Goal: Transaction & Acquisition: Purchase product/service

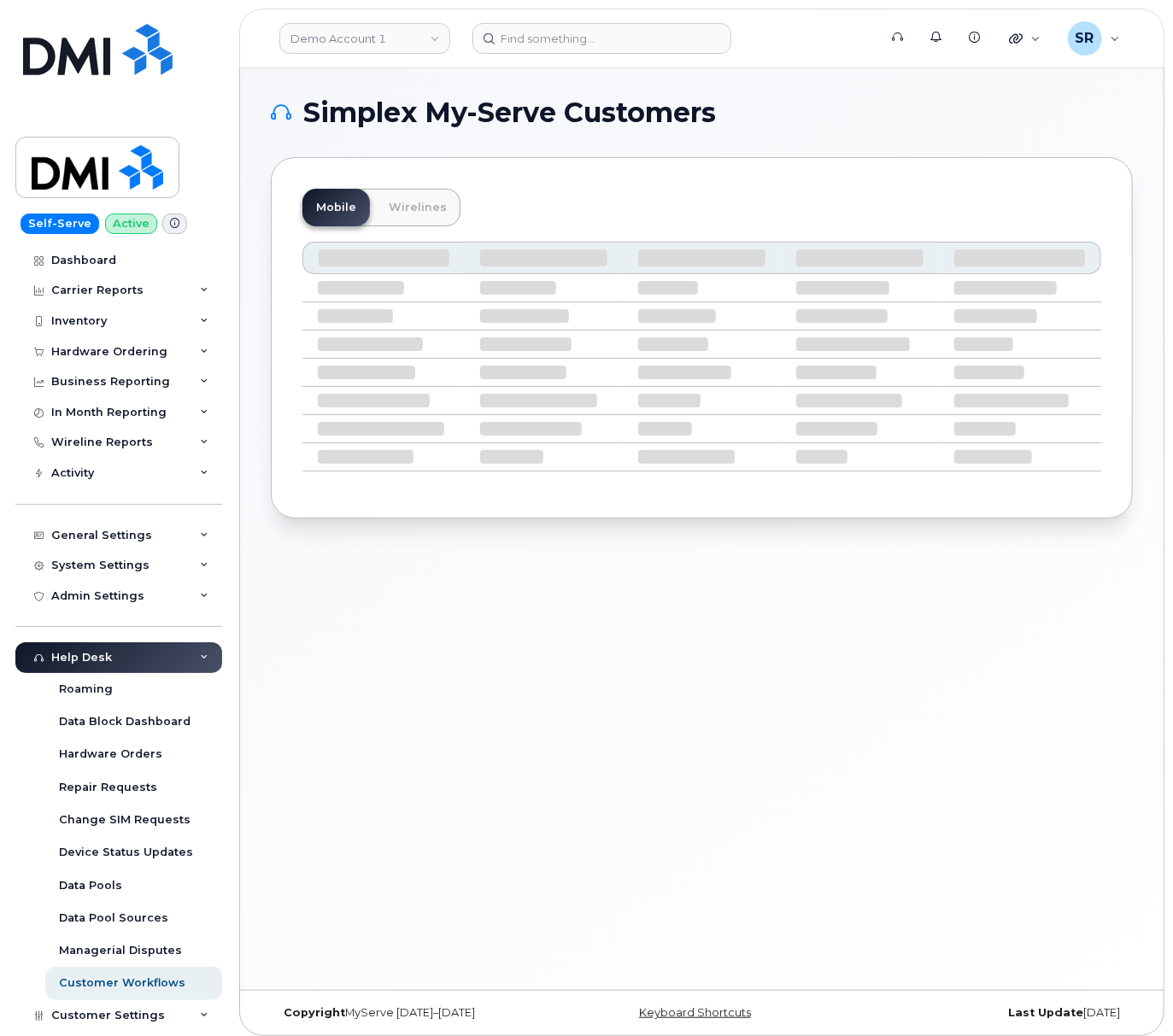
click at [643, 61] on header "Demo Account 1 Support Alerts Knowledge Base Quicklinks Suspend / Cancel Device…" at bounding box center [701, 38] width 925 height 60
click at [643, 45] on input at bounding box center [602, 38] width 259 height 31
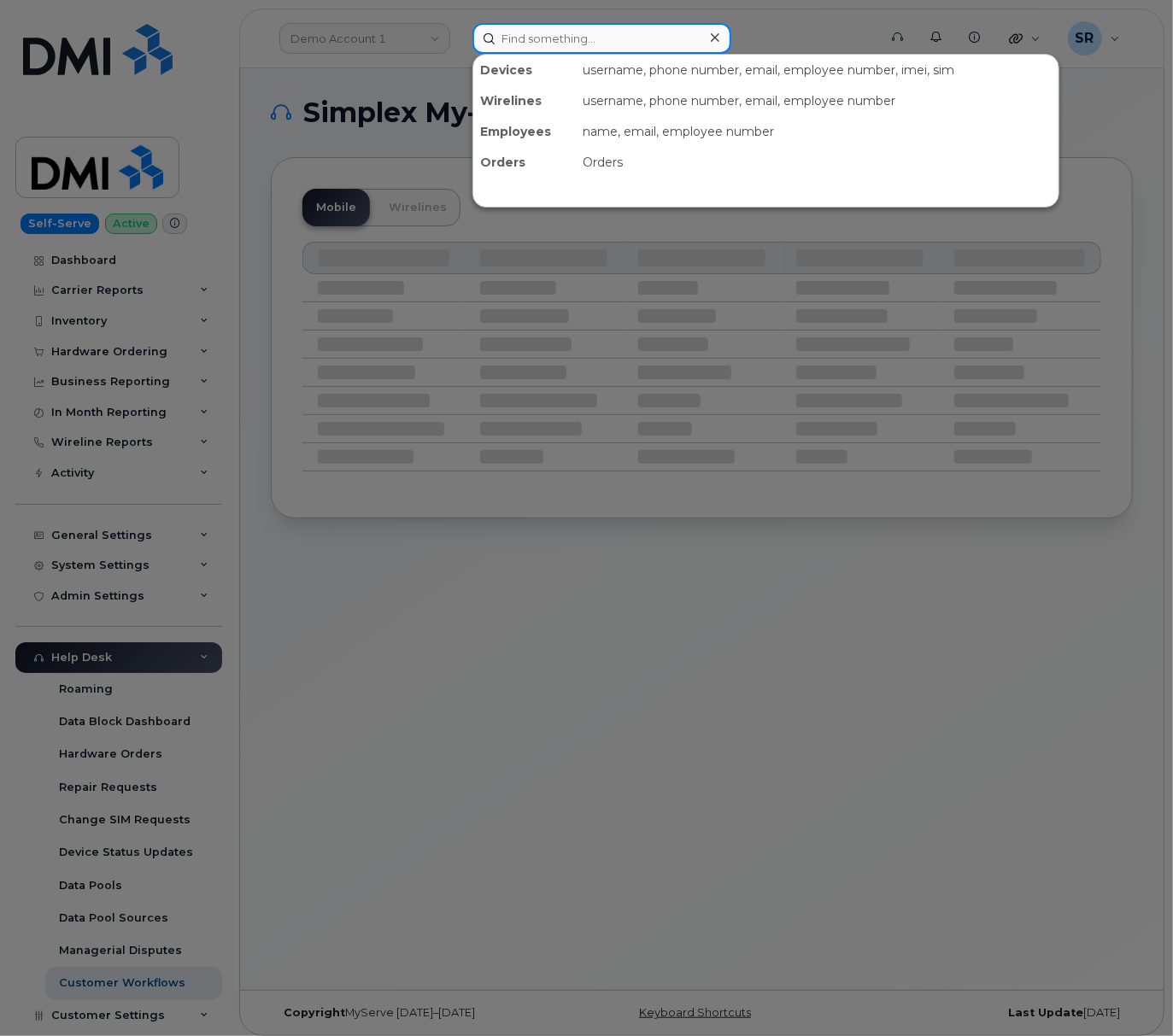
paste input "306.430.1656"
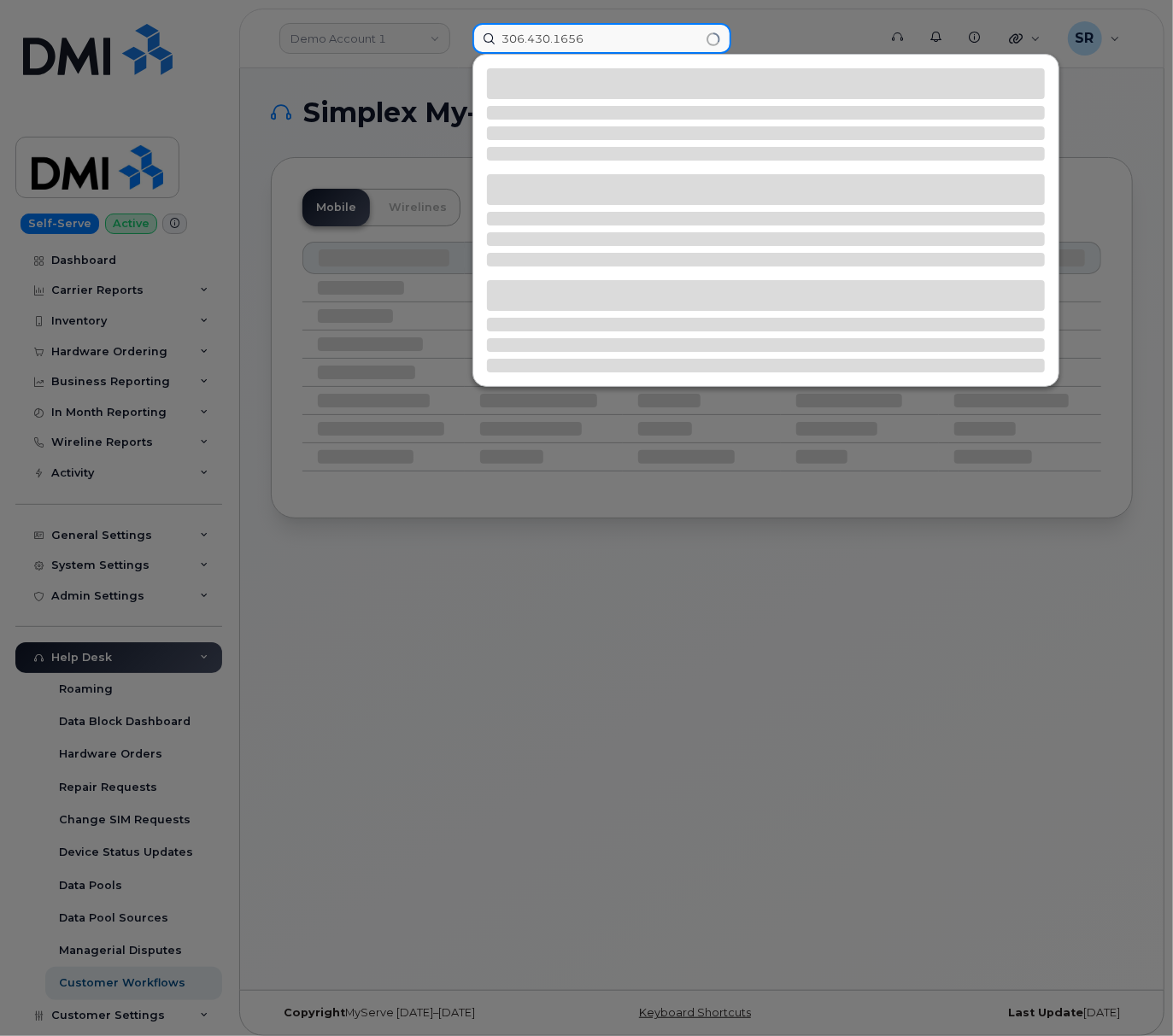
type input "306.430.1656"
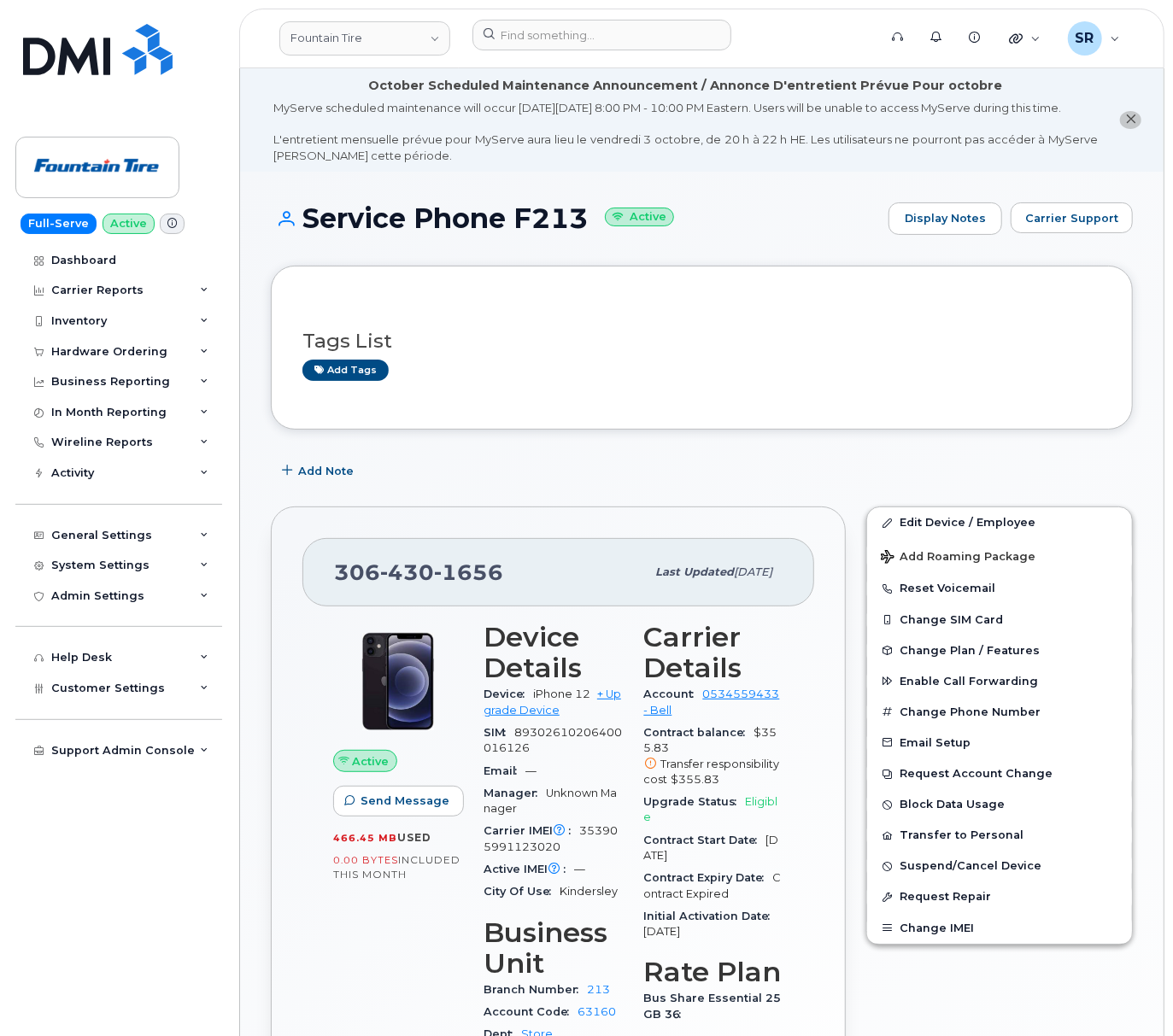
scroll to position [114, 0]
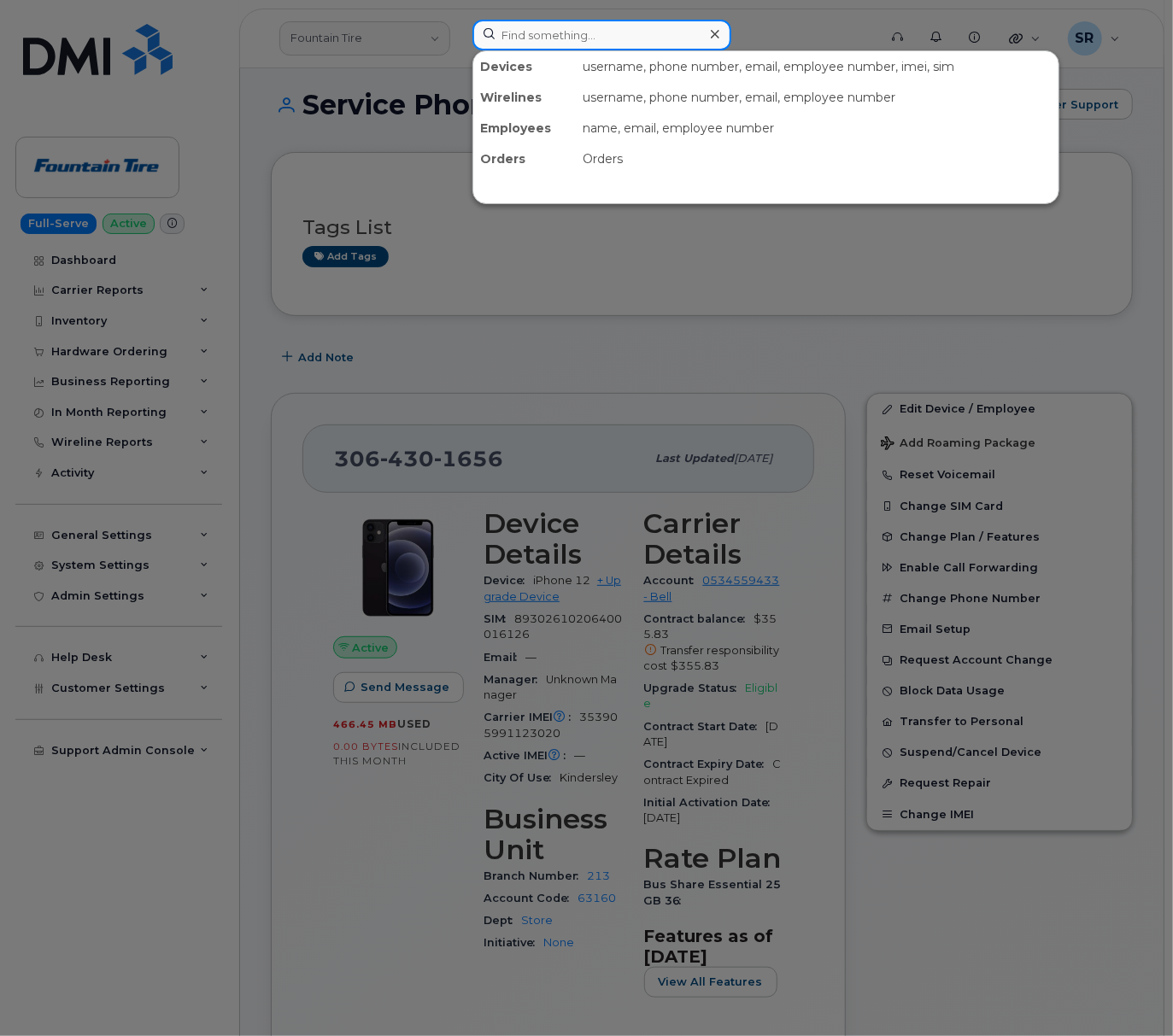
click at [617, 29] on input at bounding box center [602, 35] width 259 height 31
paste input "QTc8773"
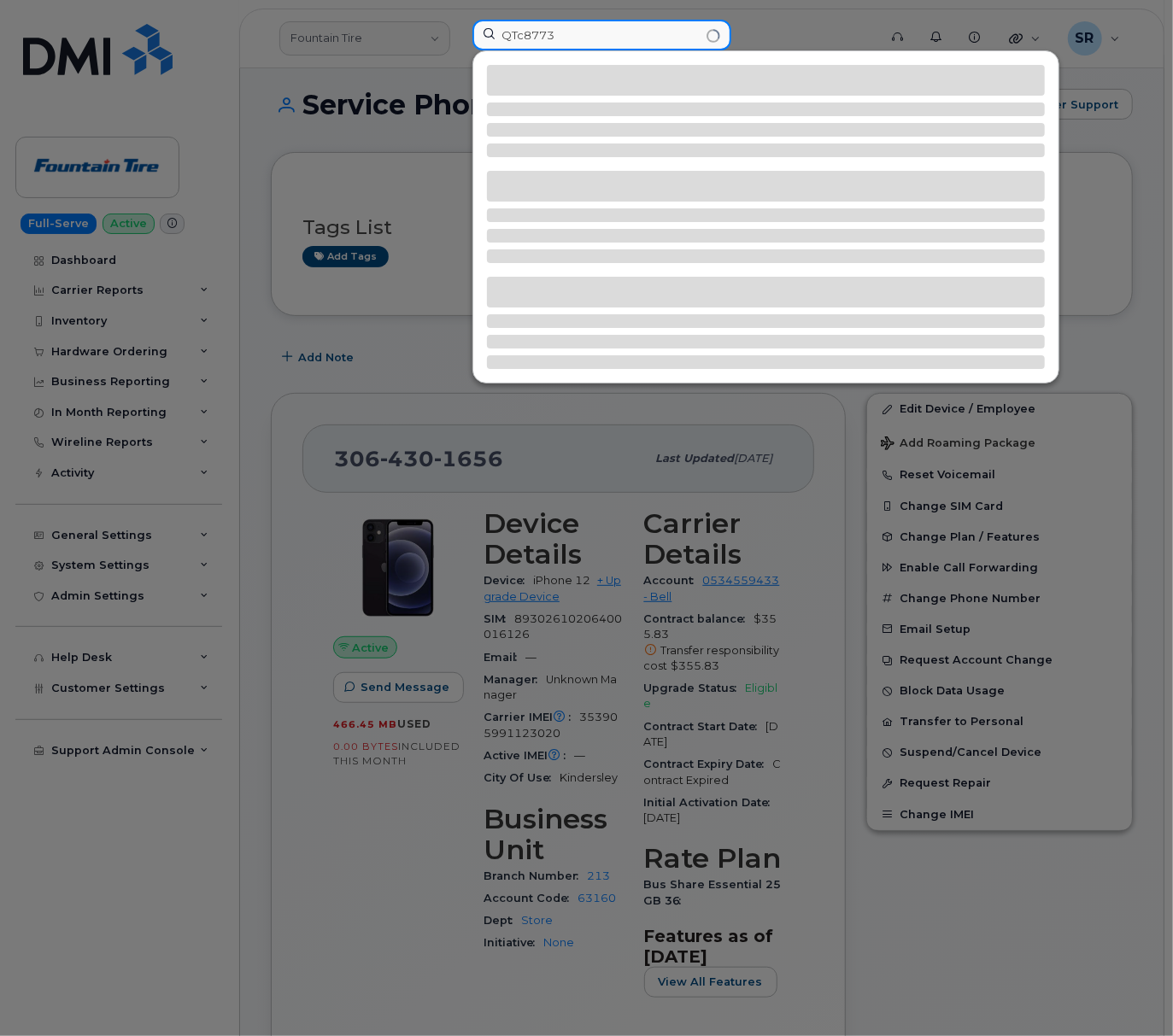
type input "QTc8773"
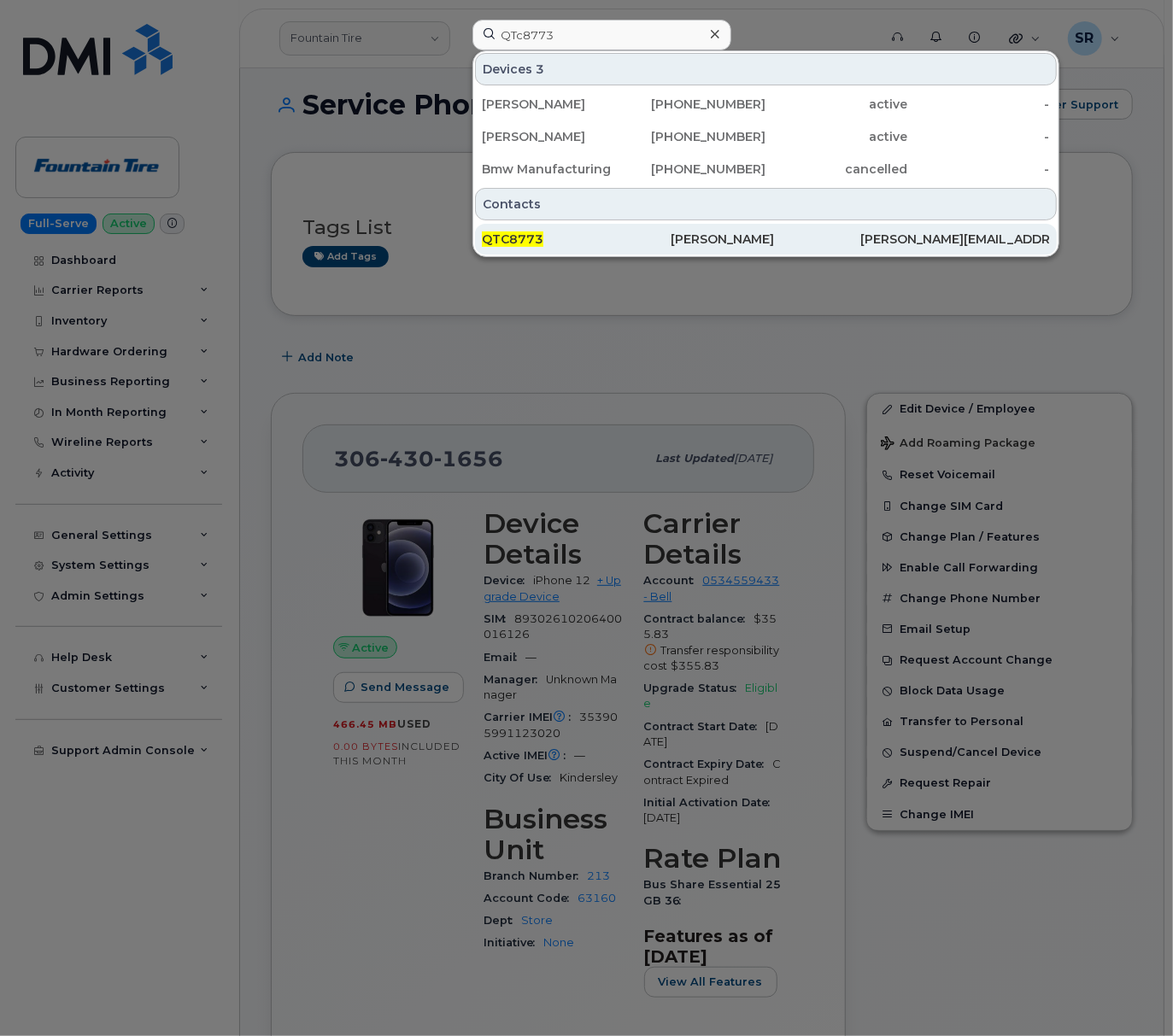
click at [570, 234] on div "QTC8773" at bounding box center [576, 239] width 190 height 17
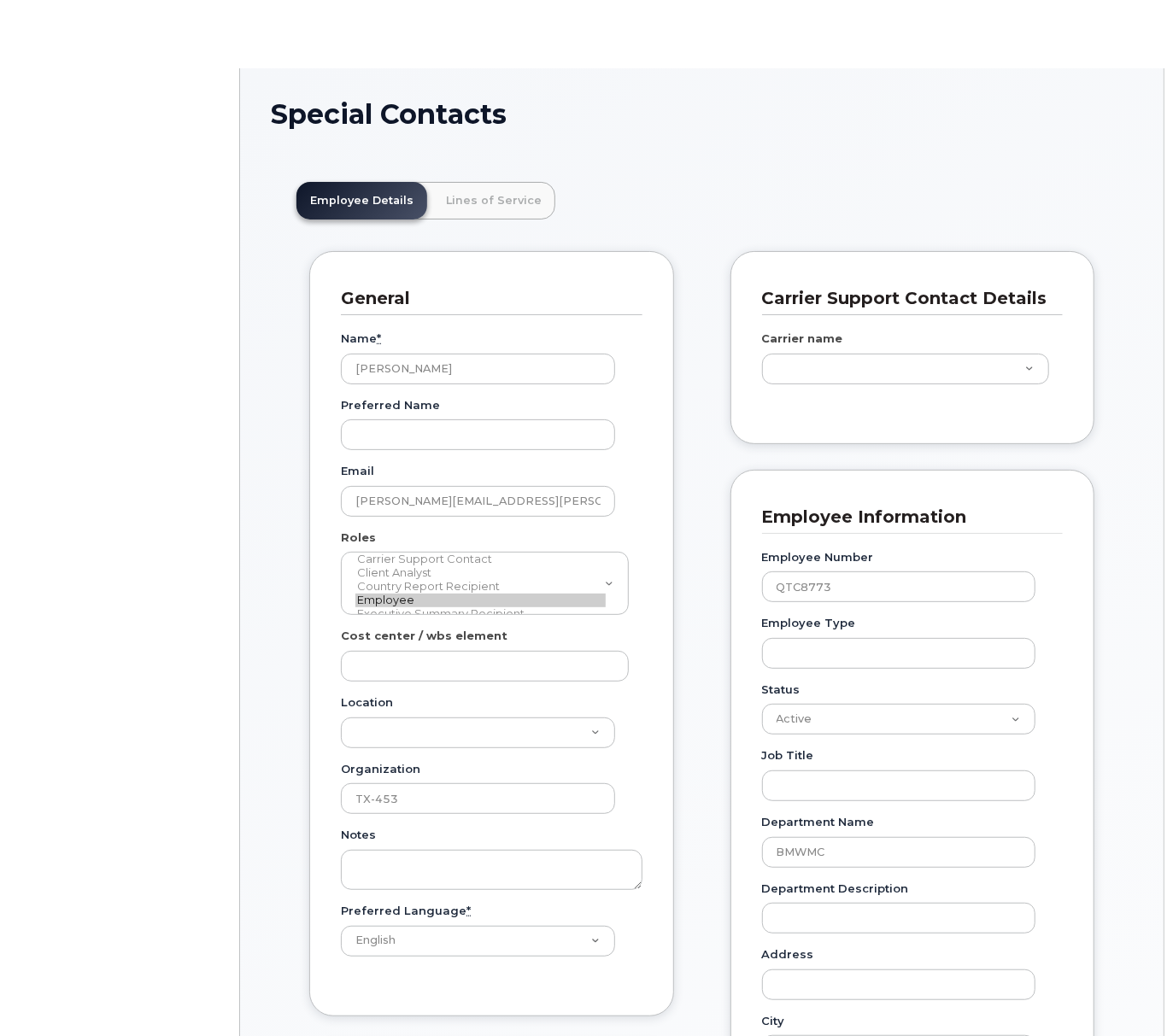
type input "14966735"
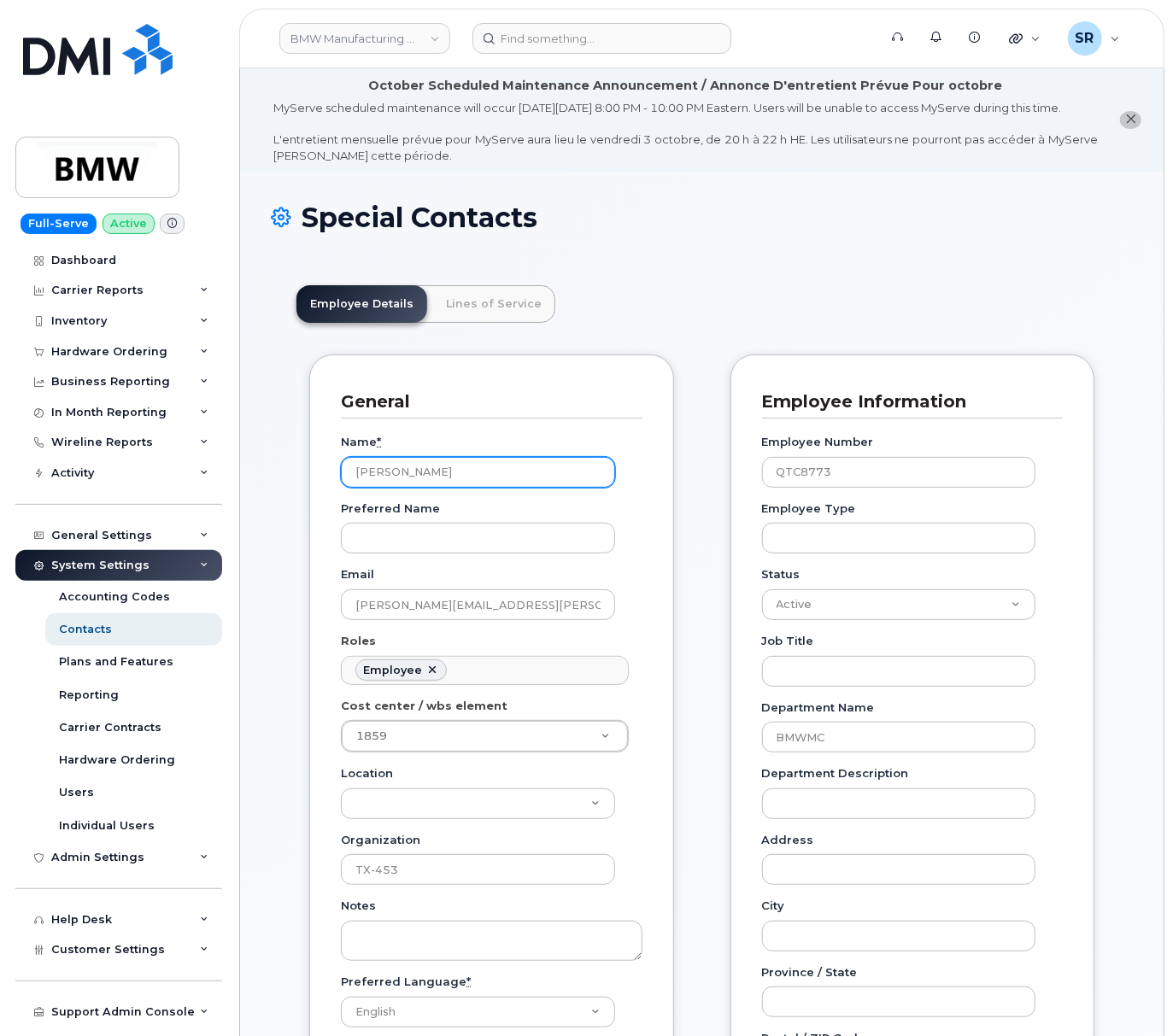
drag, startPoint x: 438, startPoint y: 497, endPoint x: 298, endPoint y: 497, distance: 140.0
click at [298, 497] on div "General Name * Katie O'Neal Preferred Name Email katie.oneal@bmwmc.com Roles Em…" at bounding box center [491, 908] width 391 height 1107
click at [446, 323] on link "Lines of Service" at bounding box center [494, 304] width 123 height 37
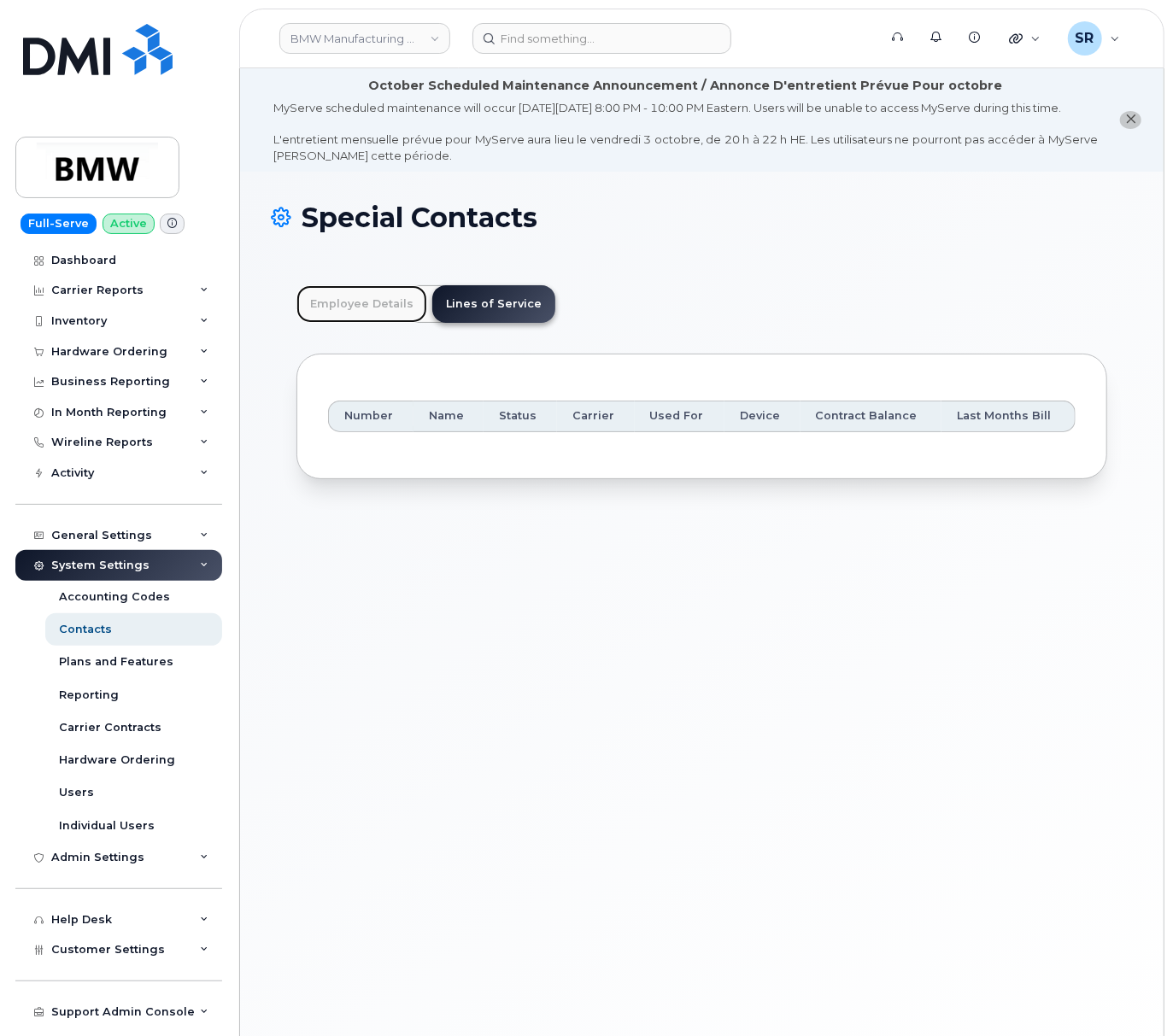
click at [391, 314] on link "Employee Details" at bounding box center [361, 304] width 131 height 37
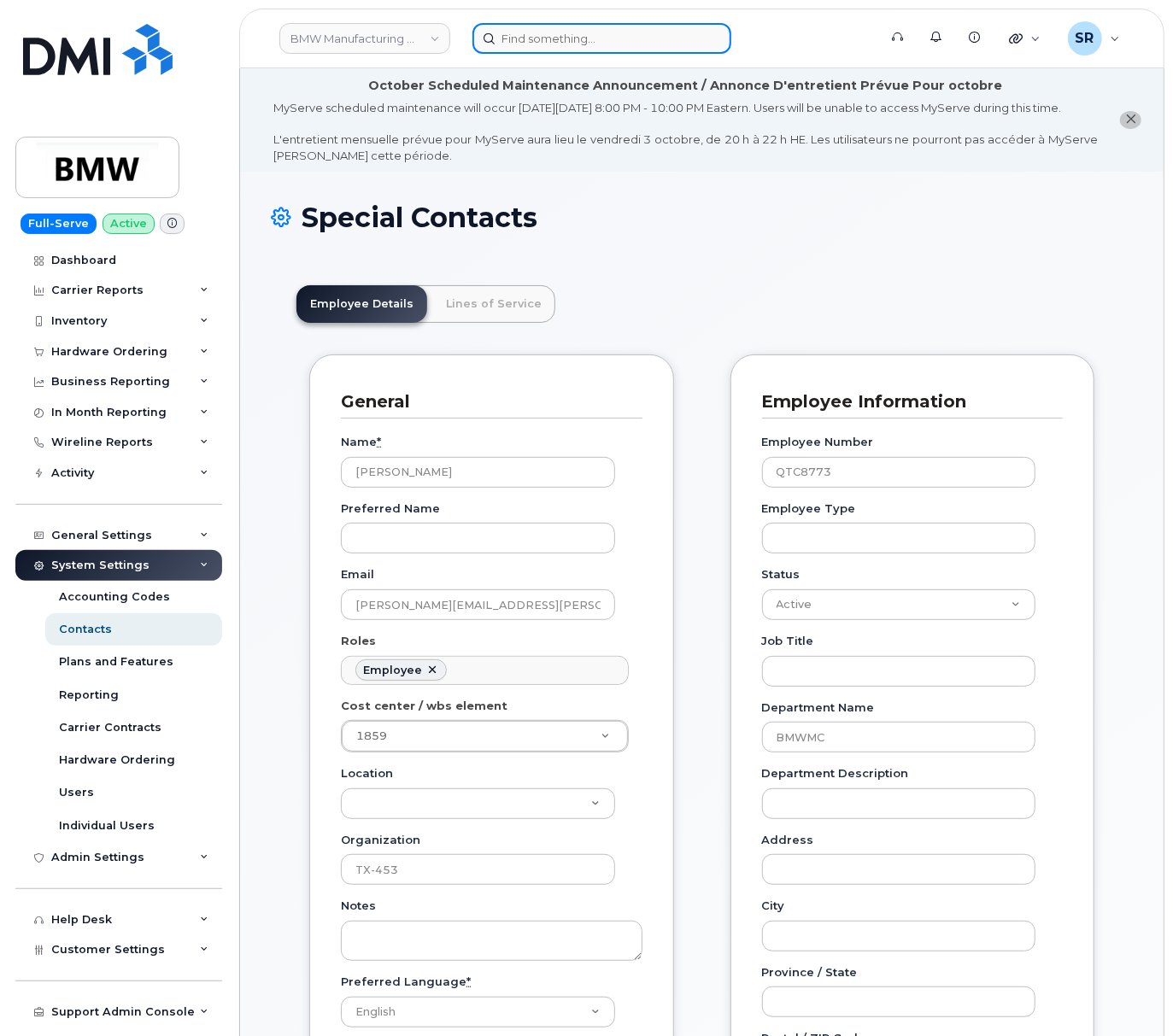
click at [611, 38] on input at bounding box center [602, 38] width 259 height 31
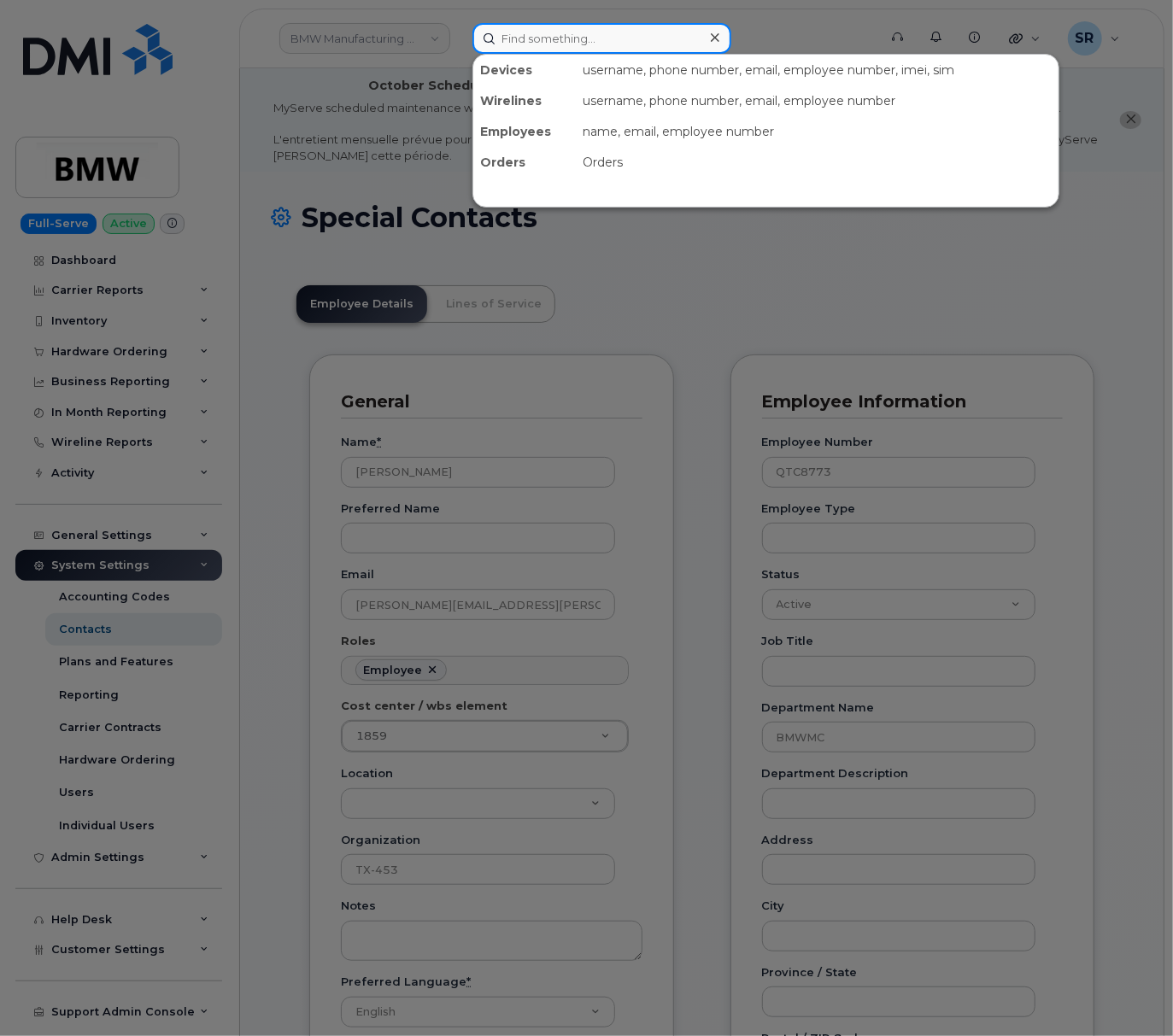
paste input "QTc8773"
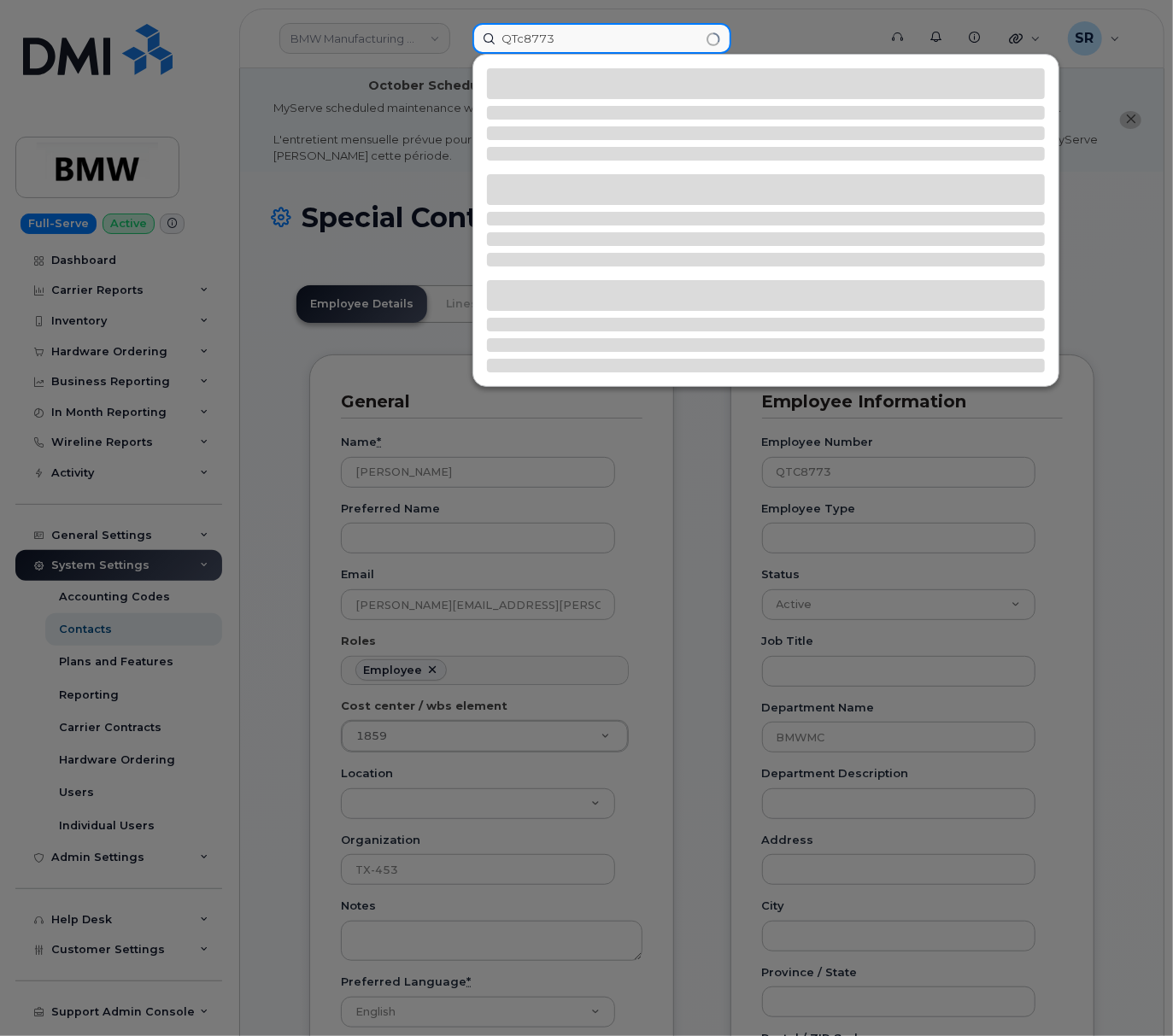
type input "QTc8773"
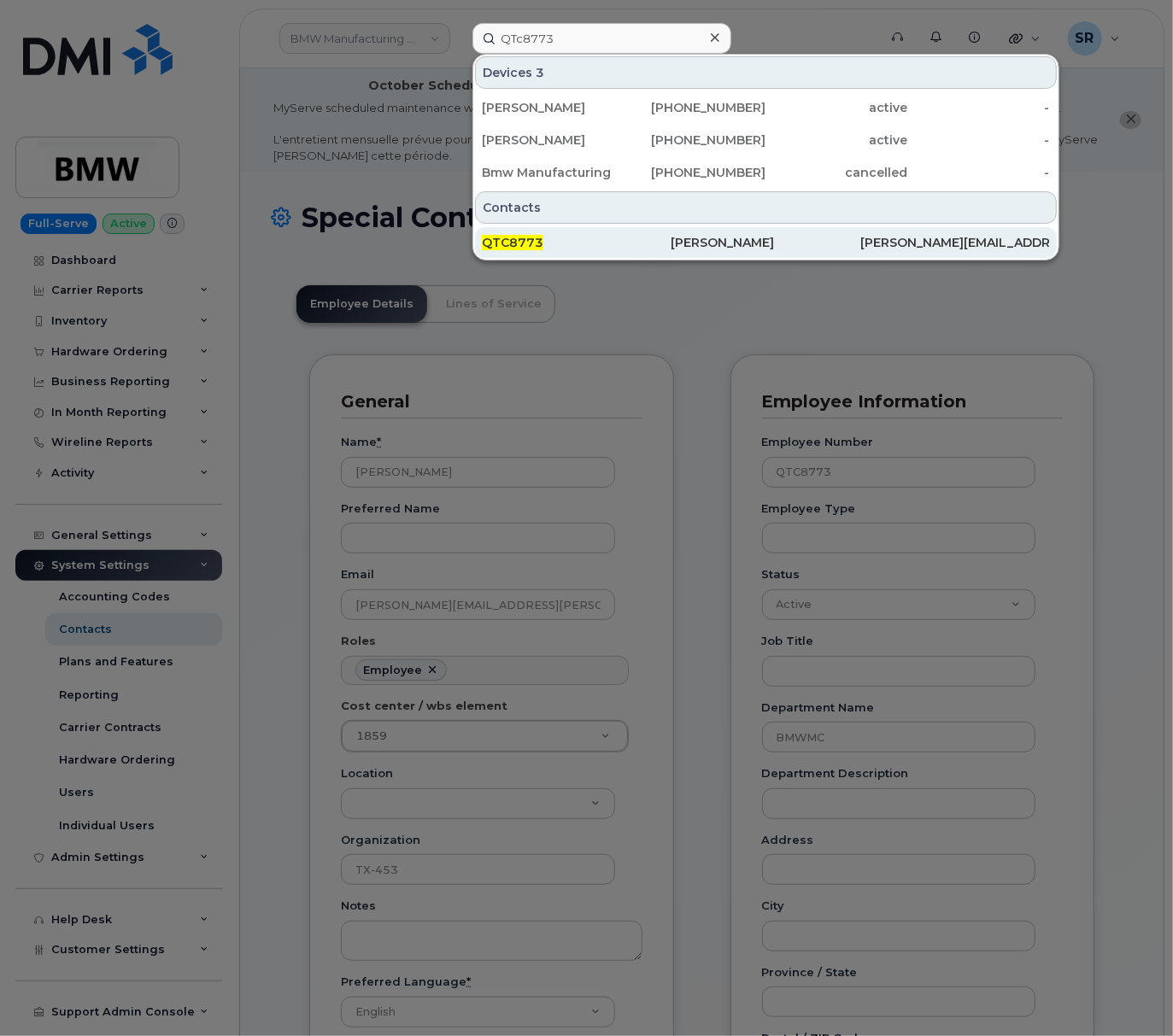
click at [581, 247] on div "QTC8773" at bounding box center [576, 242] width 190 height 17
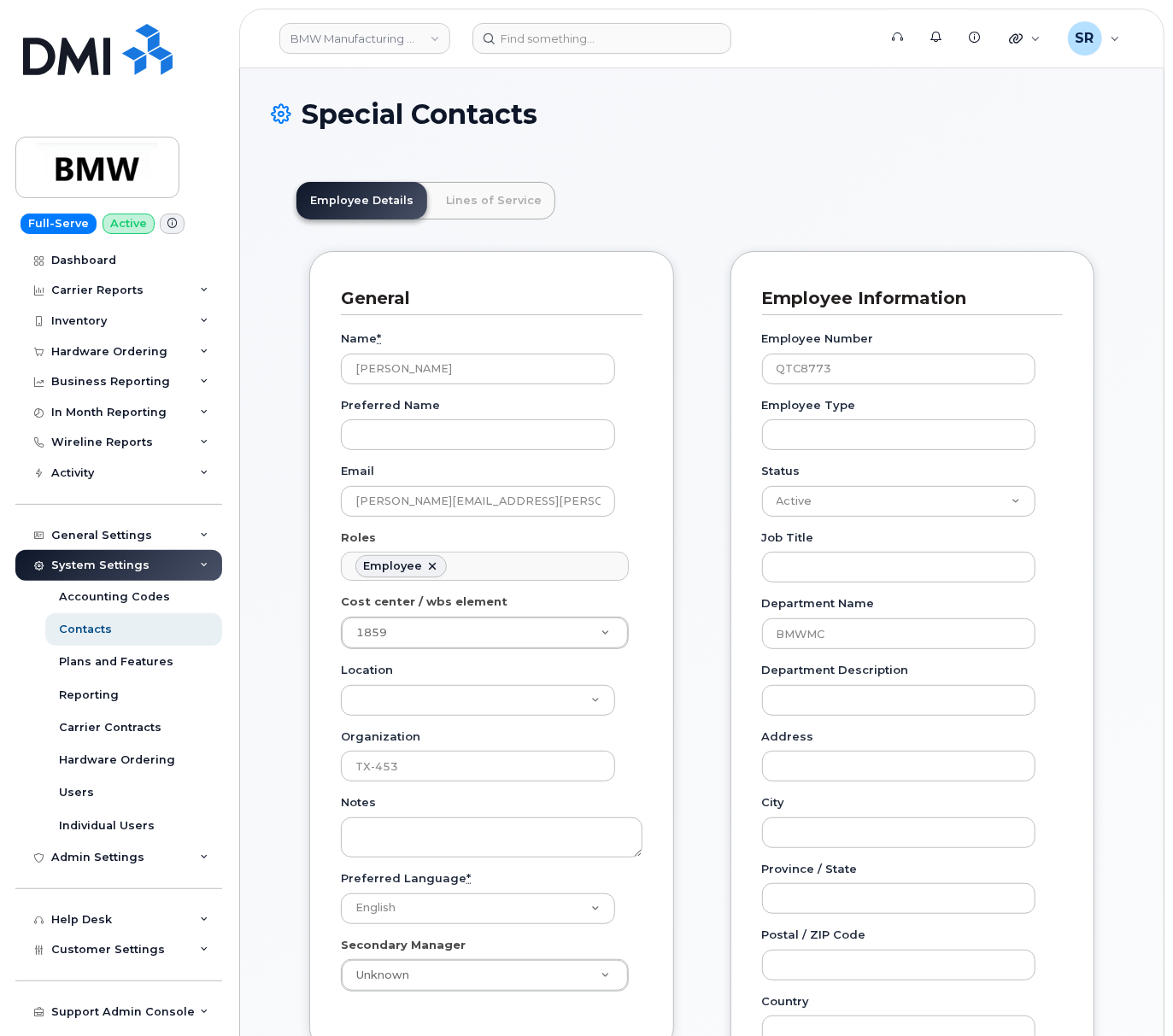
scroll to position [50, 0]
click at [595, 37] on input at bounding box center [602, 38] width 259 height 31
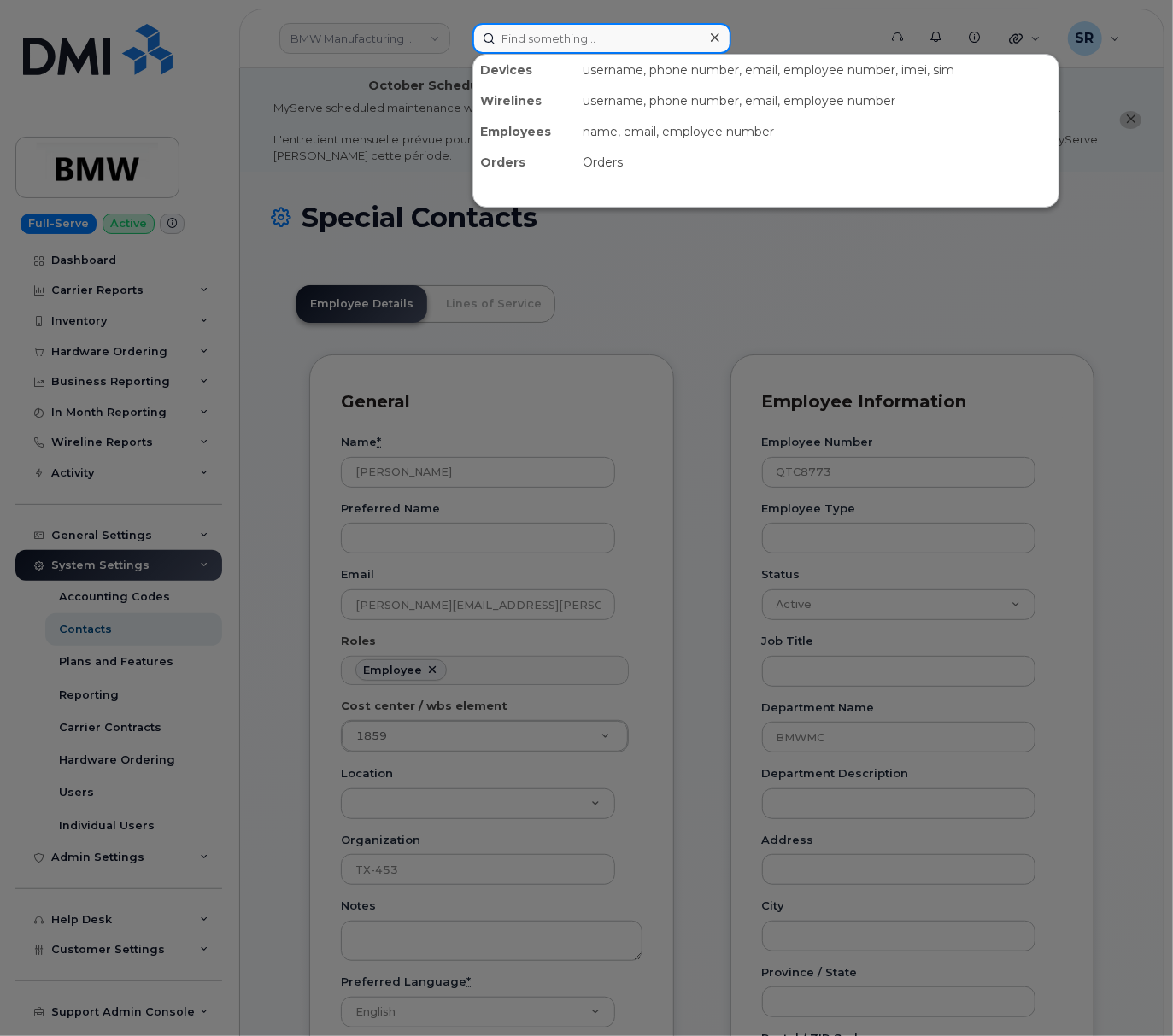
click at [654, 42] on input at bounding box center [602, 38] width 259 height 31
paste input "QTc8773"
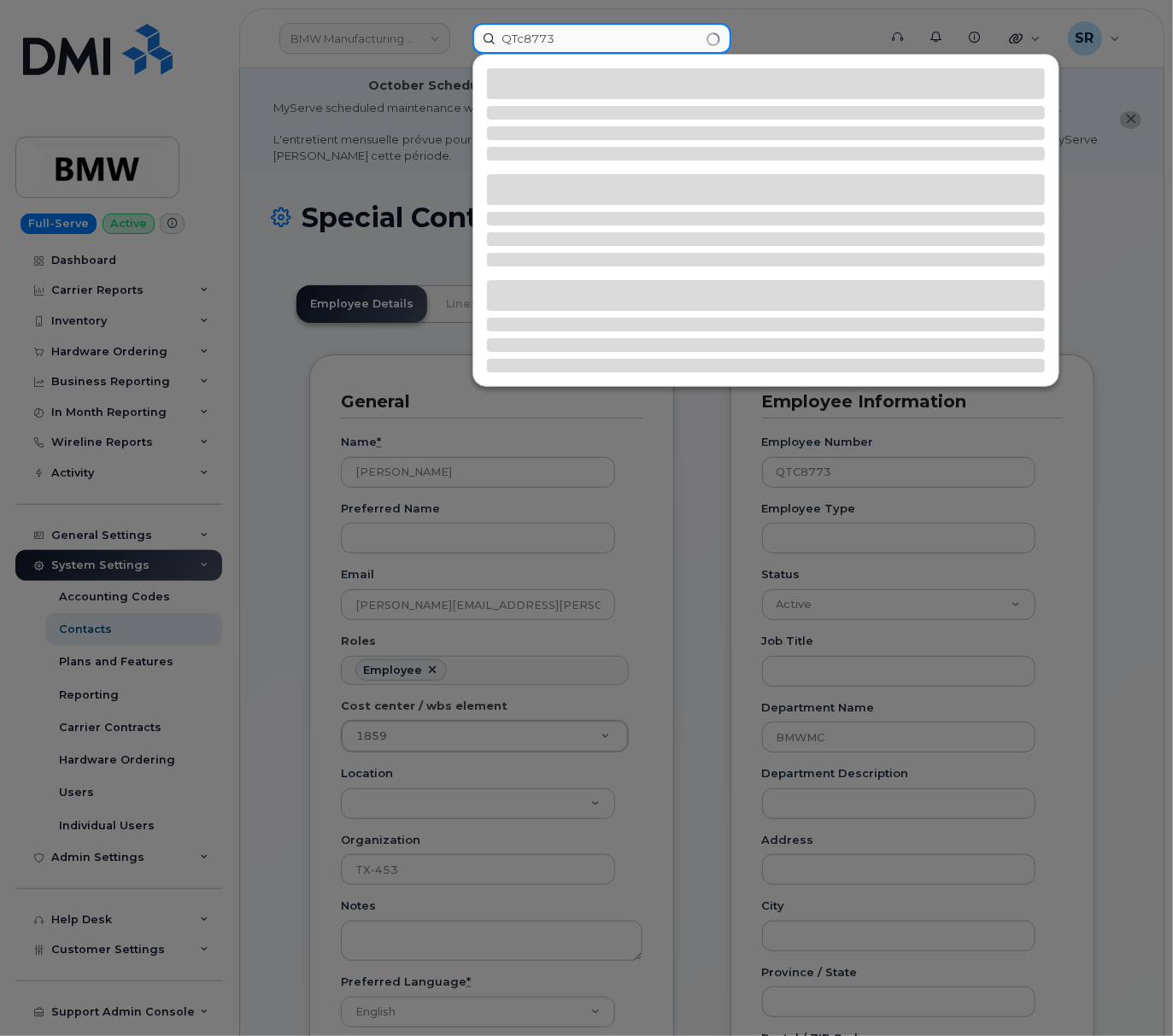
type input "QTc8773"
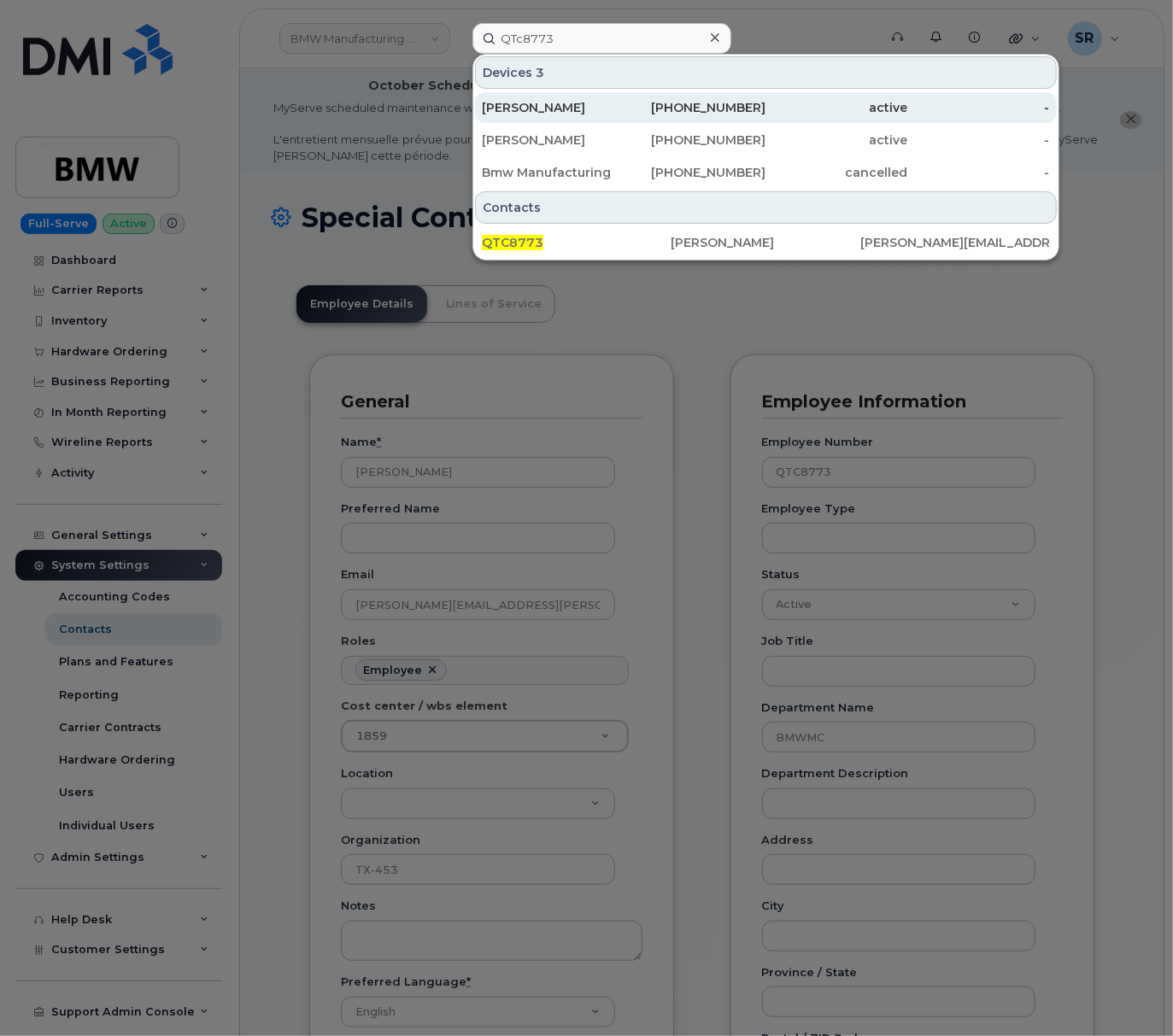
click at [790, 107] on div "active" at bounding box center [836, 107] width 142 height 17
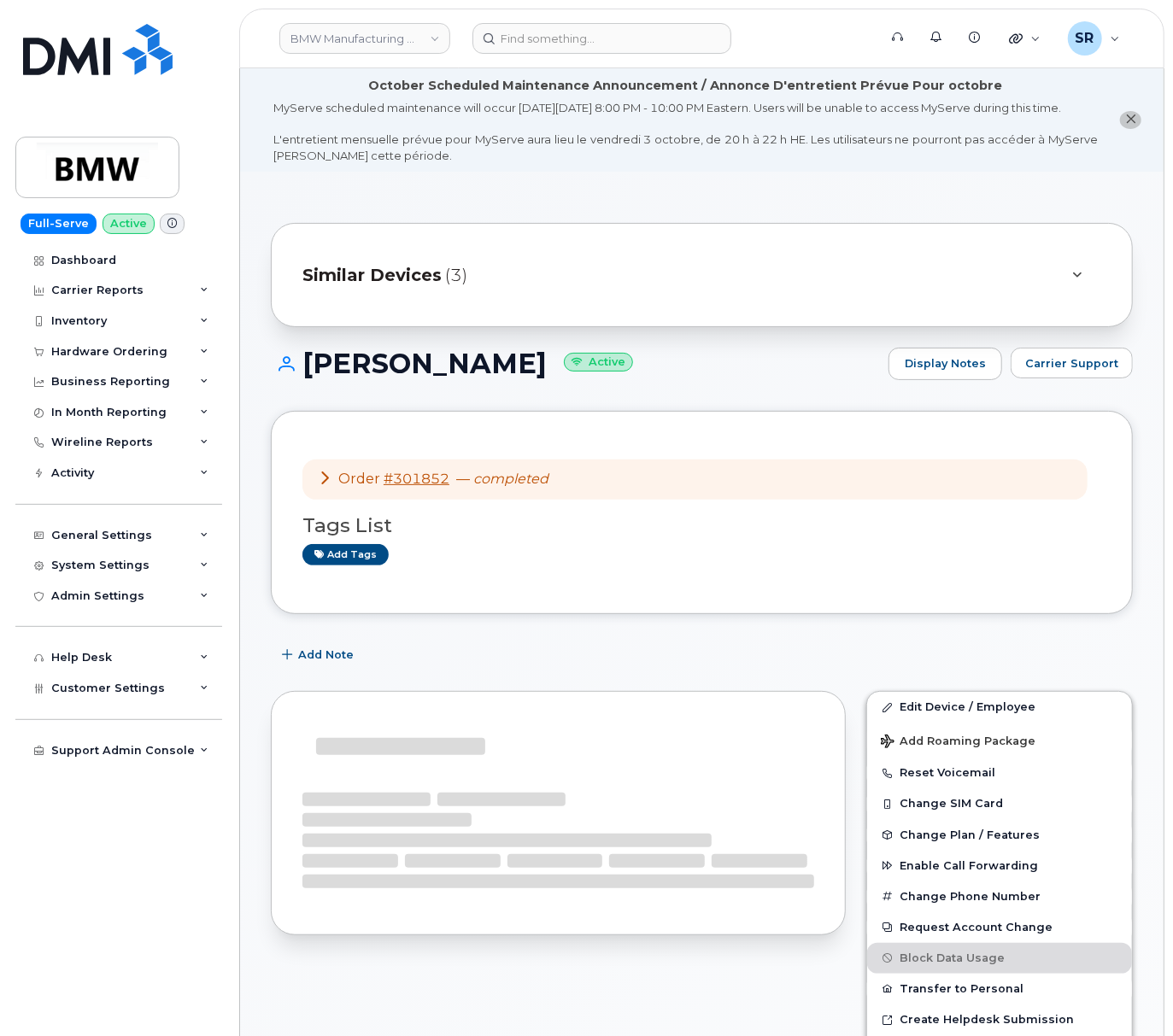
click at [1044, 277] on div "Similar Devices (3)" at bounding box center [677, 275] width 750 height 41
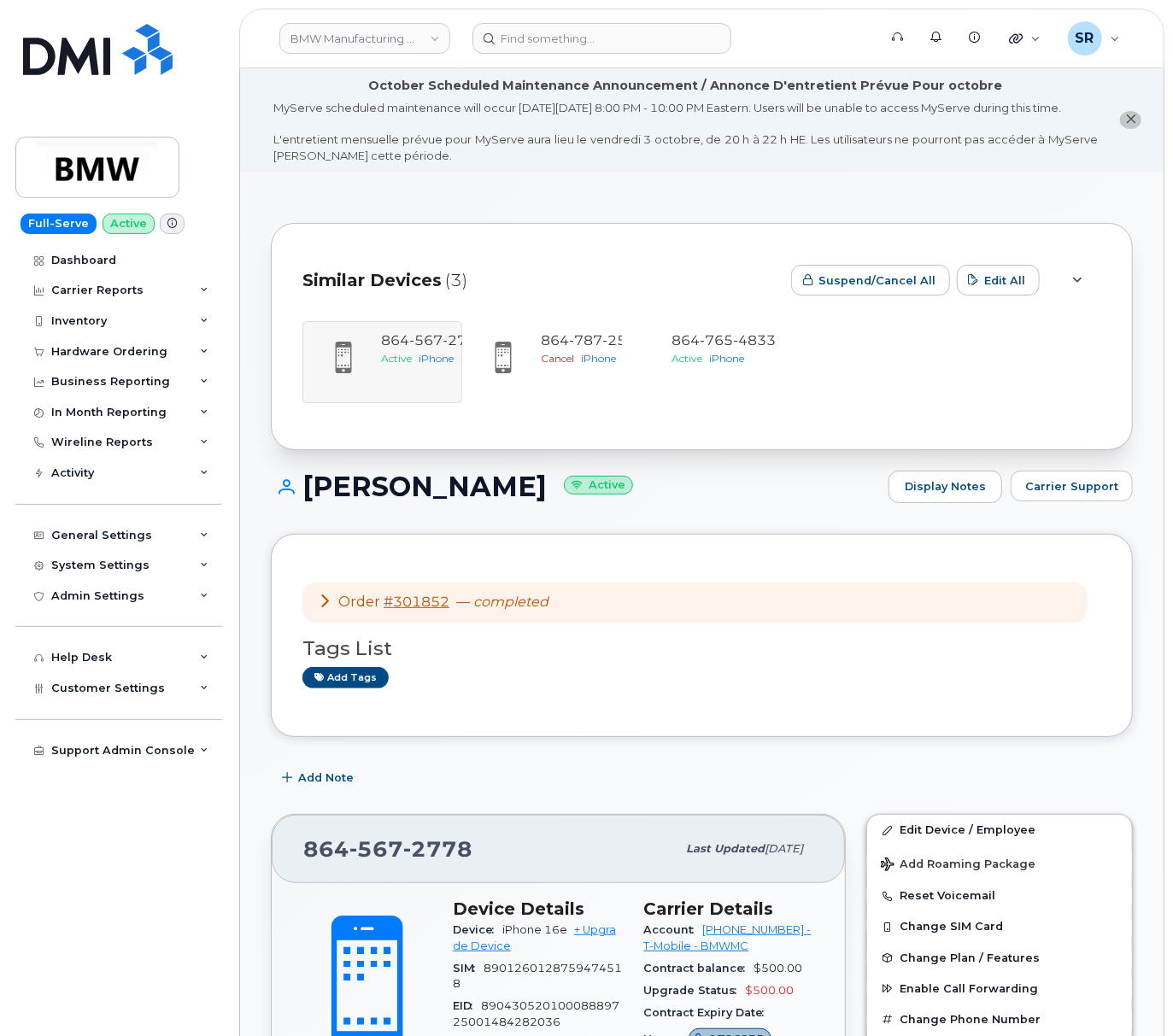
click at [688, 522] on div "Katie O'Neal Active Display Notes Carrier Support" at bounding box center [701, 502] width 862 height 63
click at [752, 524] on div "Katie O'Neal Active Display Notes Carrier Support" at bounding box center [701, 502] width 862 height 63
click at [753, 501] on h1 "Katie O'Neal Active" at bounding box center [575, 487] width 609 height 30
click at [755, 501] on h1 "Katie O'Neal Active" at bounding box center [575, 487] width 609 height 30
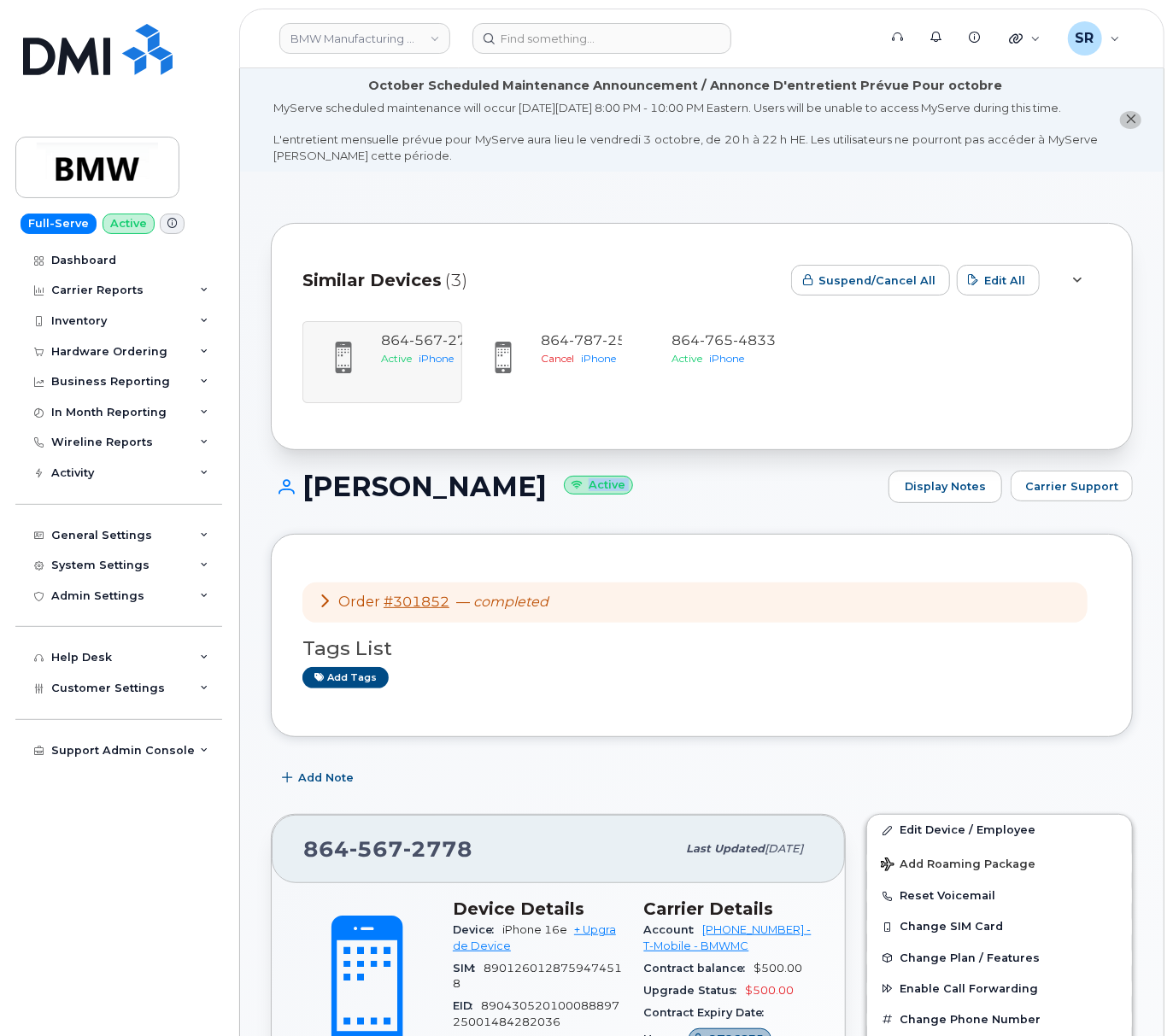
drag, startPoint x: 756, startPoint y: 507, endPoint x: 756, endPoint y: 518, distance: 11.0
click at [756, 501] on h1 "Katie O'Neal Active" at bounding box center [575, 487] width 609 height 30
click at [644, 501] on h1 "Katie O'Neal Active" at bounding box center [575, 487] width 609 height 30
click at [586, 501] on h1 "Katie O'Neal Active" at bounding box center [575, 487] width 609 height 30
drag, startPoint x: 400, startPoint y: 862, endPoint x: 304, endPoint y: 866, distance: 96.1
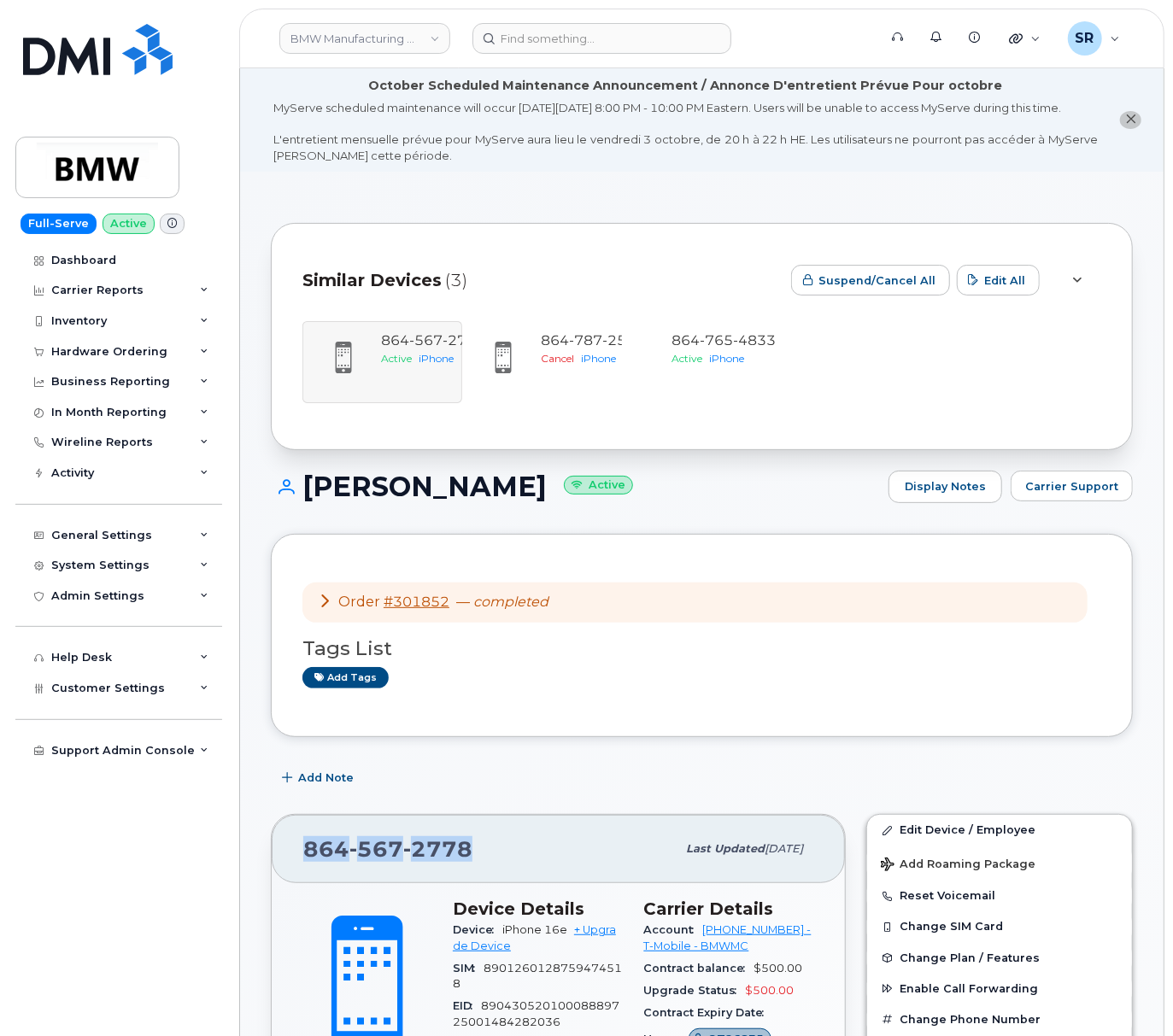
click at [304, 866] on div "864 567 2778" at bounding box center [489, 849] width 372 height 36
copy span "864 567 2778"
click at [563, 163] on div "MyServe scheduled maintenance will occur on Friday October 3rd, 8:00 PM - 10:00…" at bounding box center [685, 131] width 824 height 63
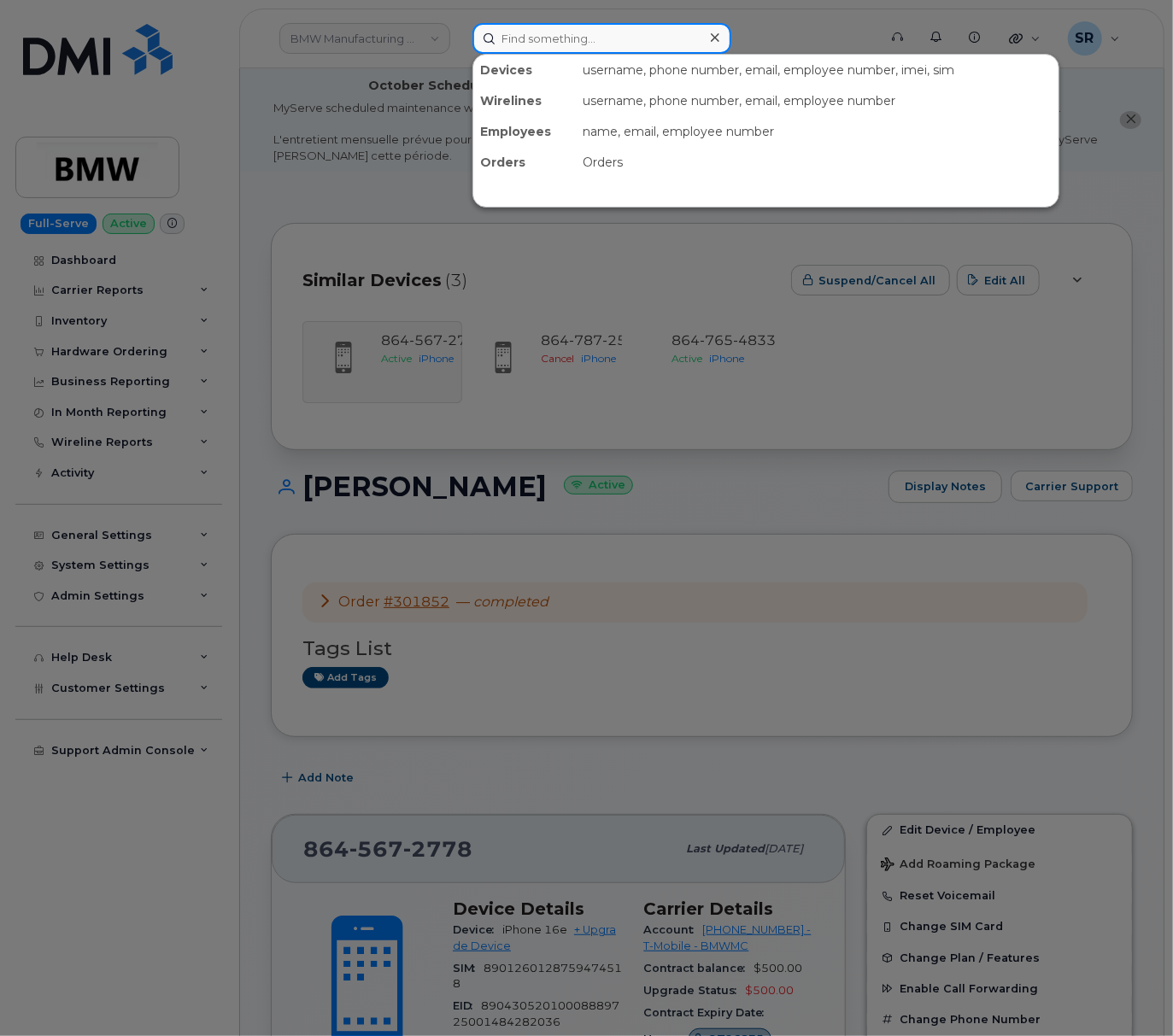
click at [581, 28] on input at bounding box center [602, 38] width 259 height 31
paste input "2029298430"
type input "2029298430"
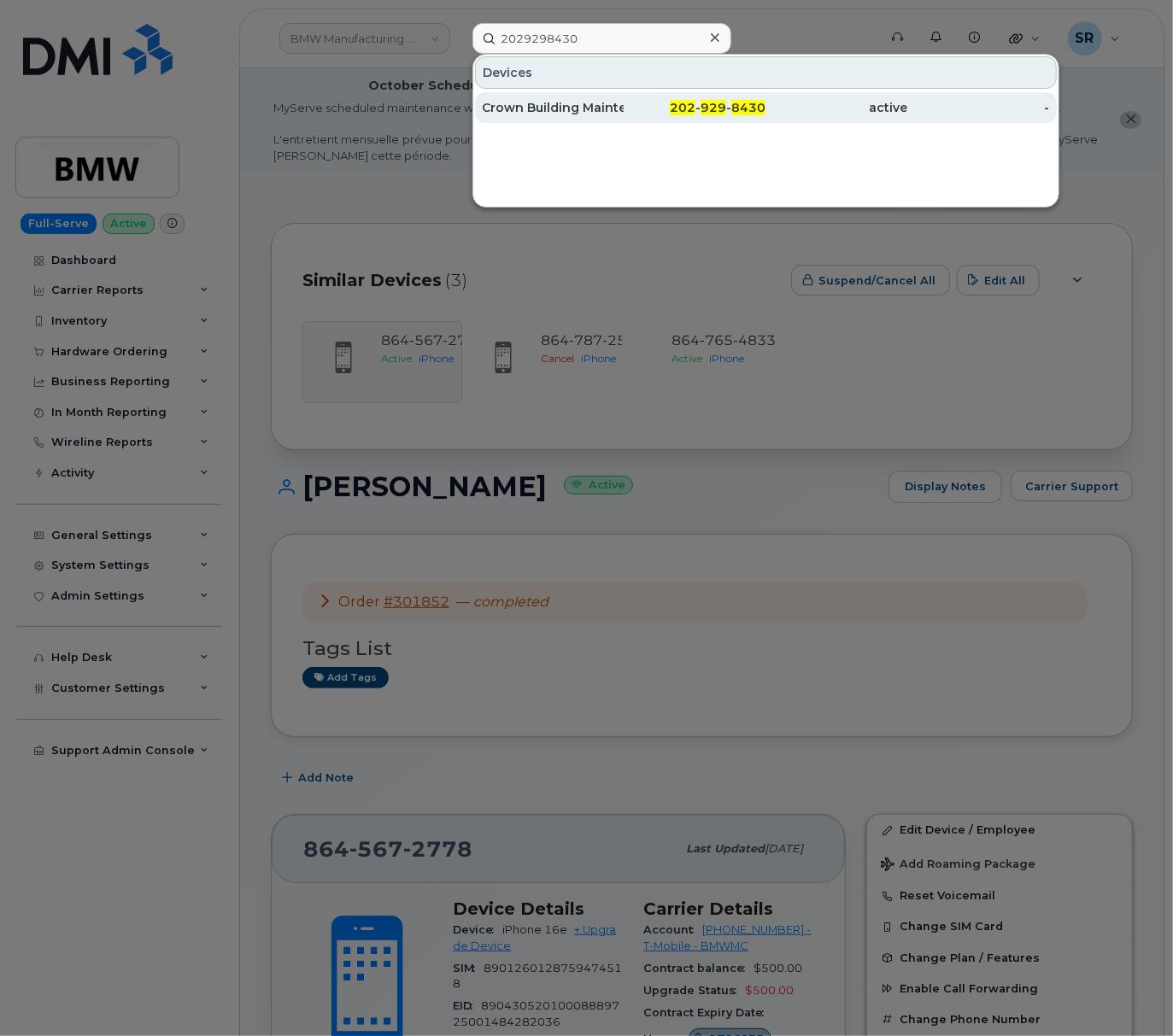
click at [602, 109] on div "Crown Building Maintenance Co" at bounding box center [552, 107] width 142 height 17
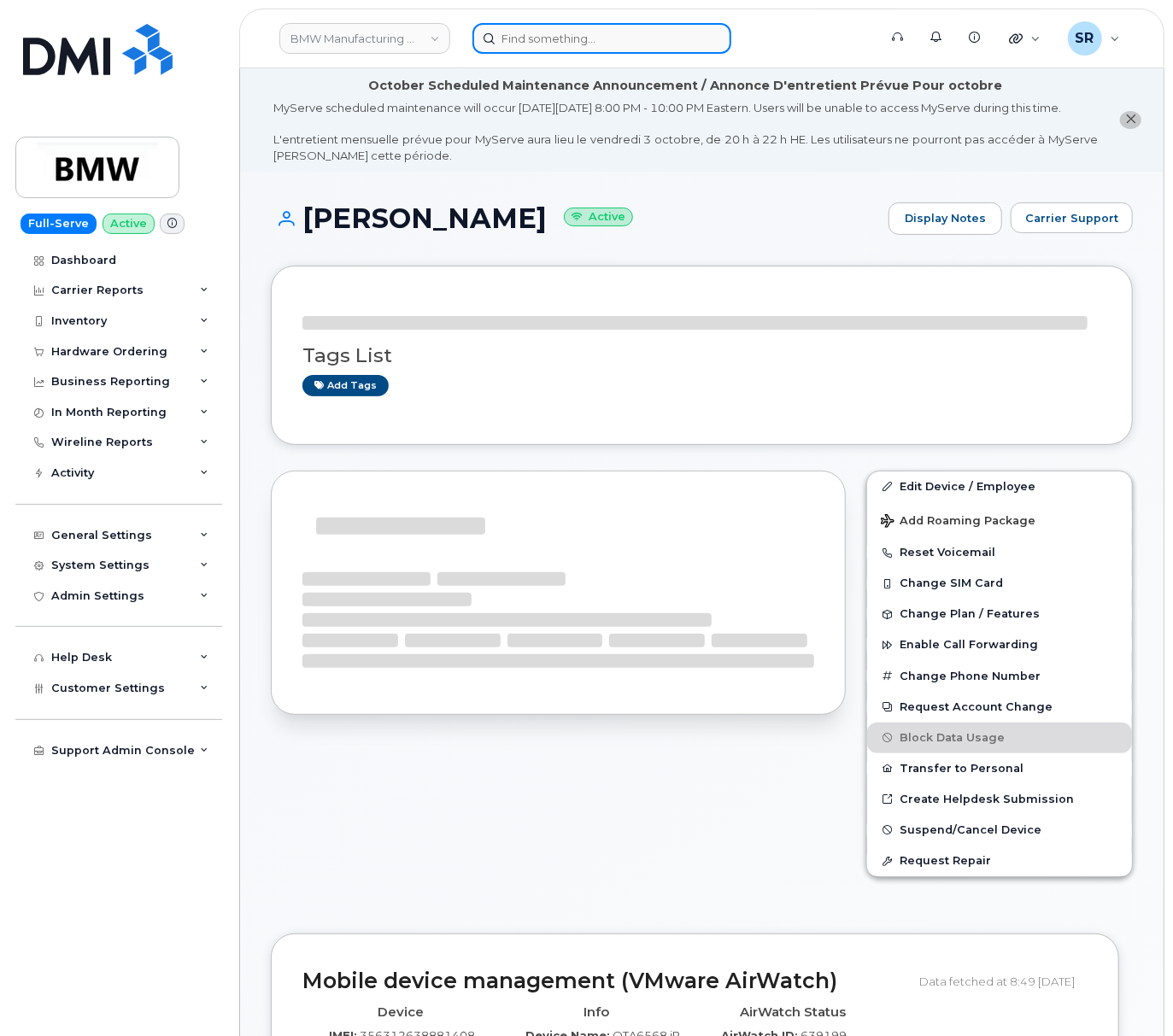
click at [592, 38] on input at bounding box center [602, 38] width 259 height 31
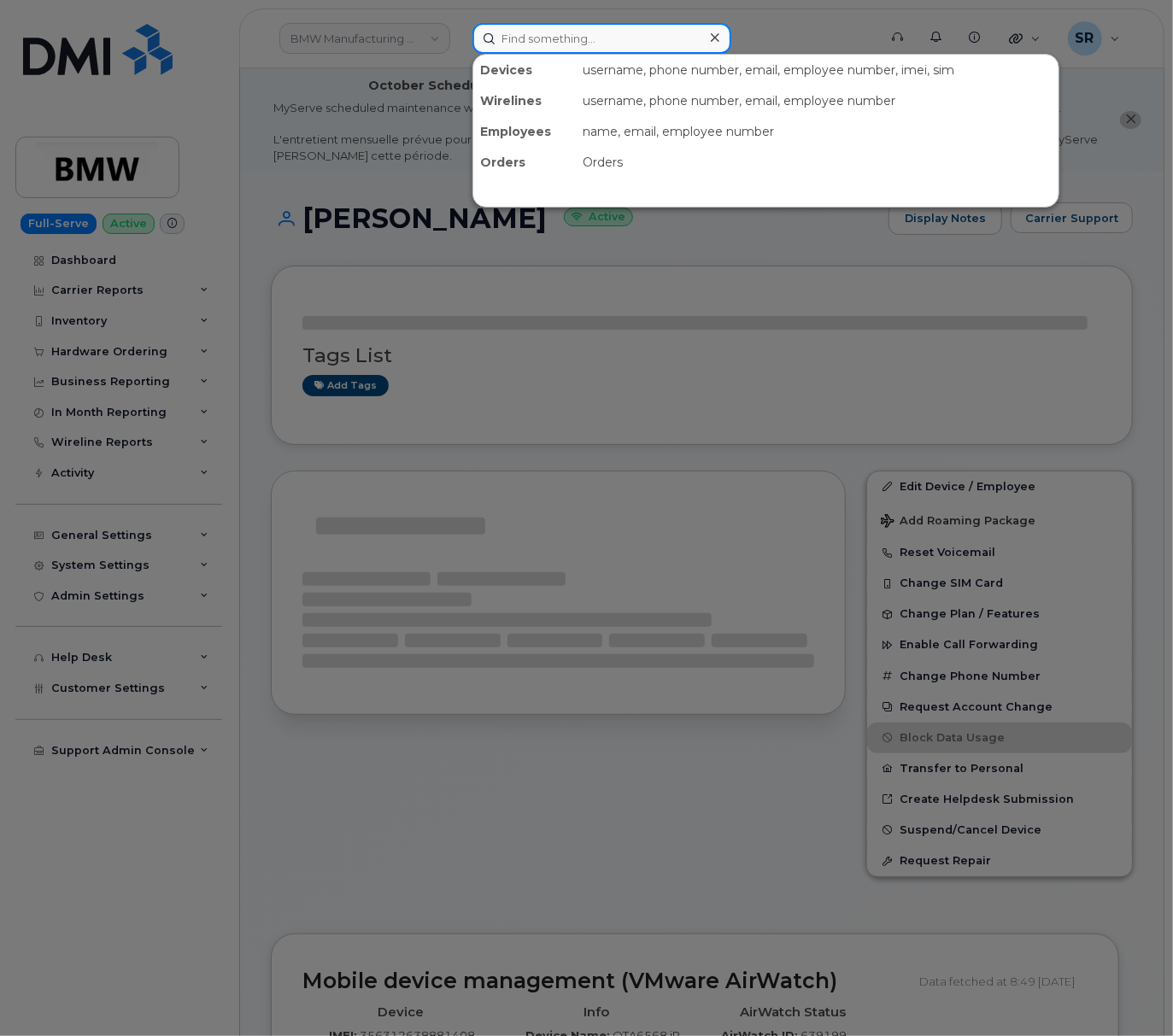
paste input "864 787 2586"
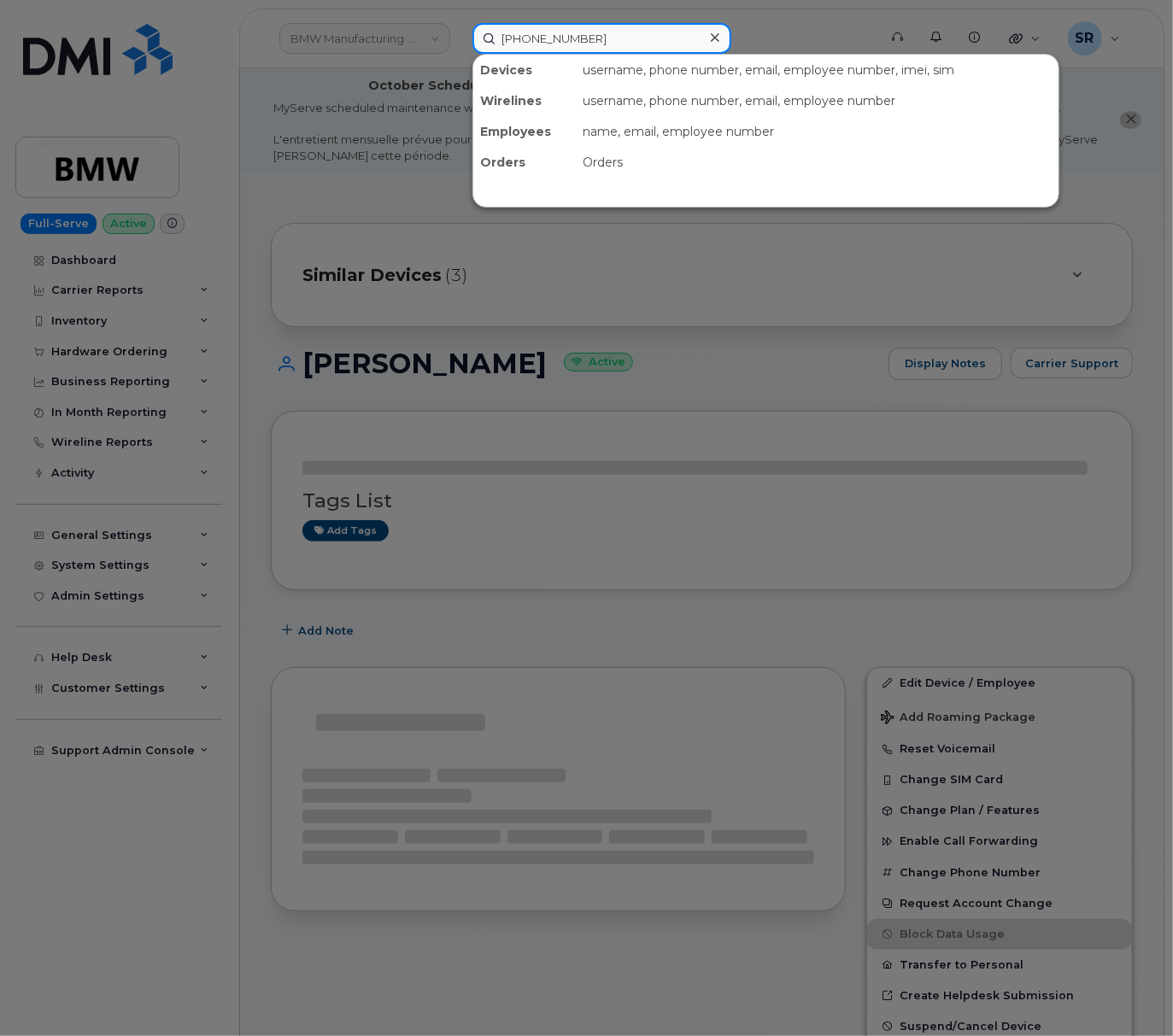
type input "864 787 2586"
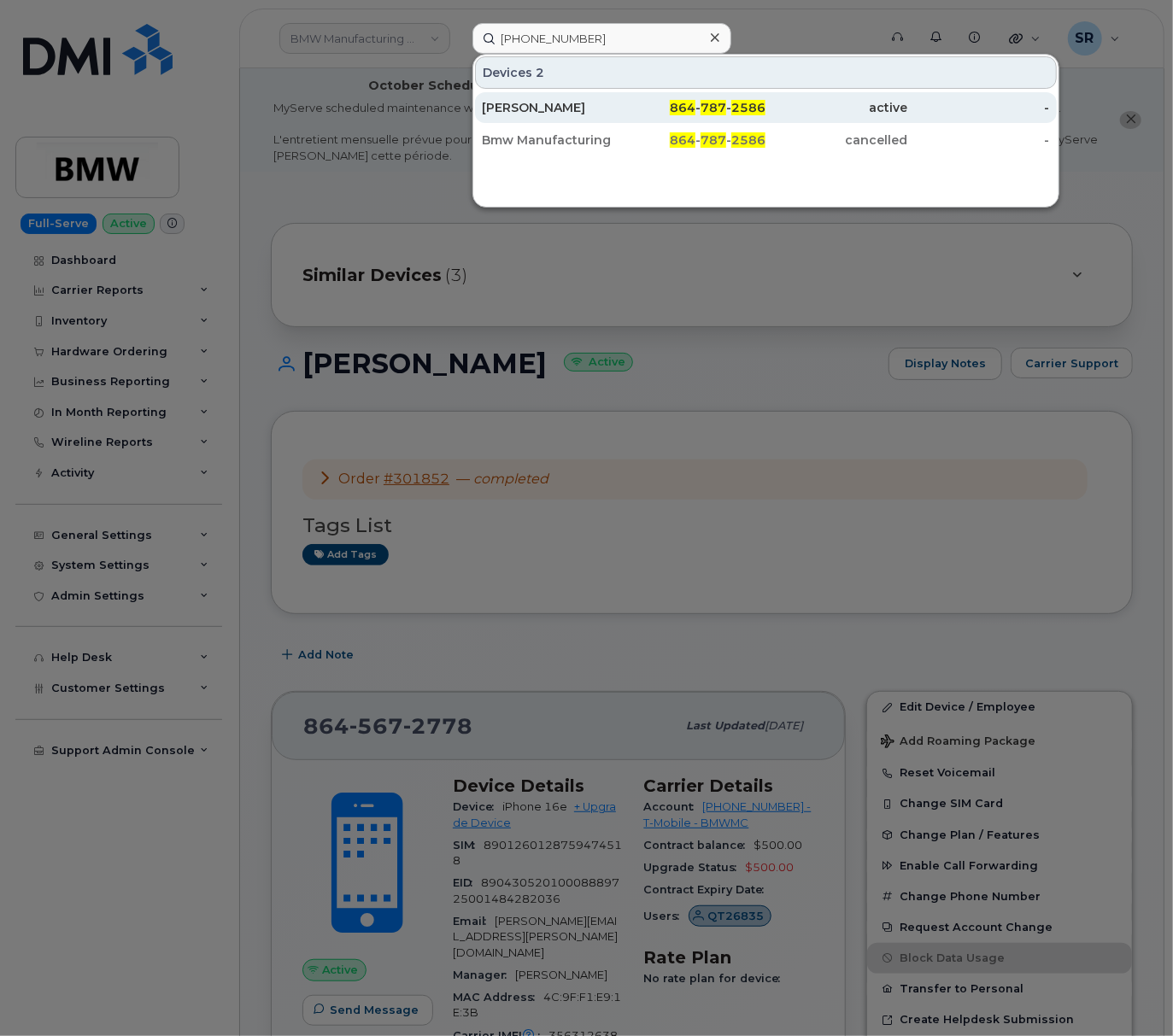
click at [610, 106] on div "[PERSON_NAME]" at bounding box center [552, 107] width 142 height 17
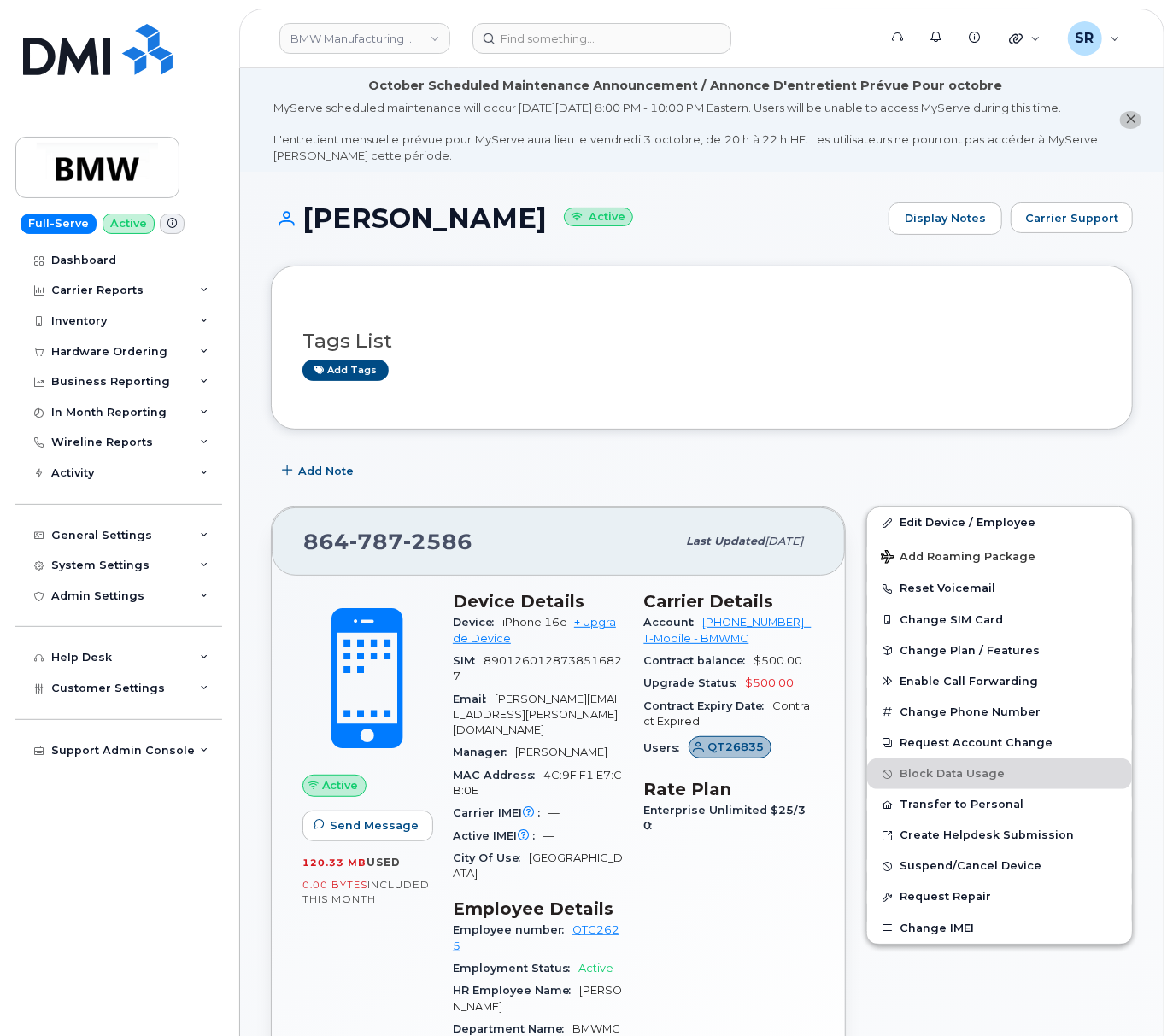
click at [1060, 538] on link "Edit Device / Employee" at bounding box center [999, 522] width 264 height 31
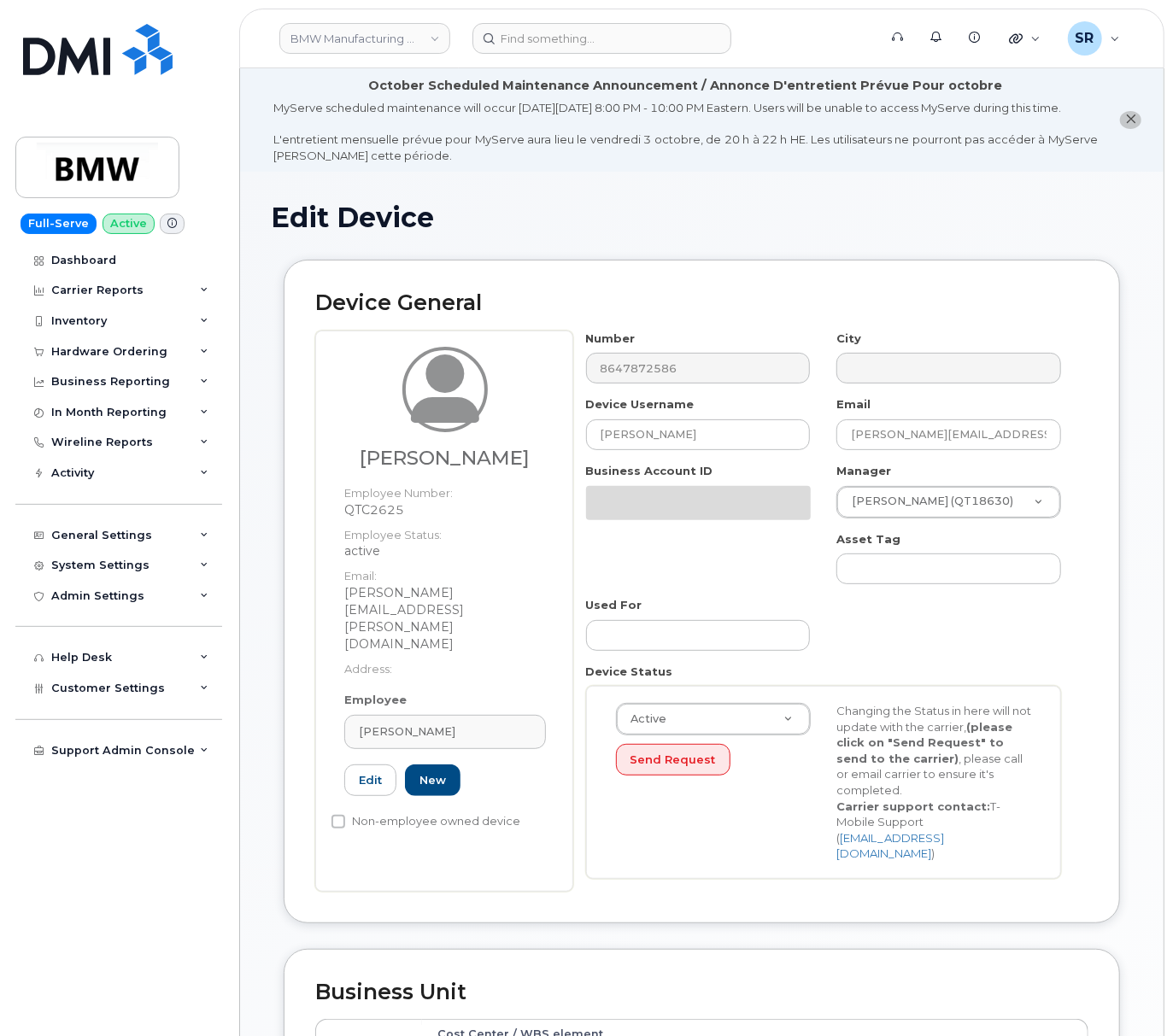
click at [687, 468] on div "Number 8647872586 City Device Username Timothy Bennett Email timothy.bennett@bm…" at bounding box center [823, 611] width 501 height 561
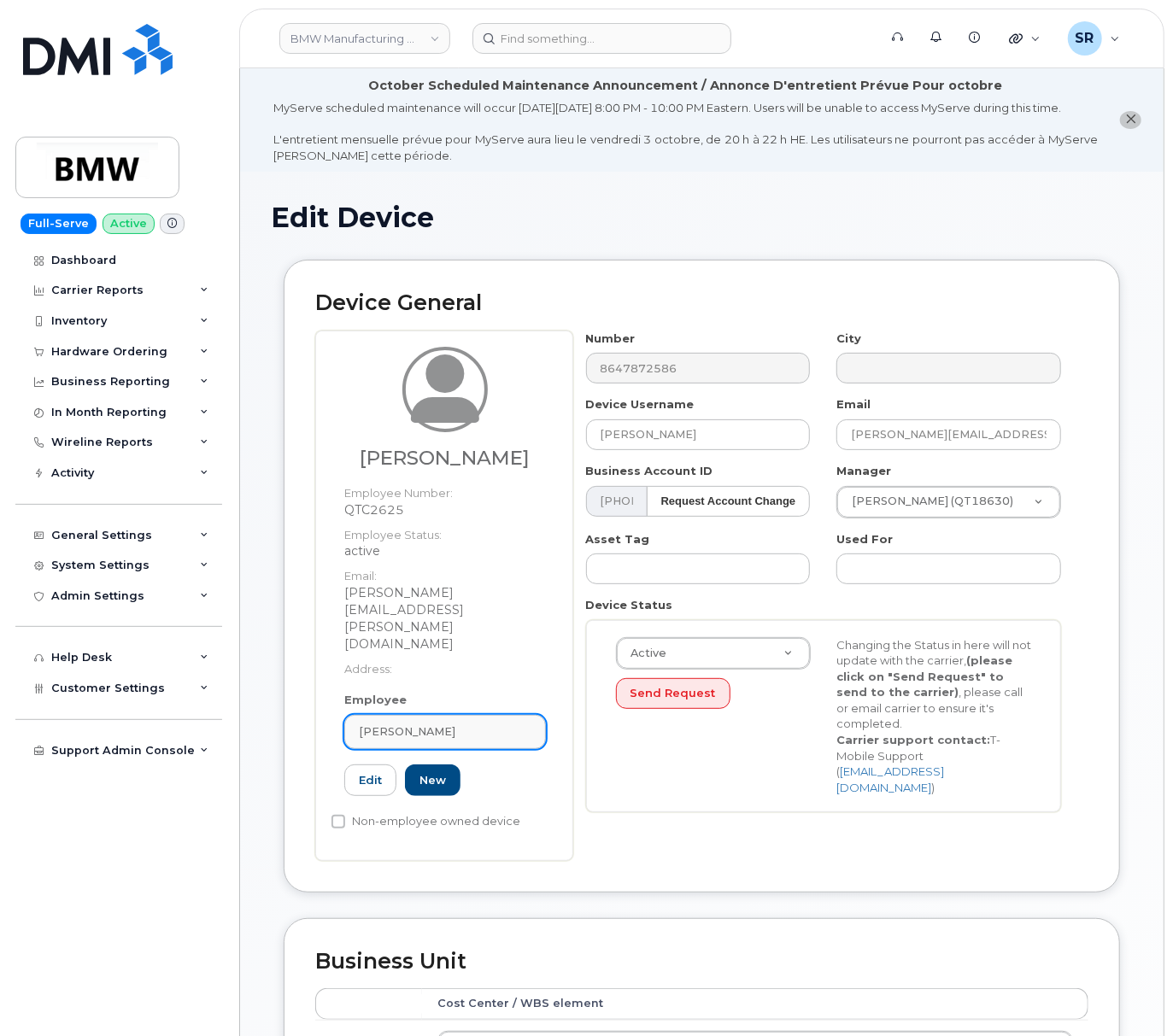
click at [461, 724] on div "Timothy Bennett" at bounding box center [445, 732] width 173 height 16
paste input "[PERSON_NAME]"
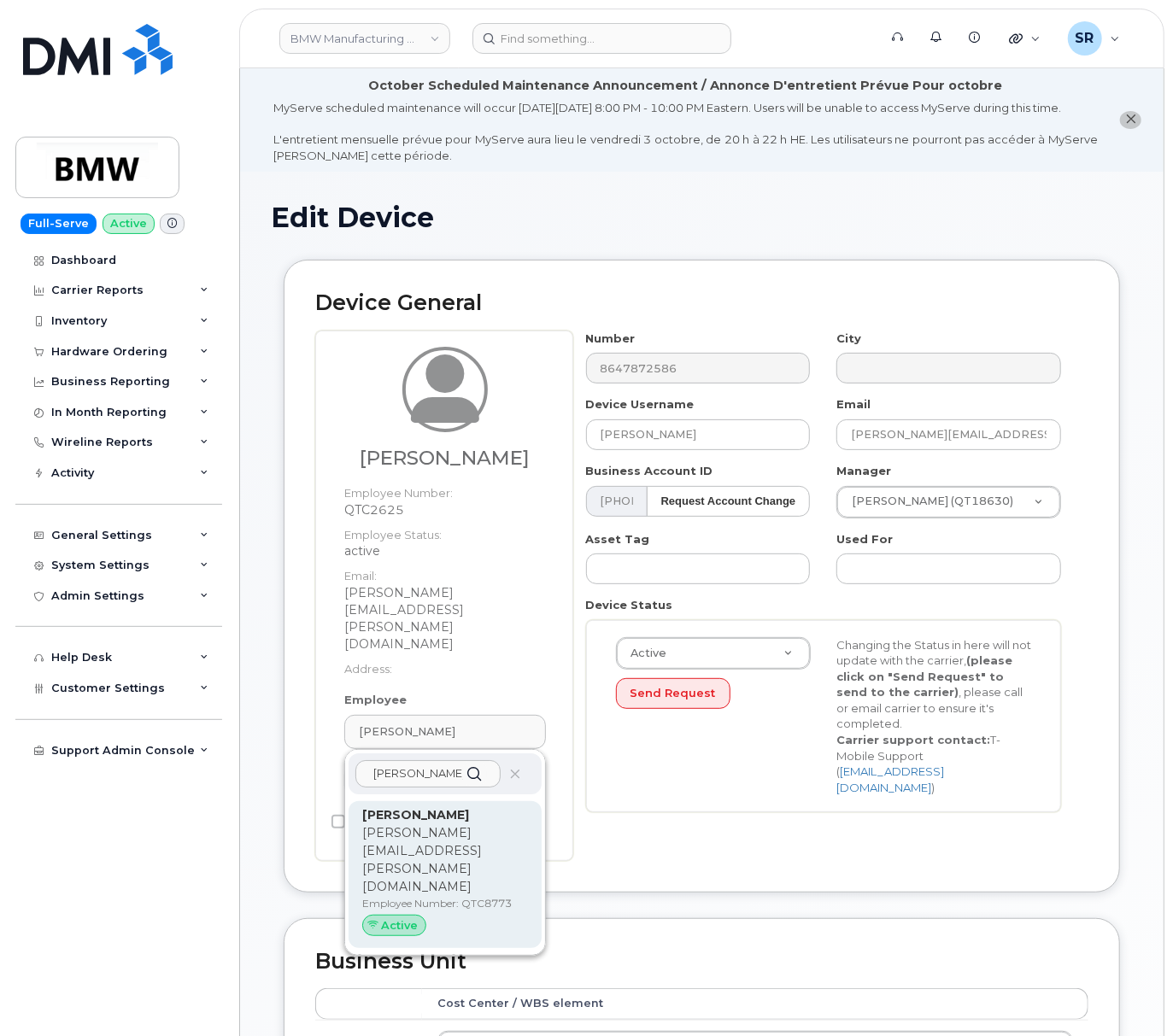
type input "[PERSON_NAME]"
click at [494, 896] on p "Employee Number: QTC8773" at bounding box center [445, 903] width 166 height 15
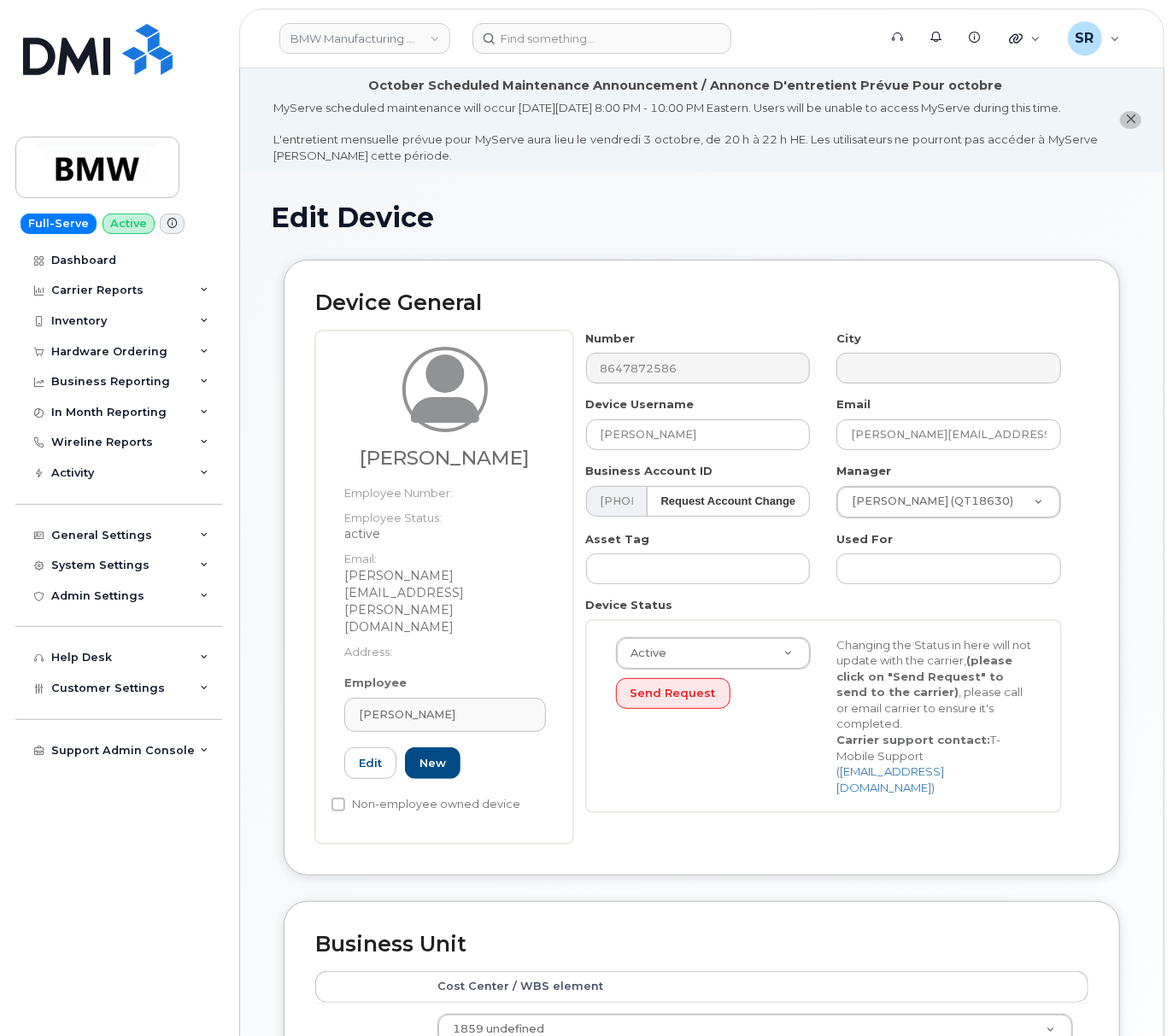
type input "QTC8773"
type input "[PERSON_NAME]"
type input "[PERSON_NAME][EMAIL_ADDRESS][PERSON_NAME][DOMAIN_NAME]"
type input "14966735"
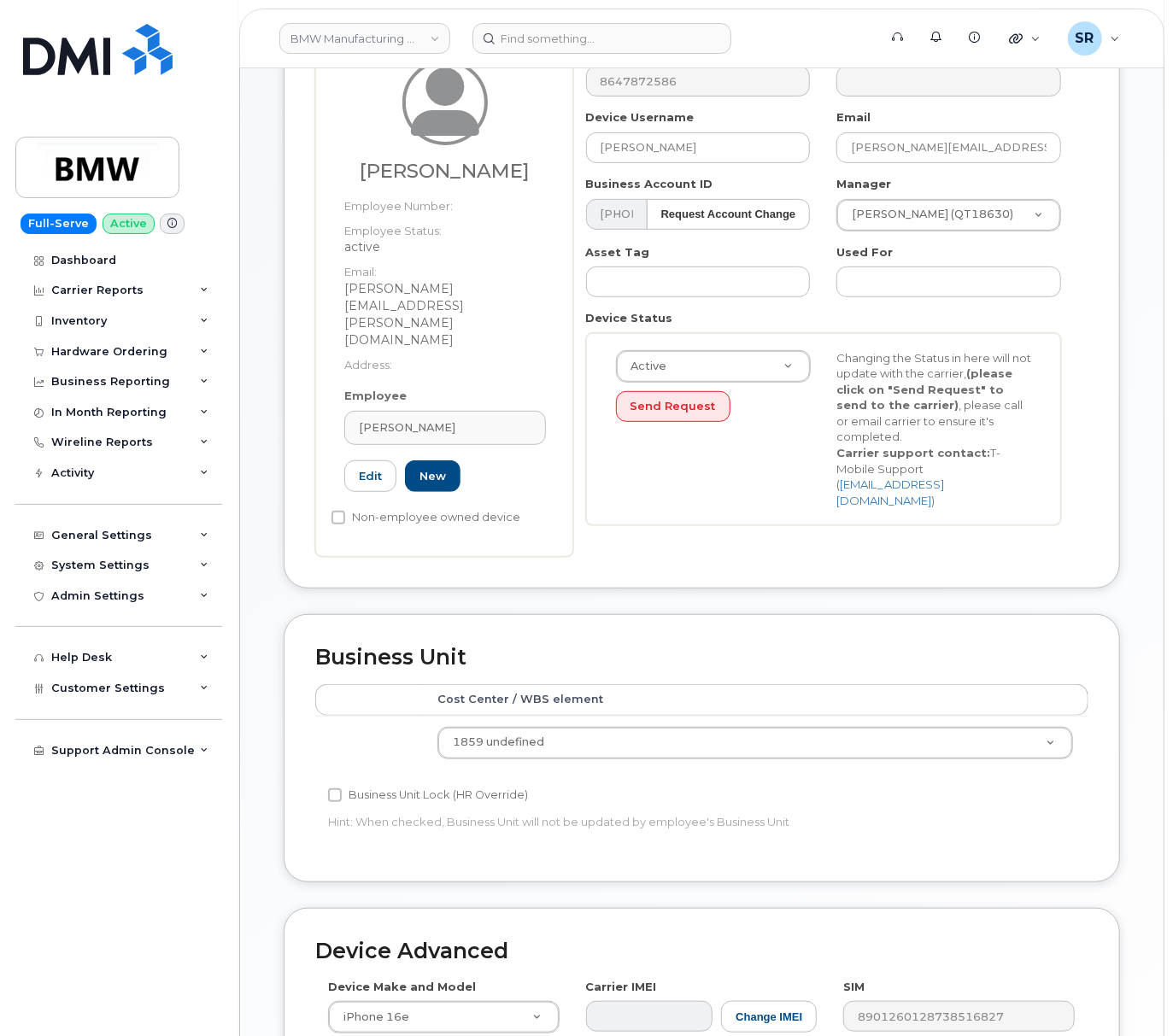
scroll to position [654, 0]
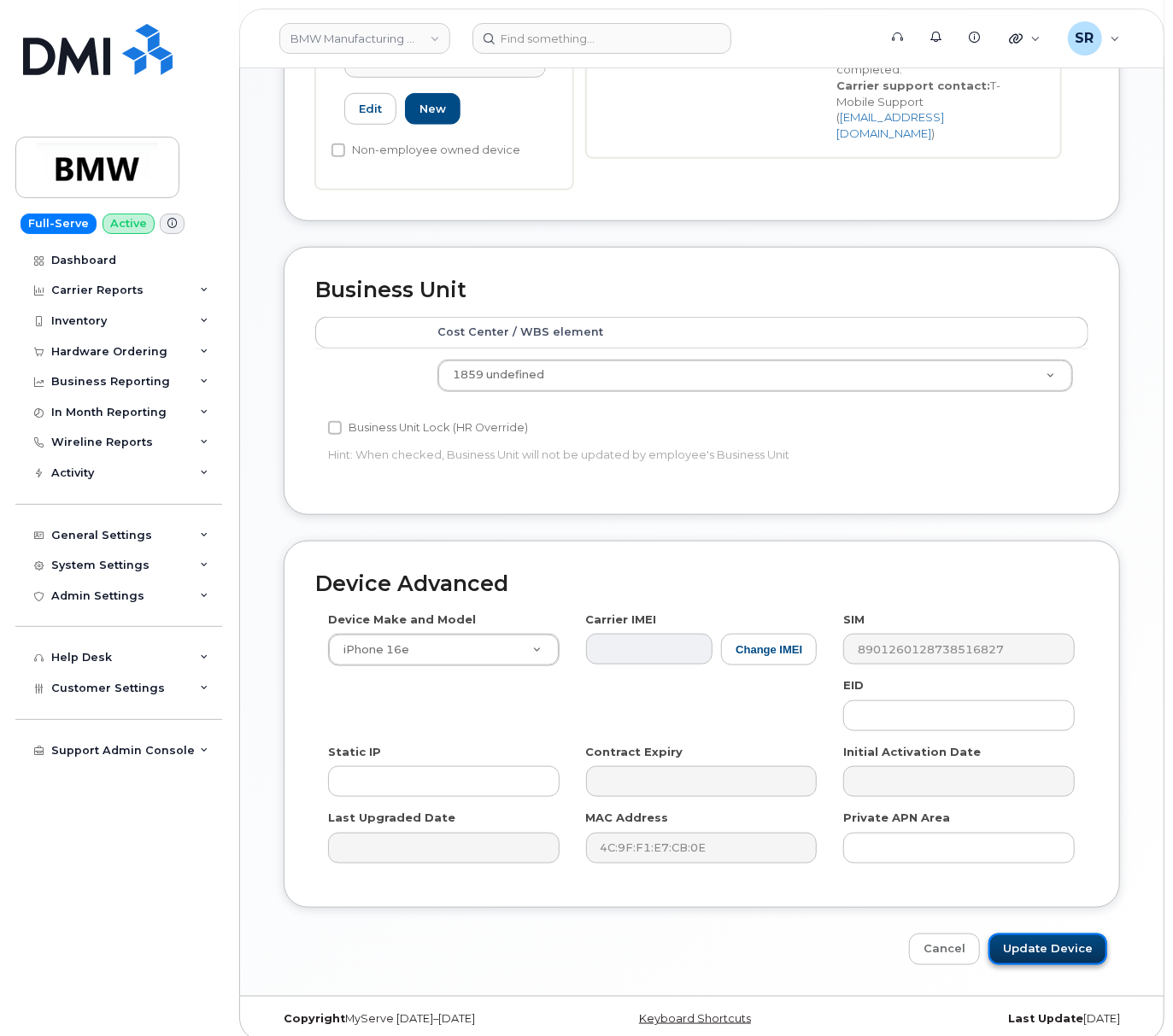
click at [1044, 940] on input "Update Device" at bounding box center [1047, 950] width 118 height 32
type input "Saving..."
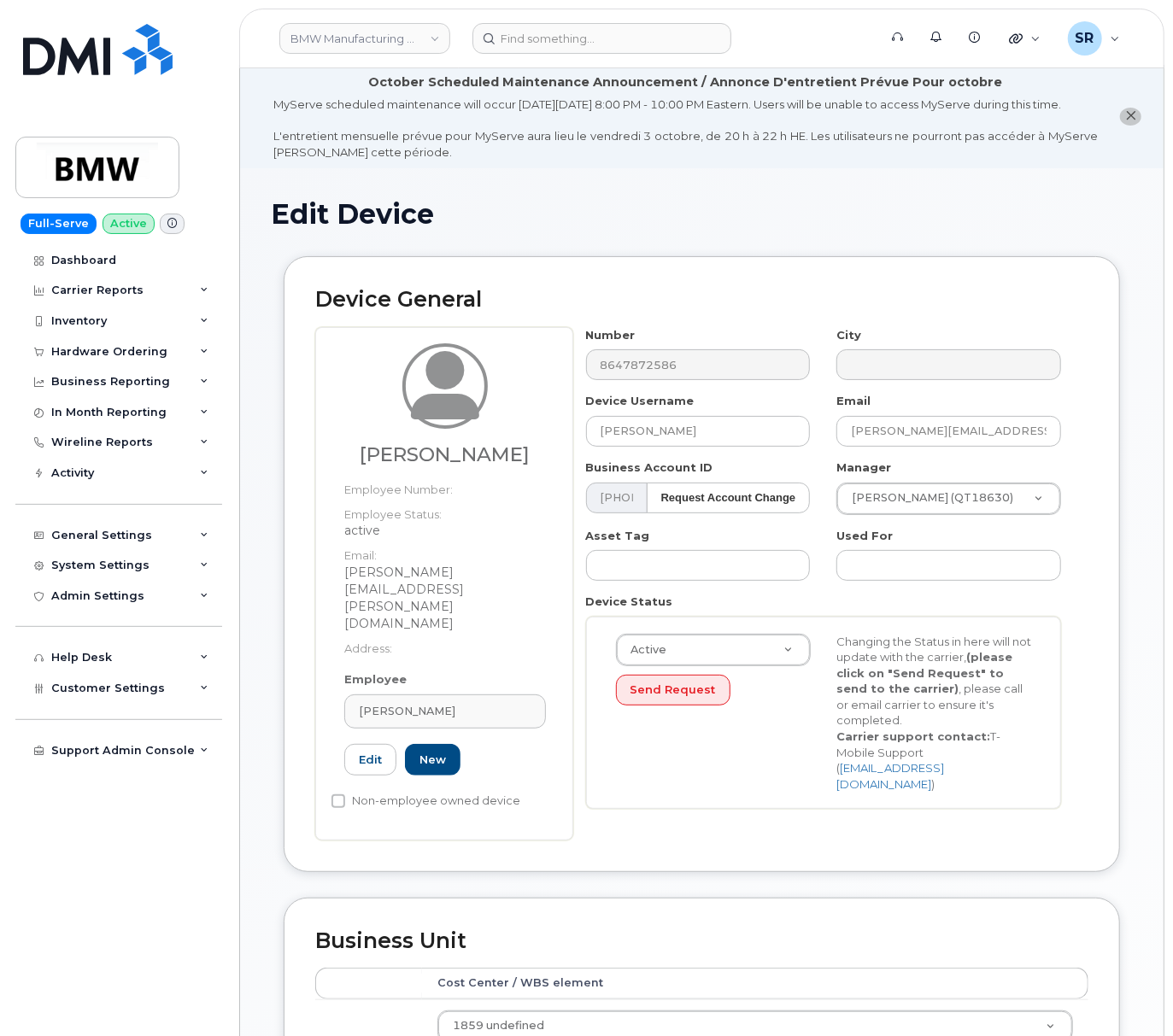
scroll to position [0, 0]
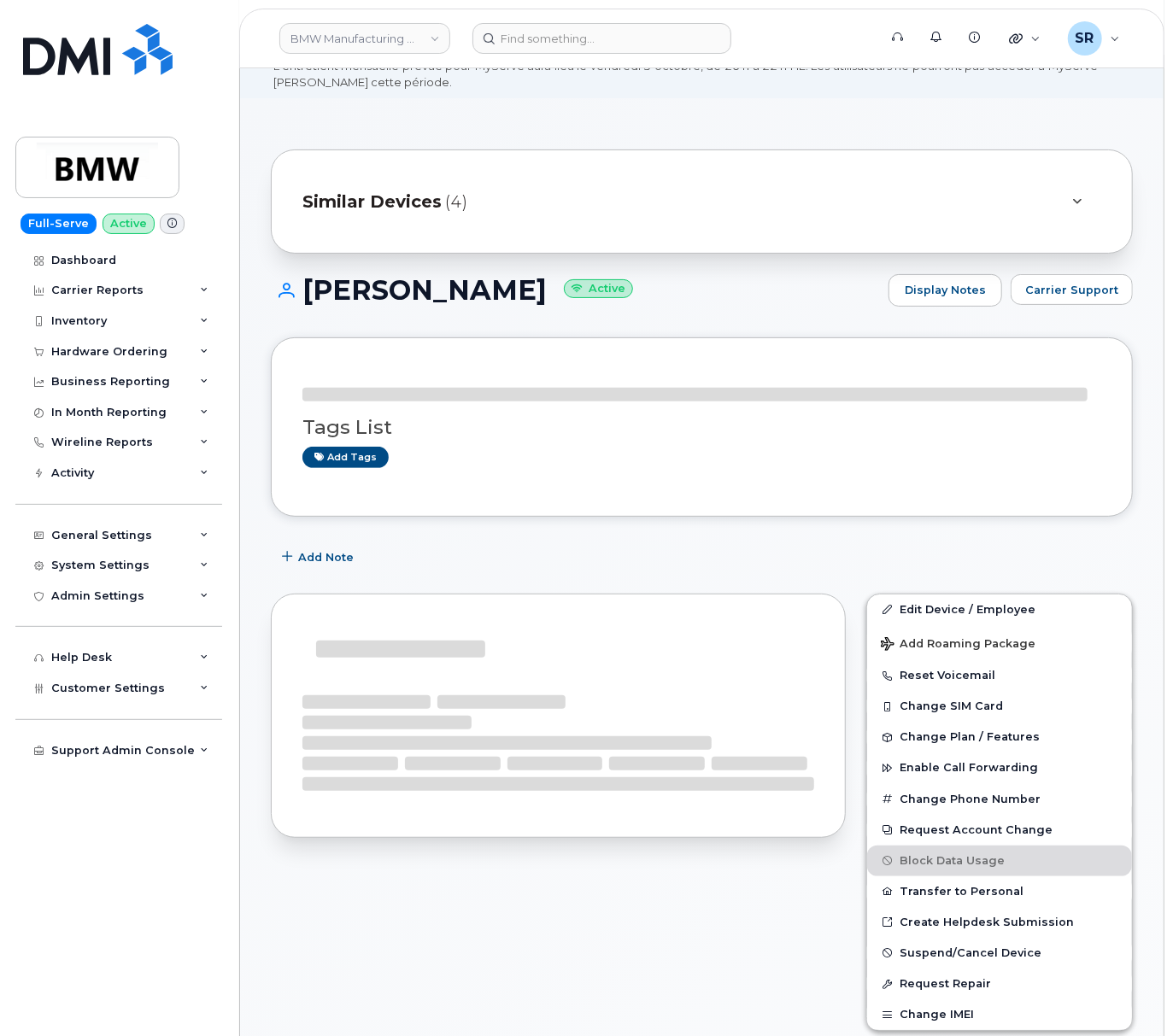
scroll to position [114, 0]
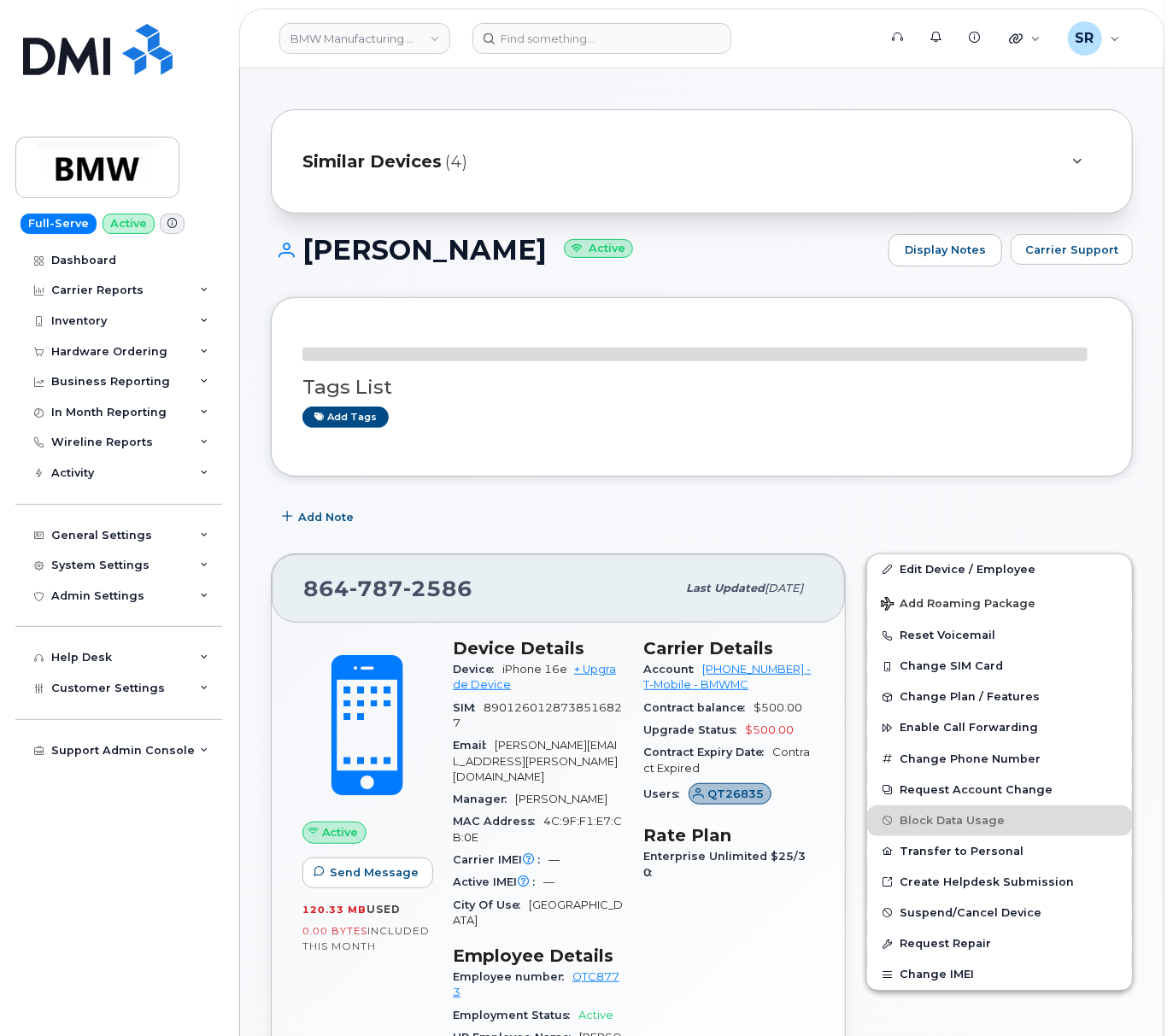
click at [1085, 168] on div at bounding box center [1077, 161] width 20 height 20
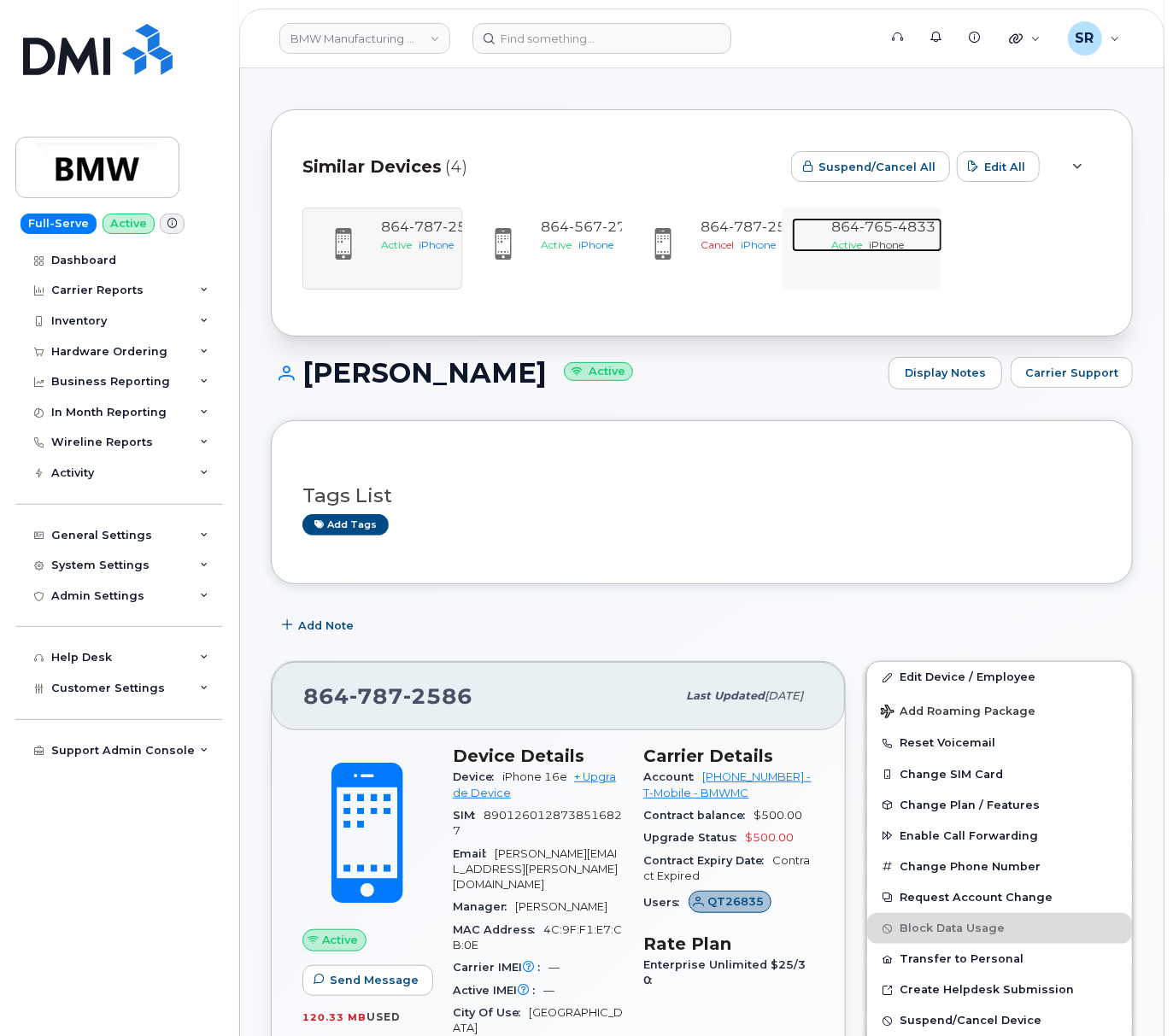
click at [903, 235] on span "4833" at bounding box center [914, 227] width 43 height 16
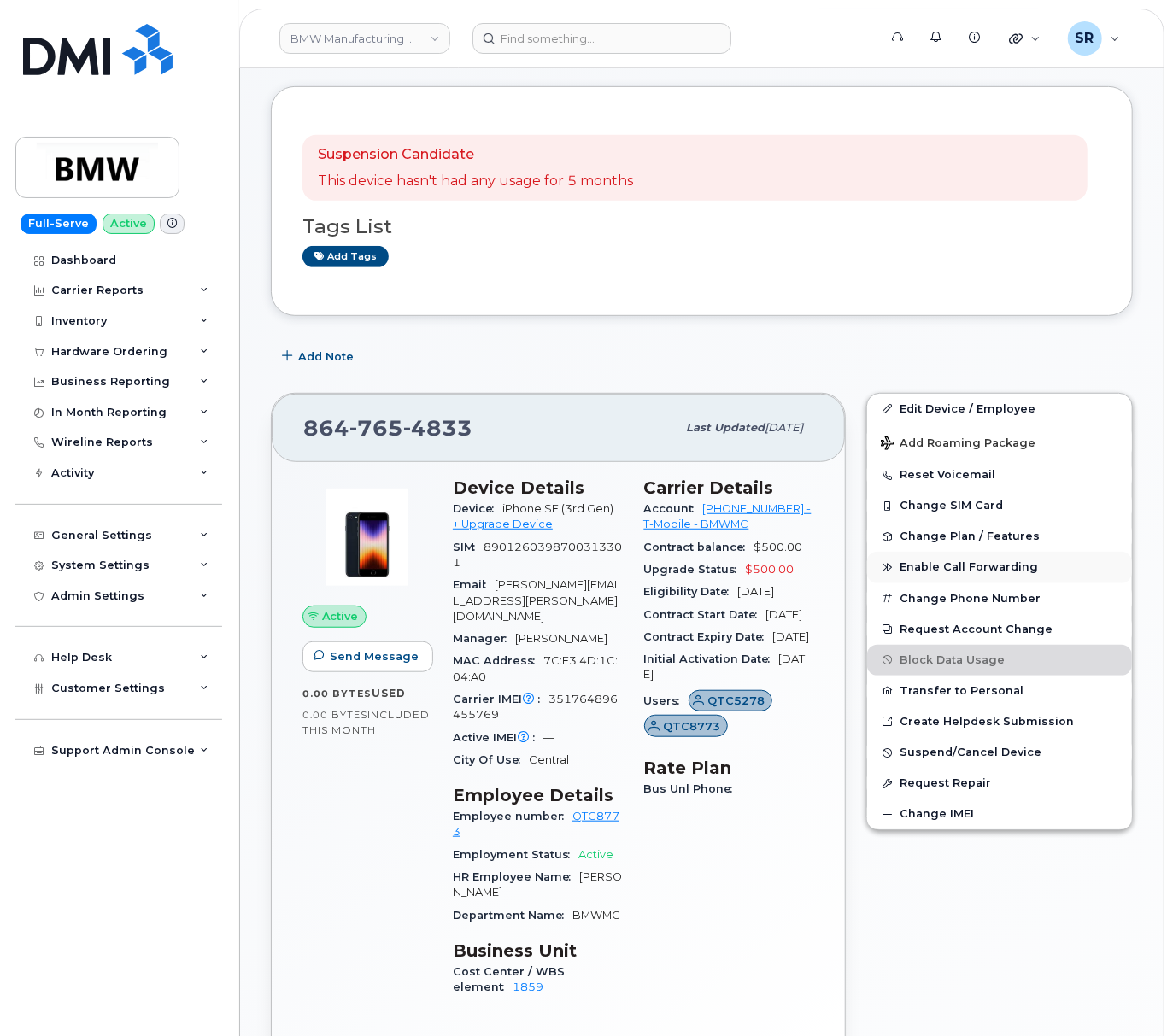
scroll to position [342, 0]
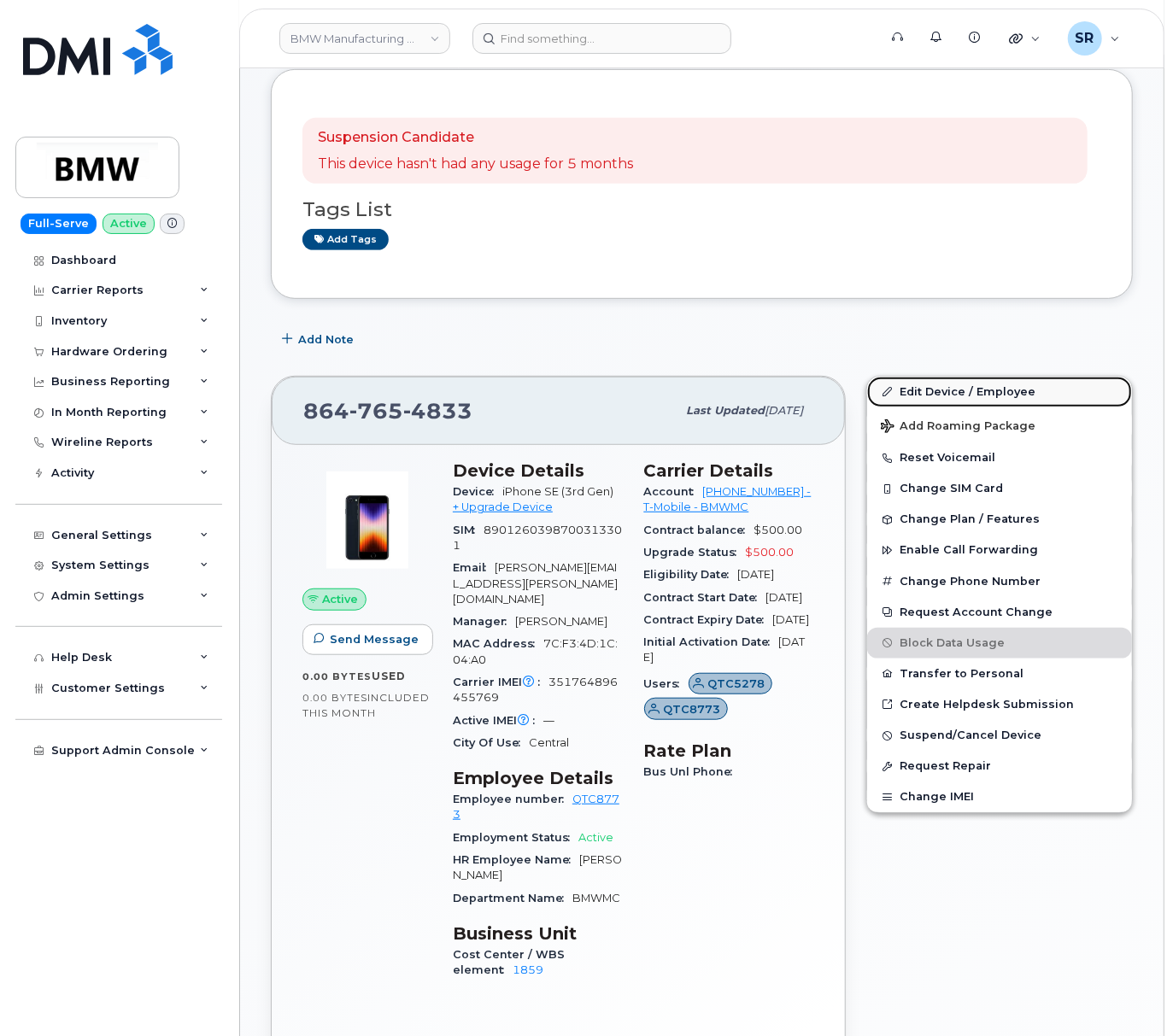
click at [942, 408] on link "Edit Device / Employee" at bounding box center [999, 392] width 264 height 31
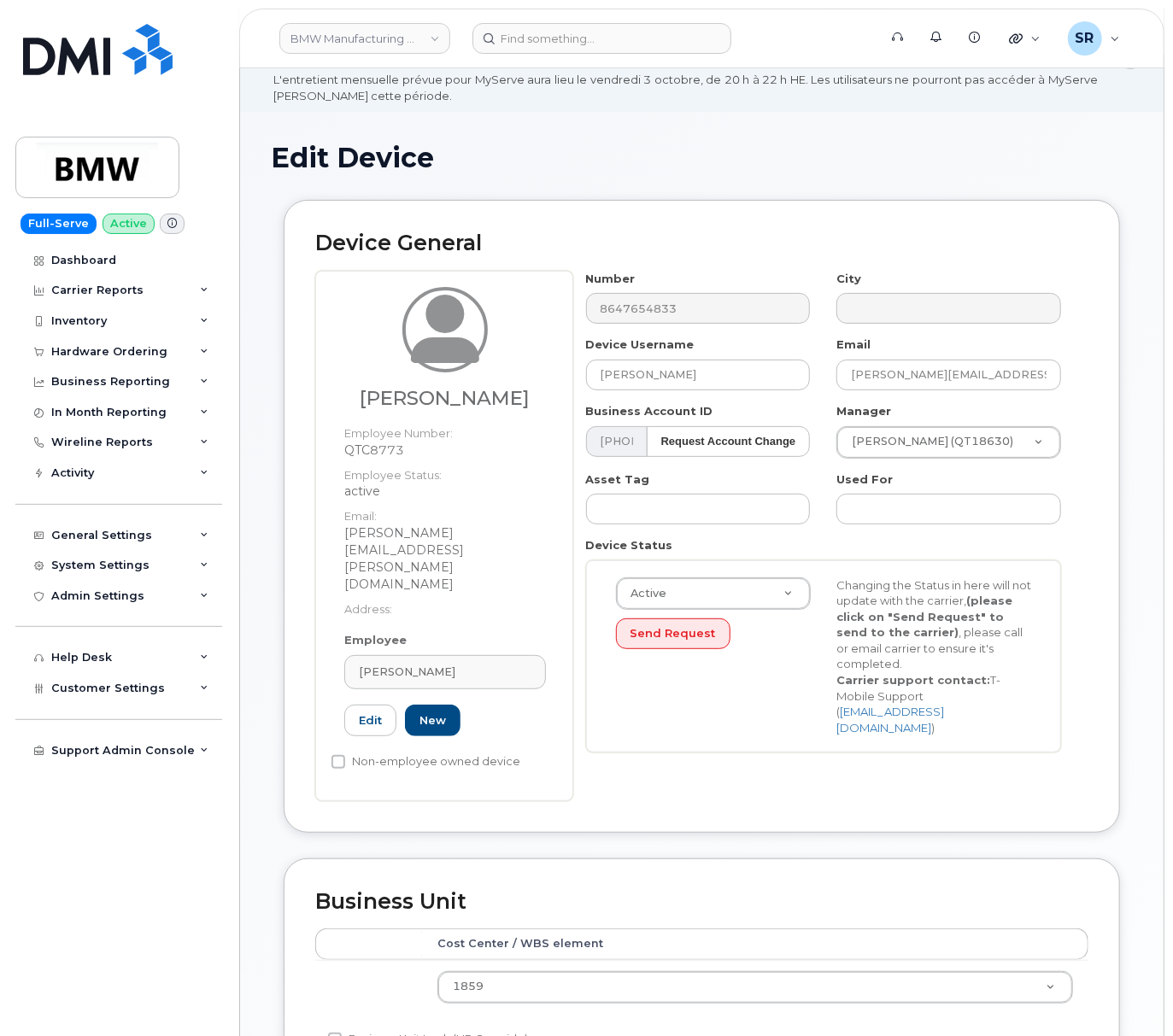
scroll to position [114, 0]
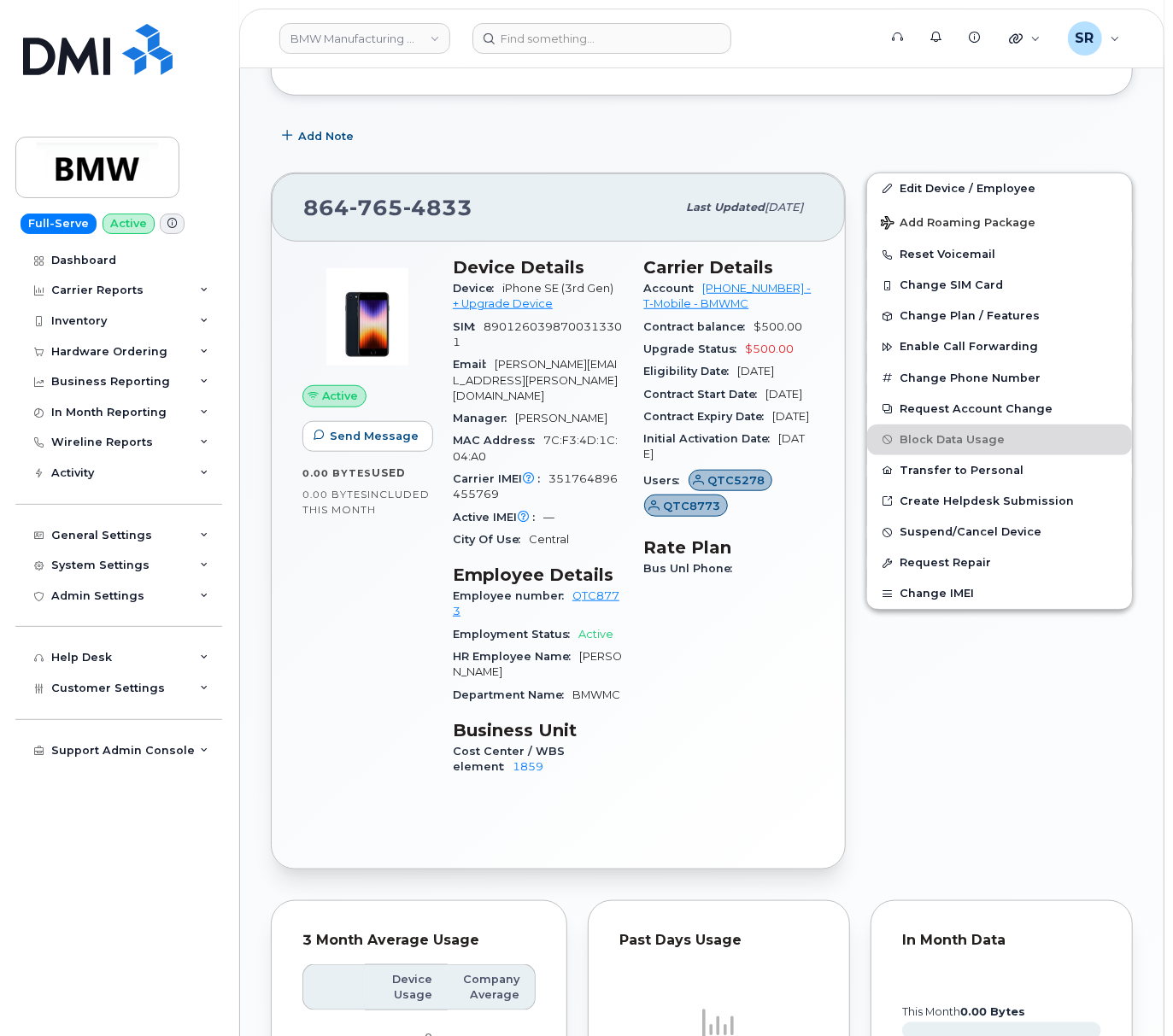
scroll to position [425, 0]
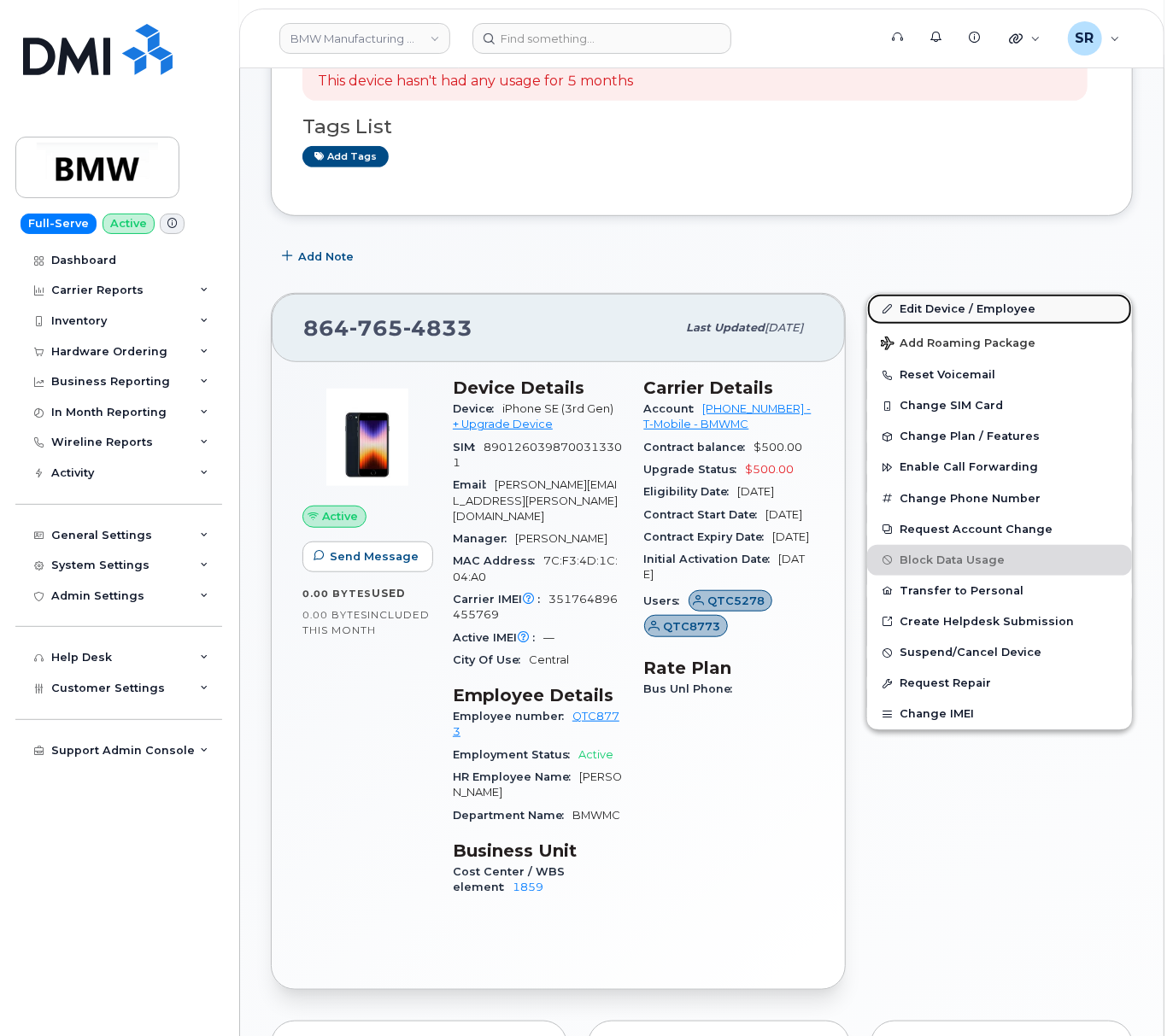
click at [947, 325] on link "Edit Device / Employee" at bounding box center [999, 309] width 264 height 31
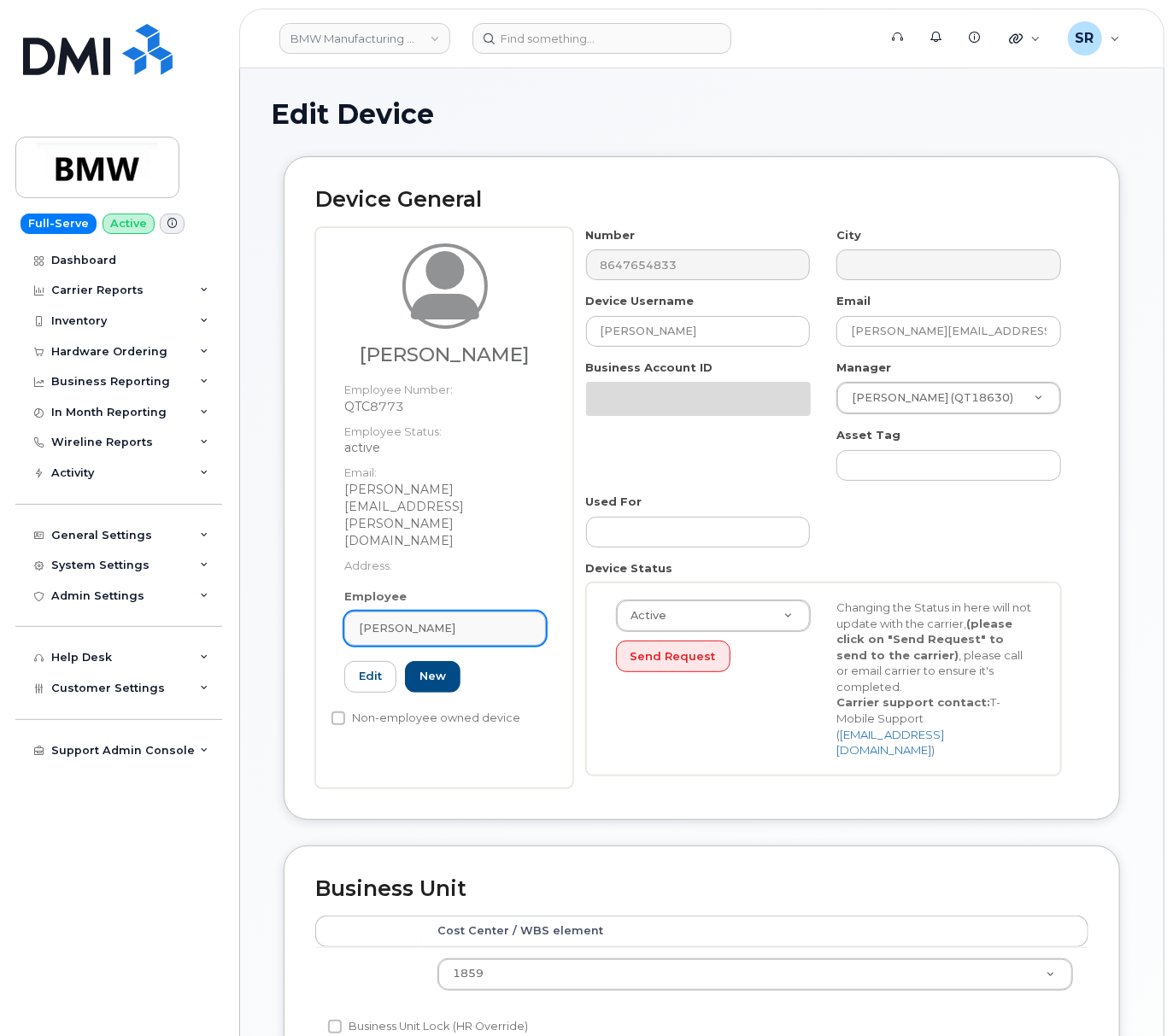
click at [463, 243] on div "Katie O'Neal Employee Number: QTC8773 Employee Status: active Email: katie.onea…" at bounding box center [444, 243] width 227 height 0
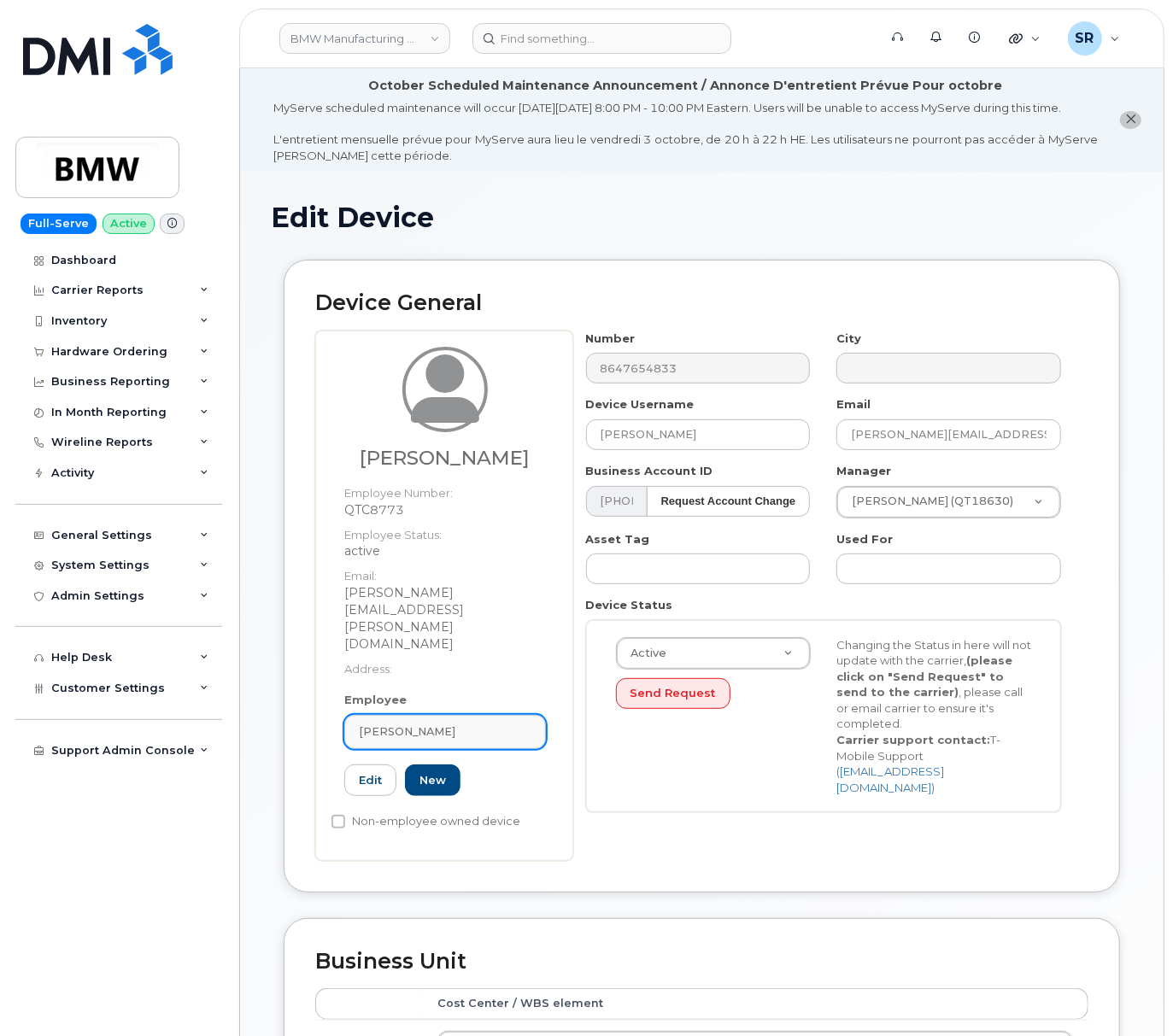
click at [457, 724] on div "[PERSON_NAME]" at bounding box center [445, 732] width 173 height 16
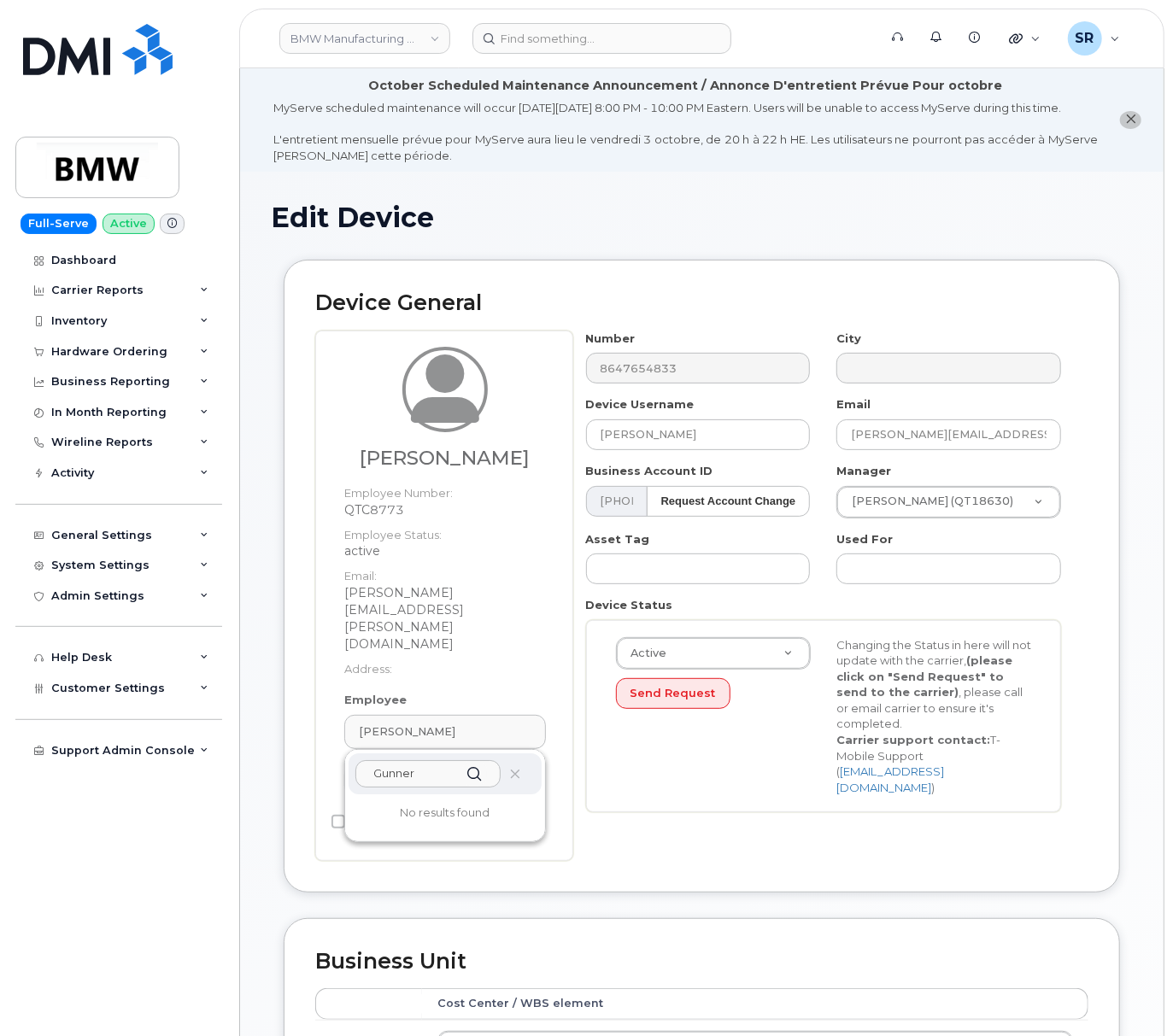
click at [410, 760] on input "Gunner" at bounding box center [427, 773] width 145 height 28
paste input "ar Harris"
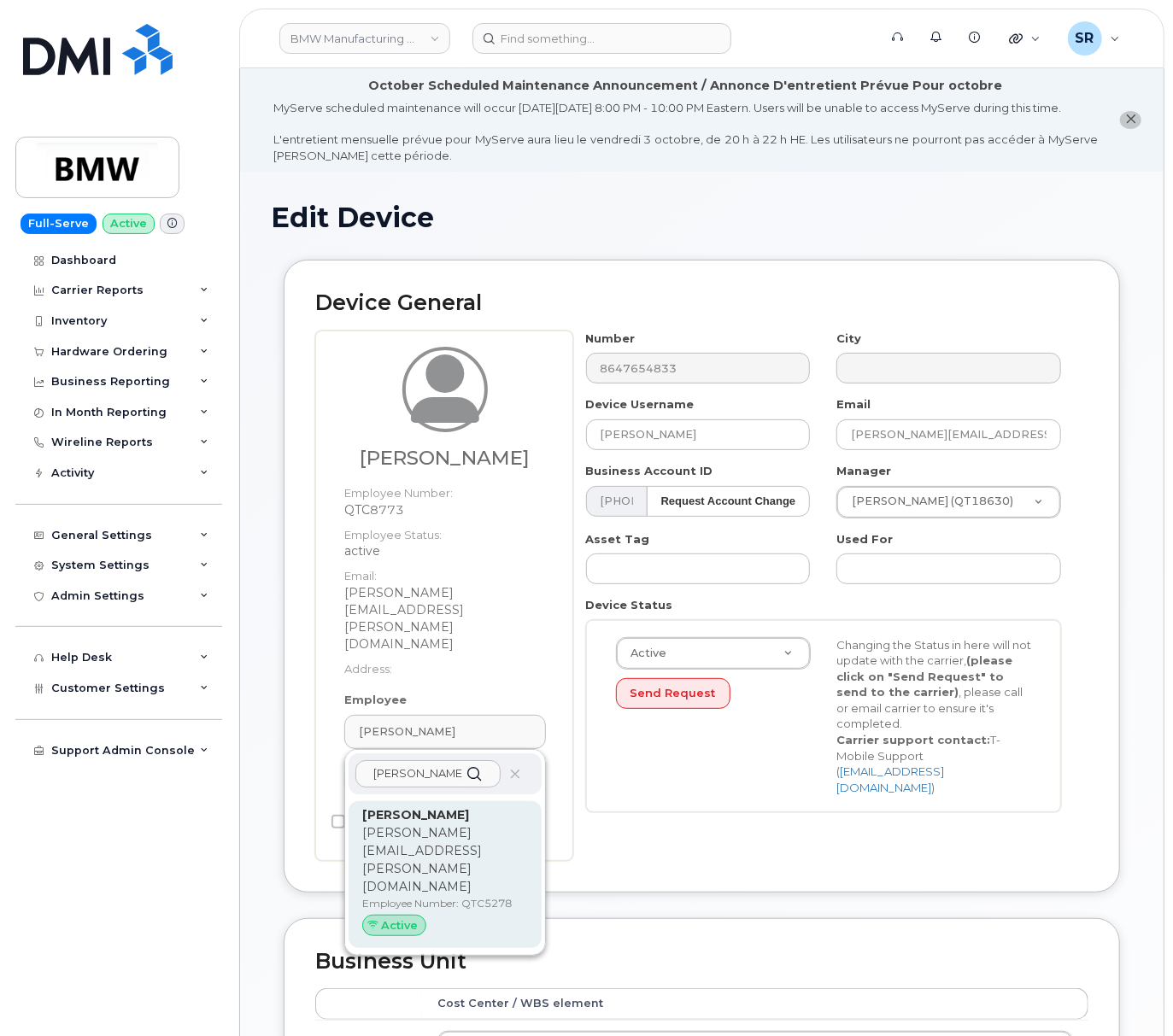
type input "Gunnar Harris"
click at [469, 824] on p "gunnar.harris@bmwmc.com" at bounding box center [445, 860] width 166 height 72
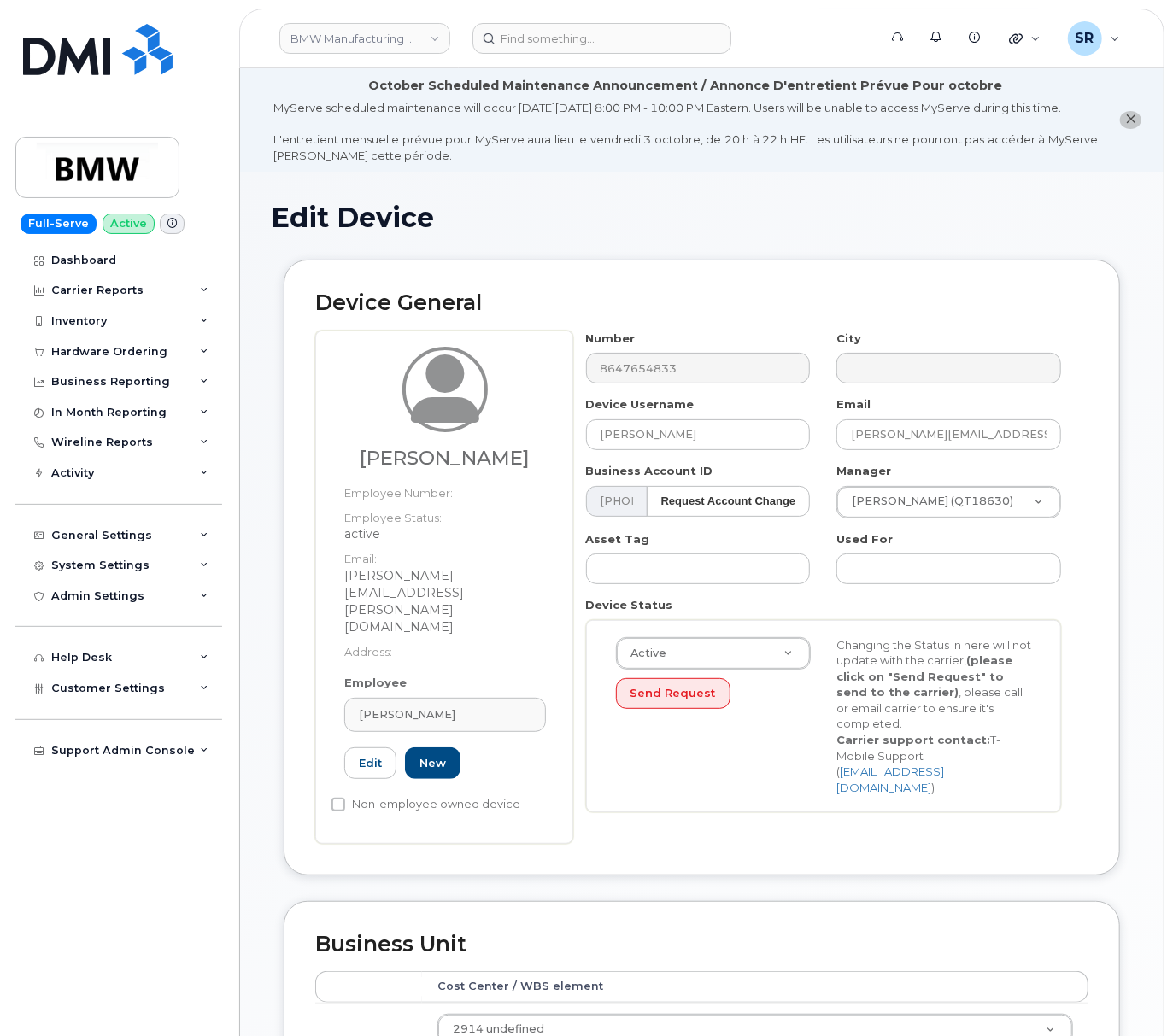
type input "Gunnar Harris"
type input "gunnar.harris@bmwmc.com"
type input "14966838"
type input "QTC5278"
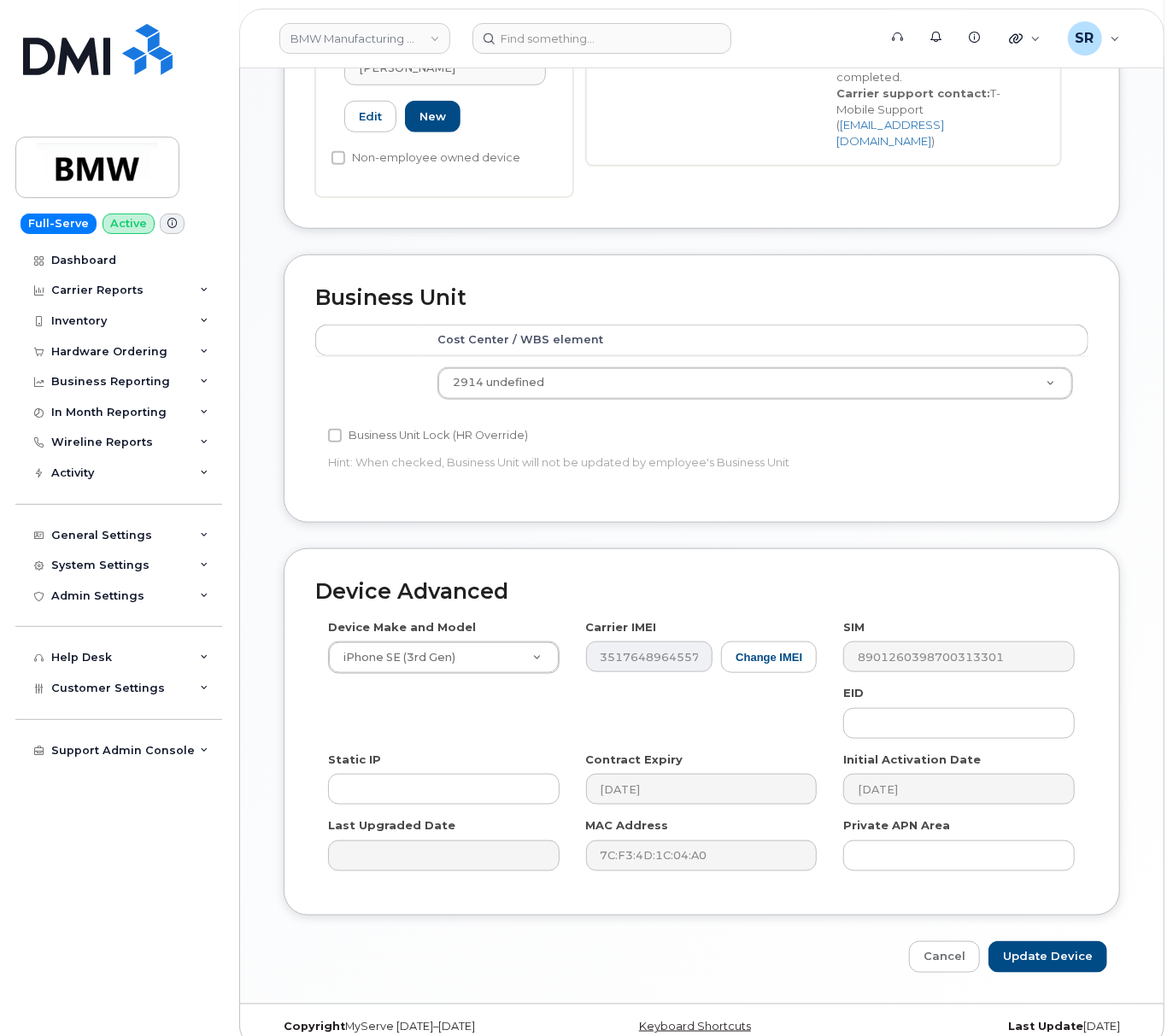
scroll to position [654, 0]
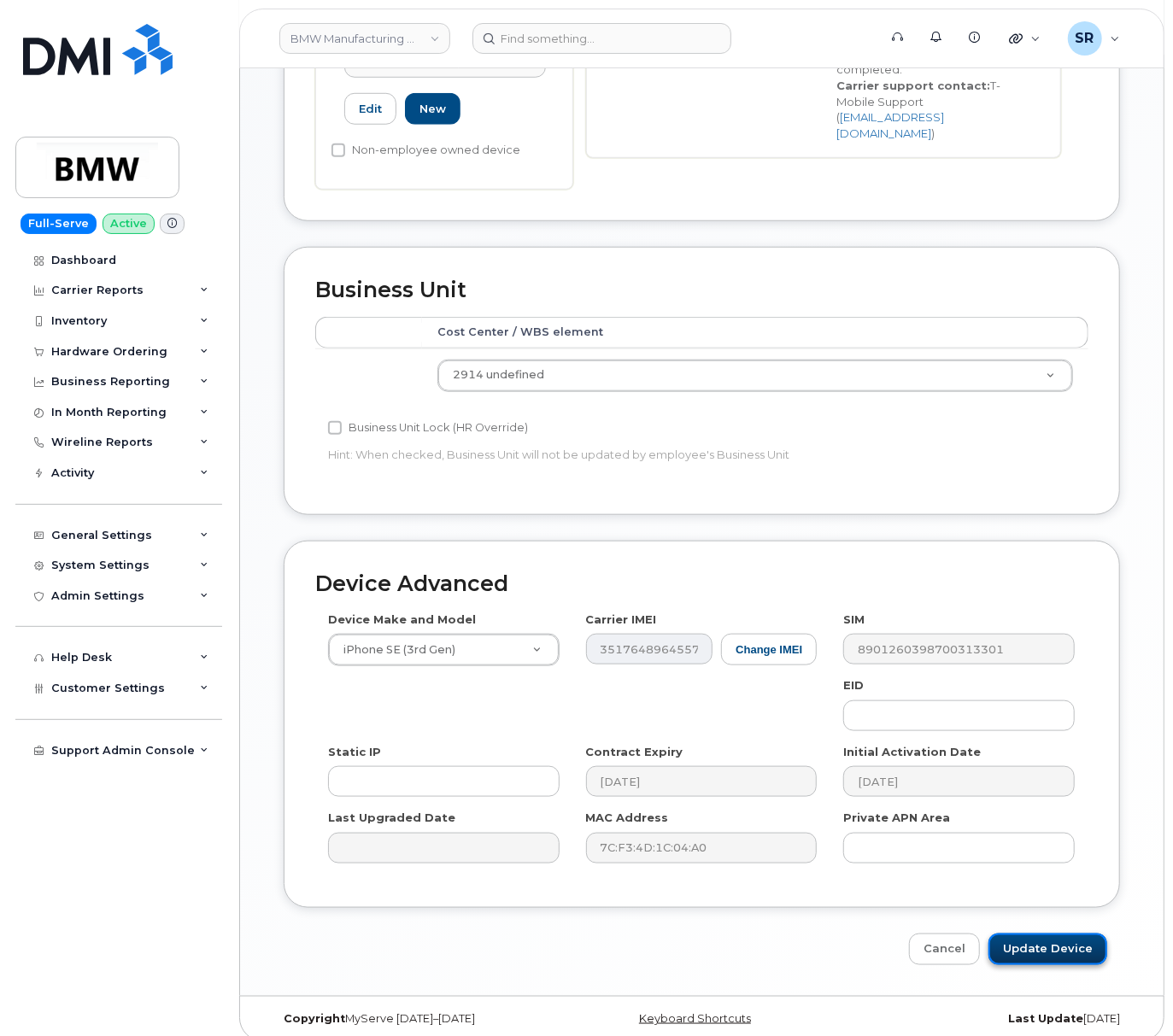
click at [1043, 944] on input "Update Device" at bounding box center [1047, 950] width 118 height 32
type input "Saving..."
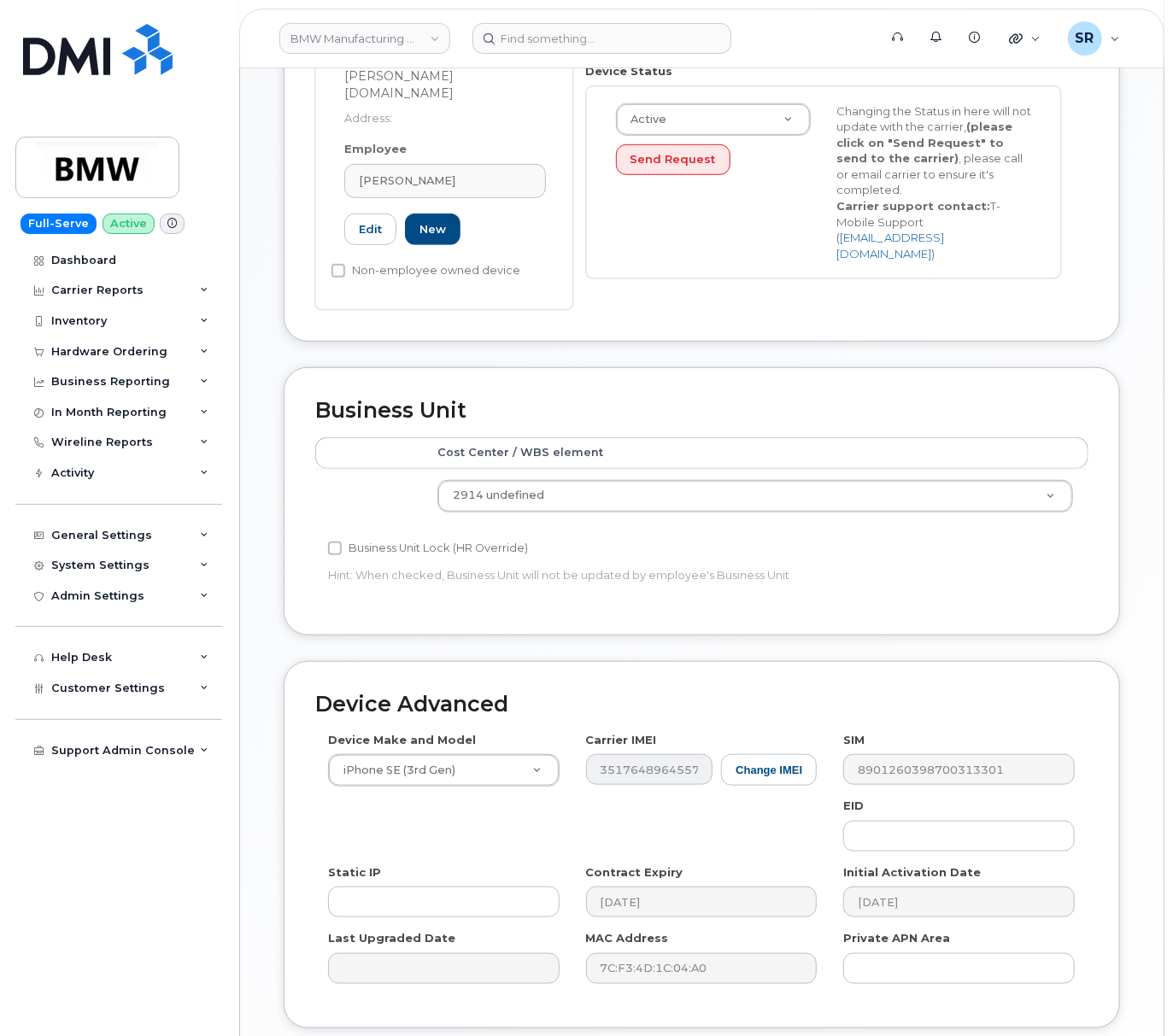
scroll to position [0, 0]
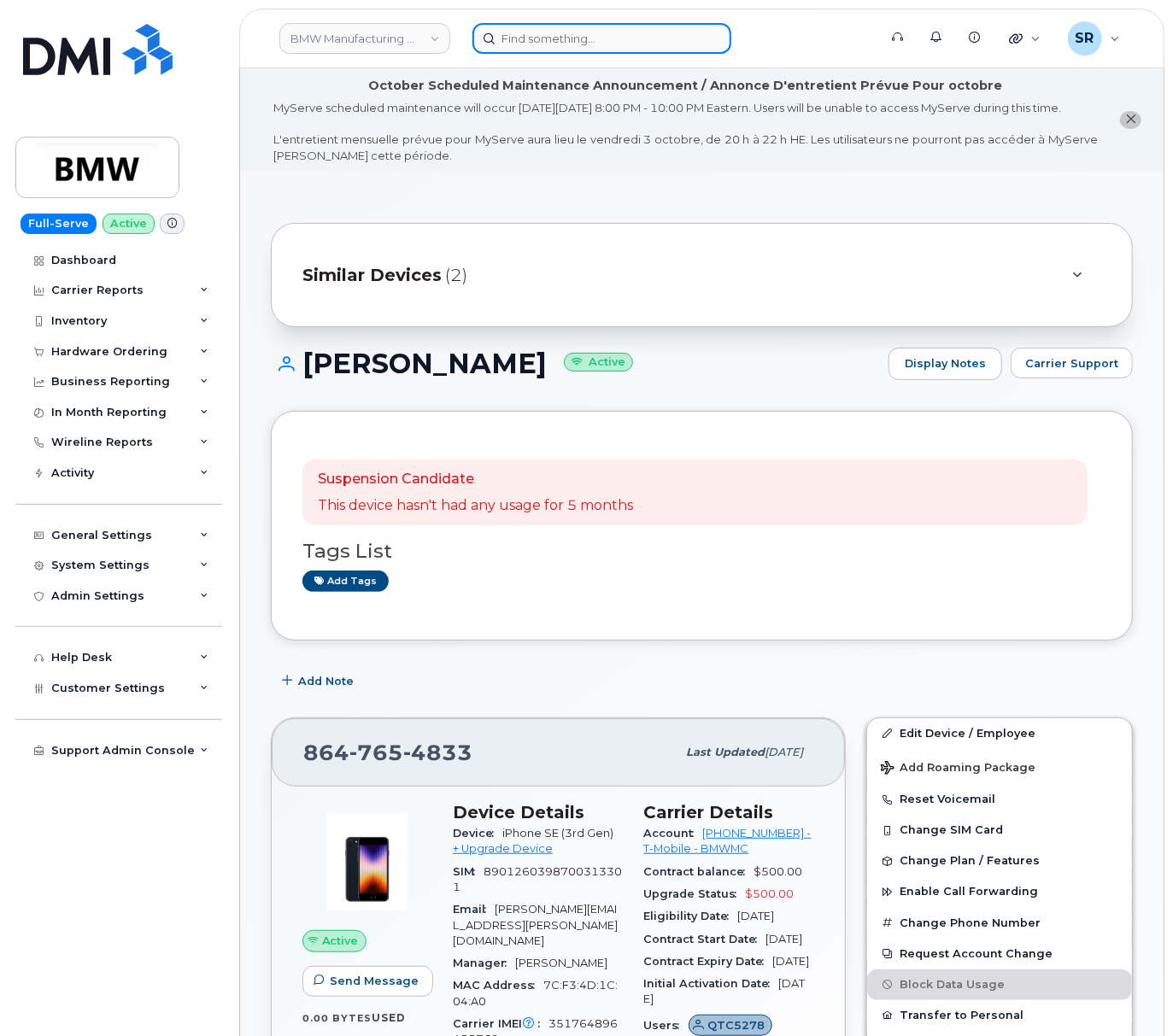
click at [622, 35] on input at bounding box center [602, 38] width 259 height 31
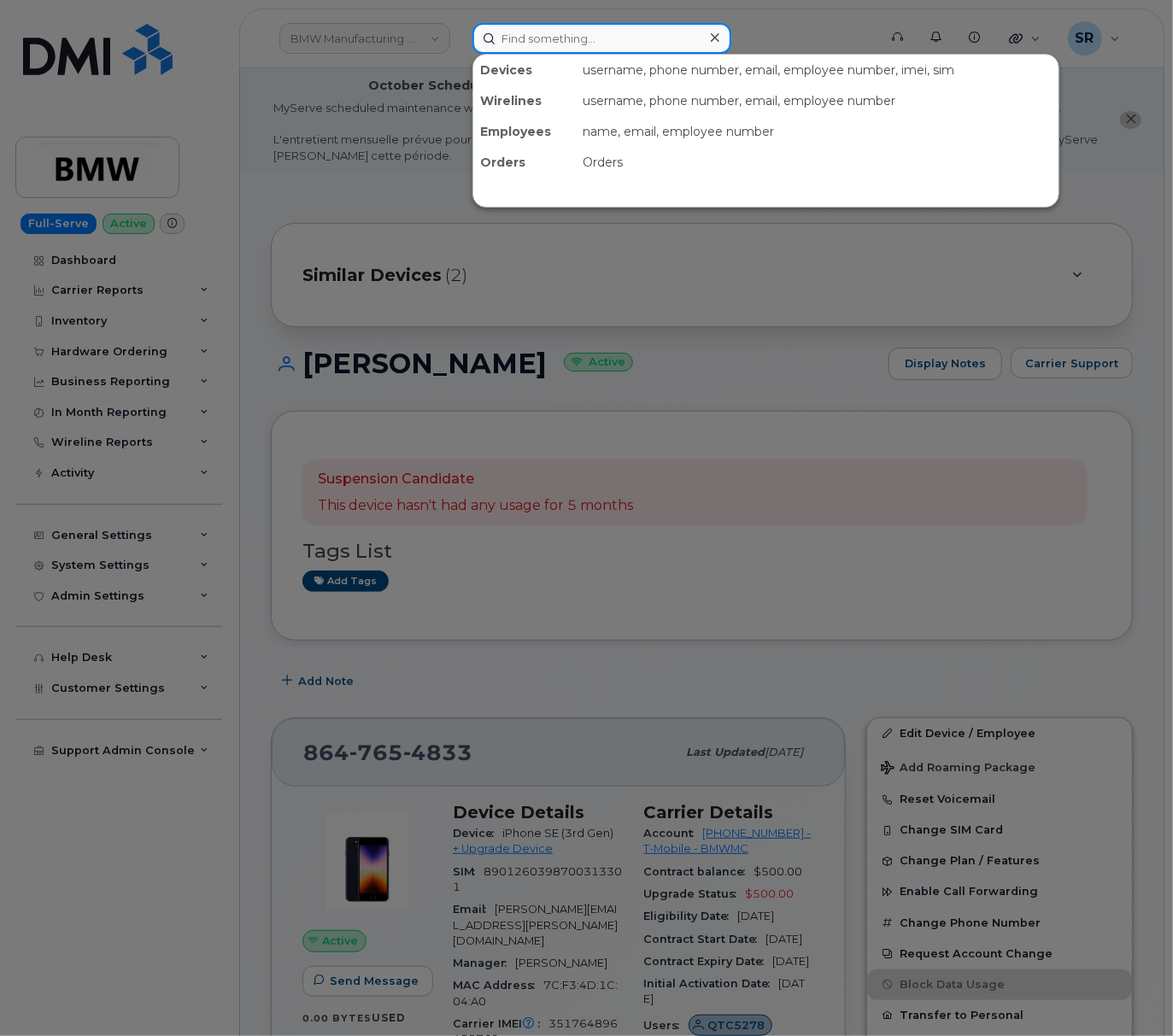
paste input "8645672778"
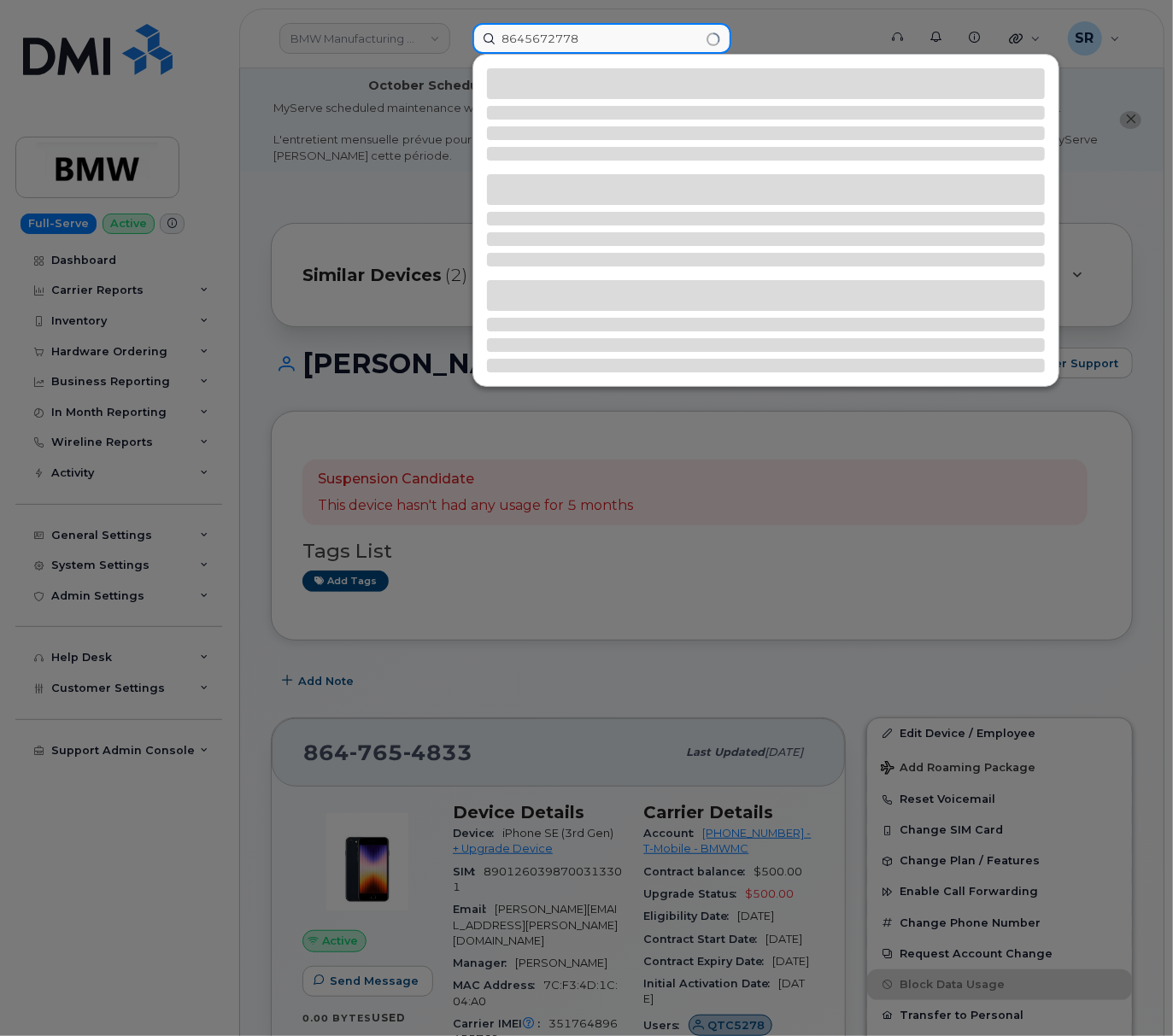
type input "8645672778"
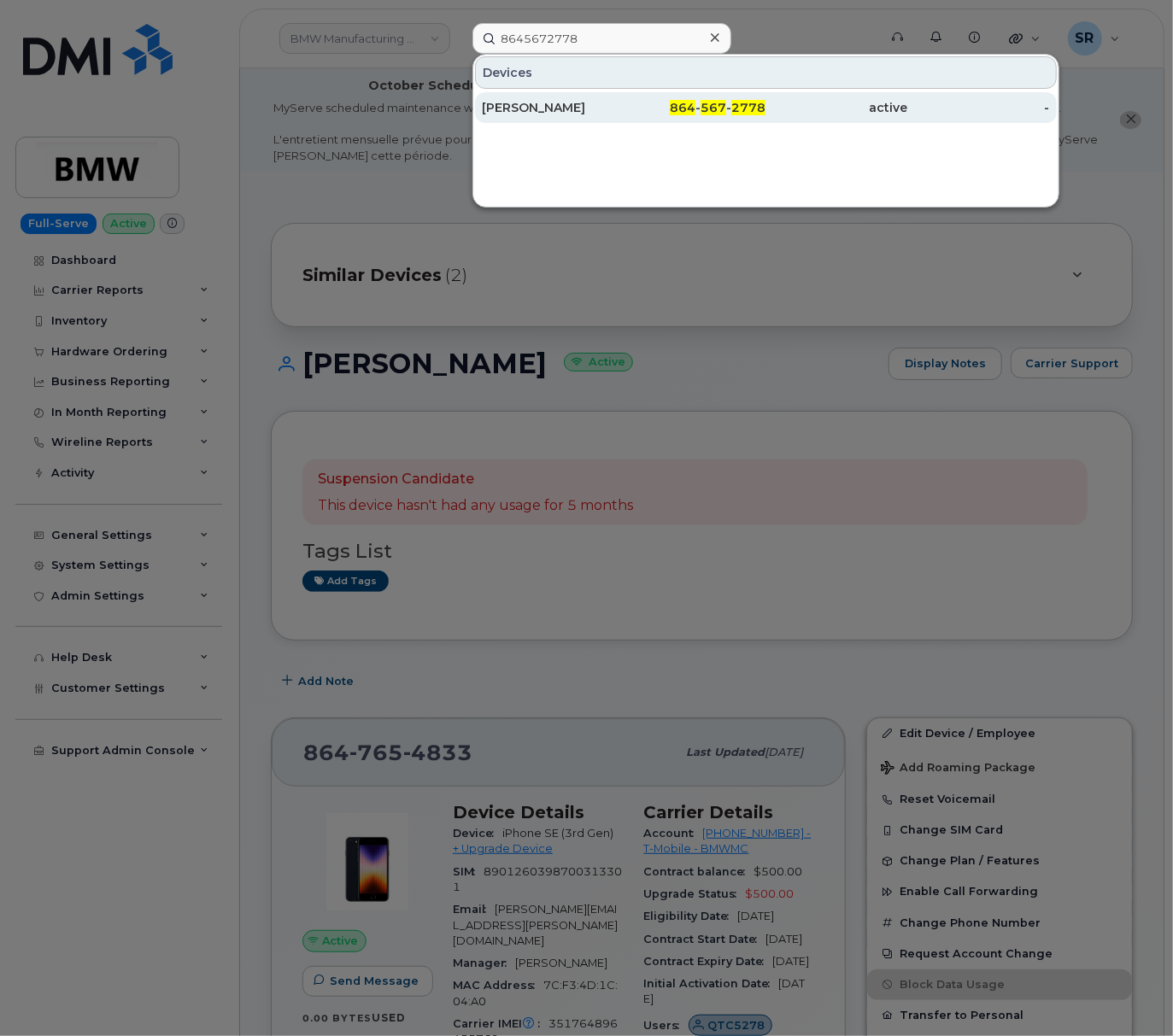
click at [657, 109] on div "864 - 567 - 2778" at bounding box center [694, 107] width 142 height 17
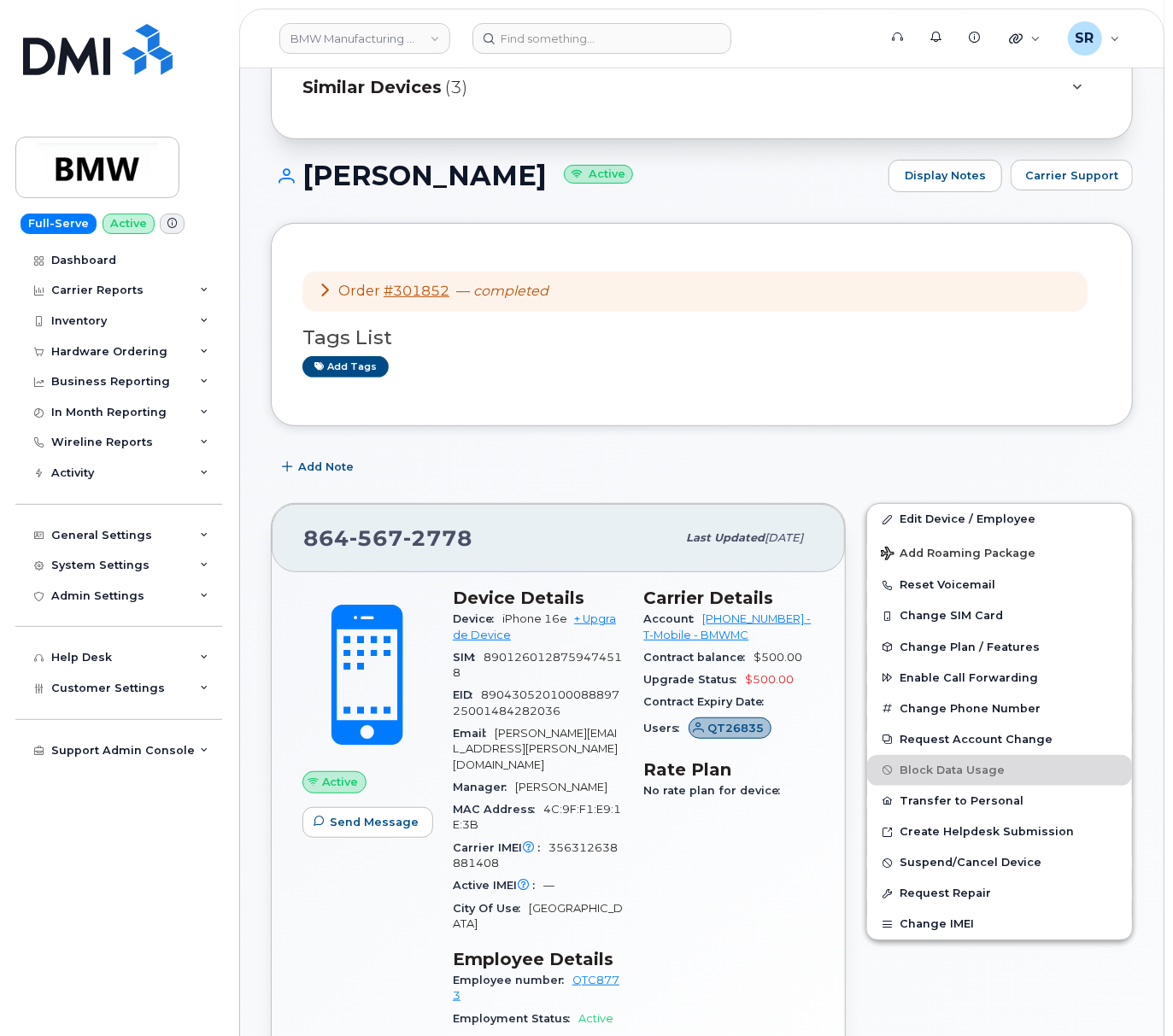
scroll to position [227, 0]
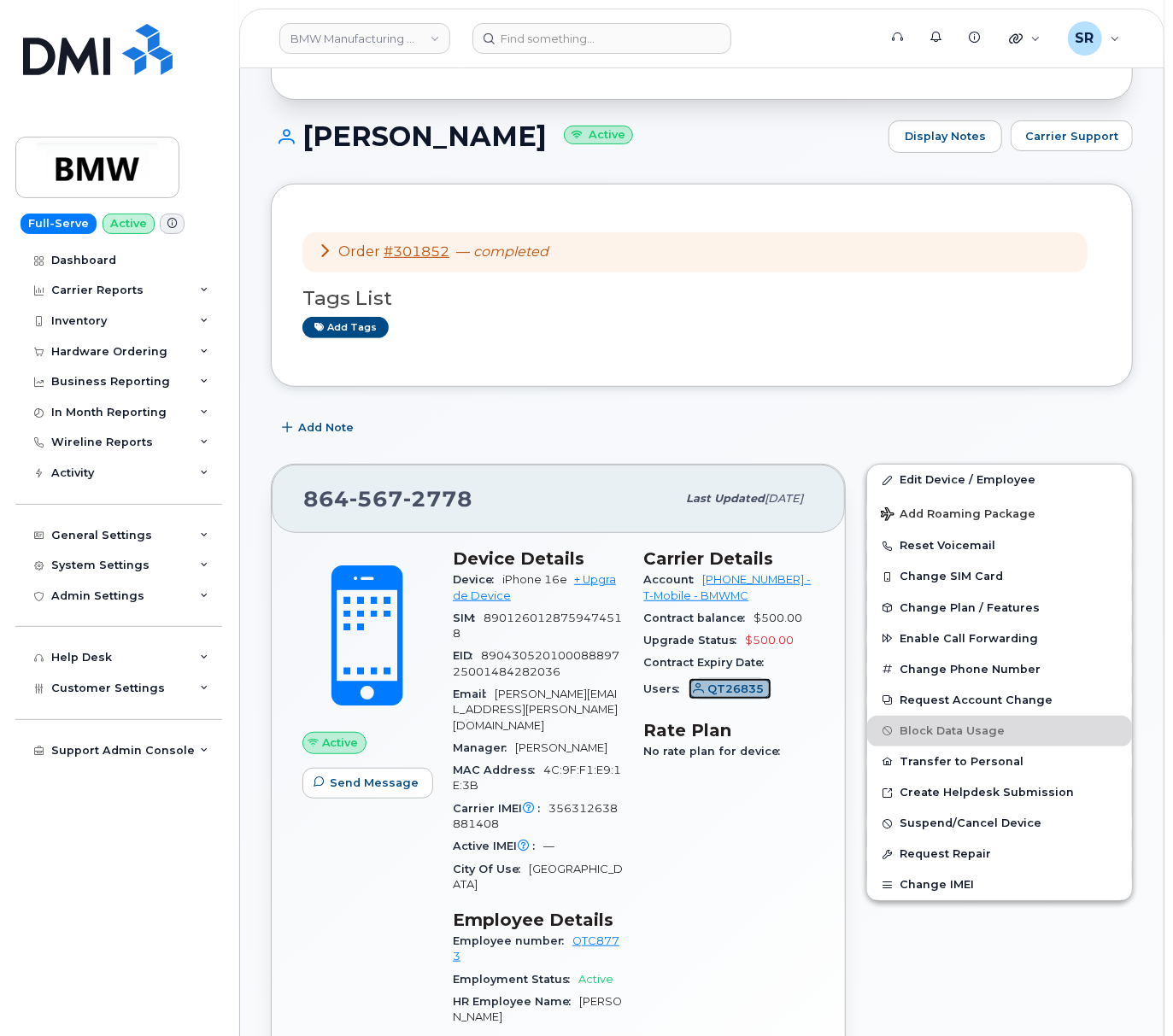
click at [742, 697] on span "QT26835" at bounding box center [735, 689] width 56 height 16
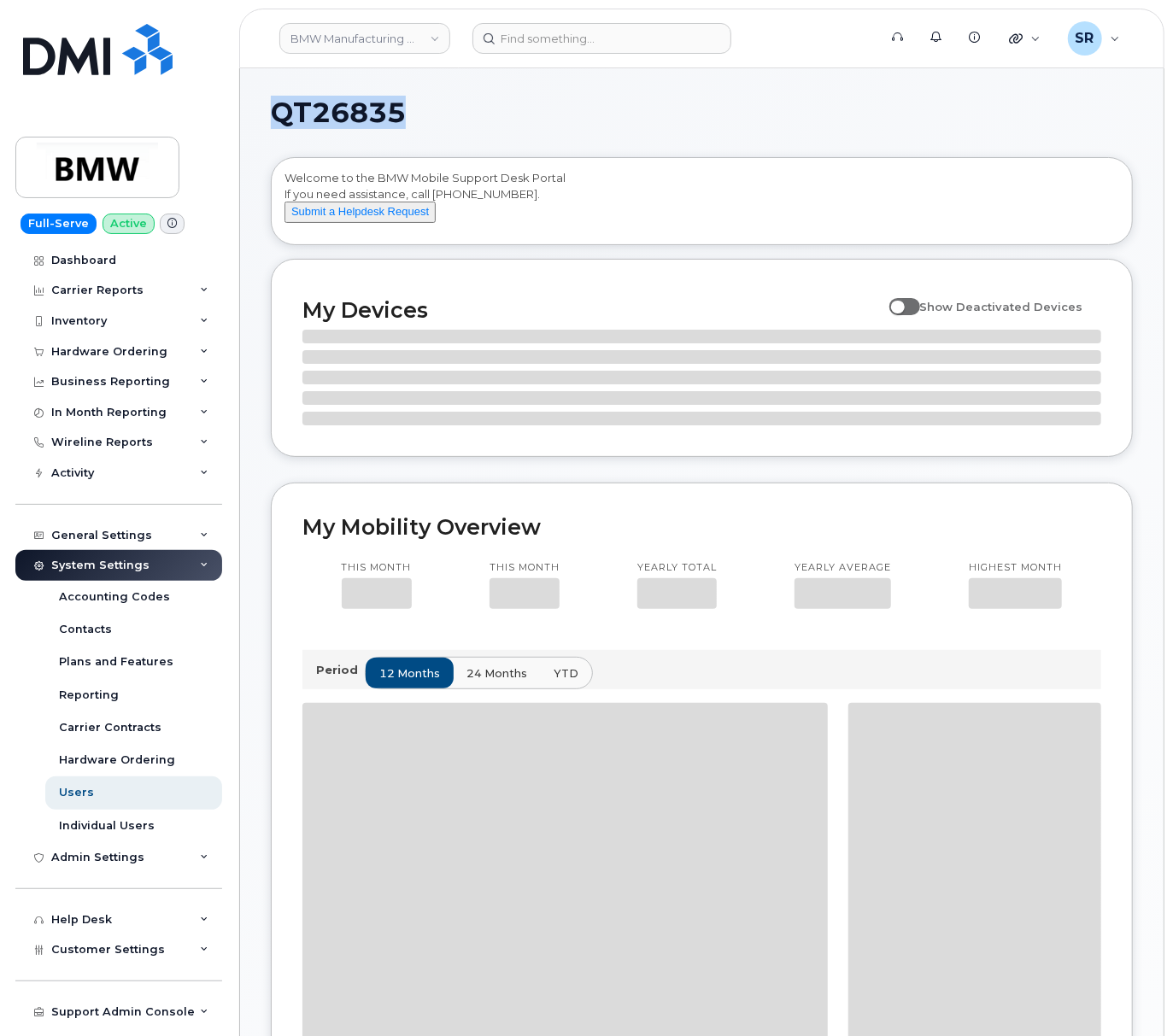
drag, startPoint x: 398, startPoint y: 114, endPoint x: 253, endPoint y: 117, distance: 145.0
copy span "QT26835"
click at [740, 140] on div "QT26835 Welcome to the BMW Mobile Support Desk Portal If you need assistance, c…" at bounding box center [701, 1044] width 862 height 1890
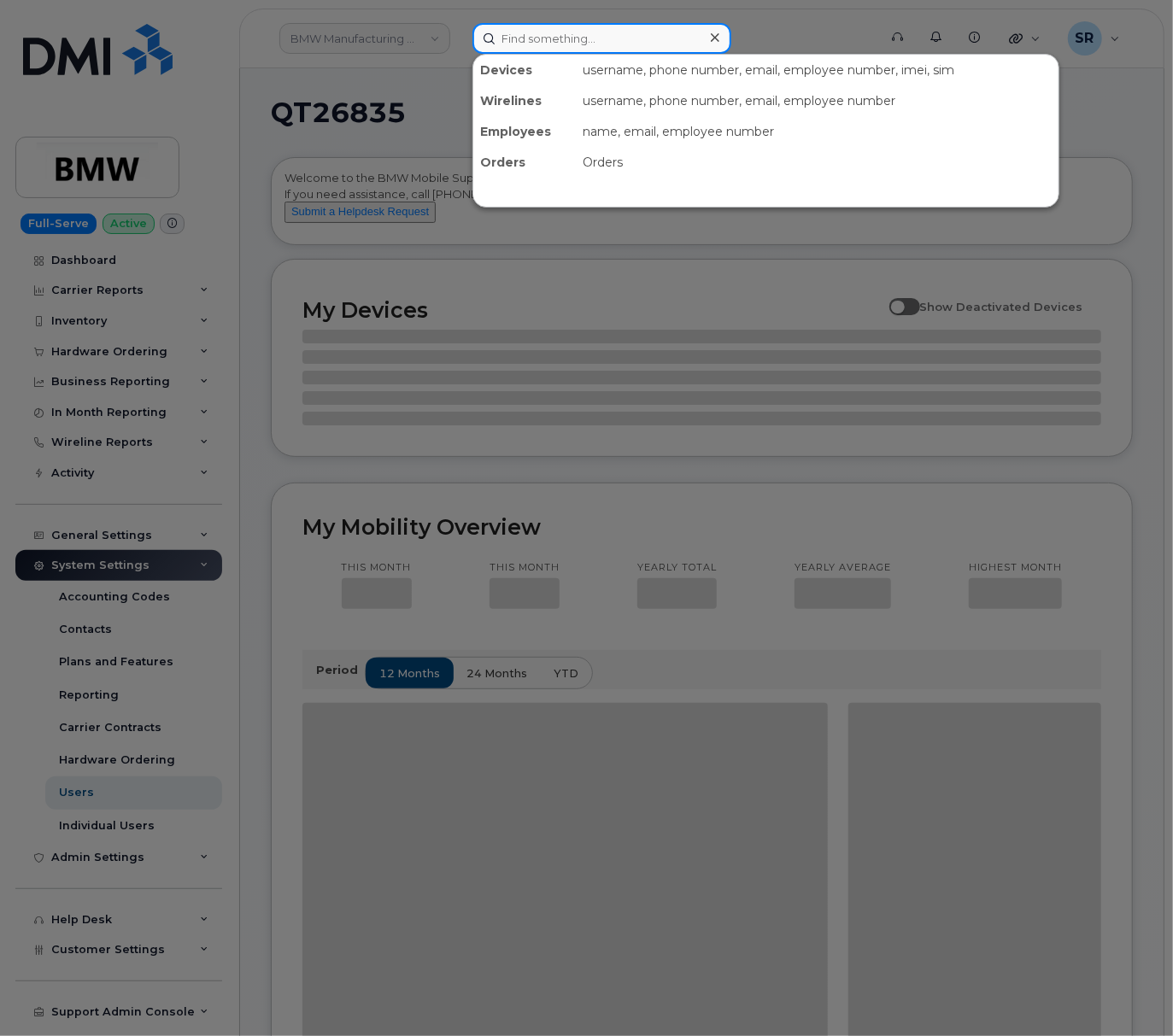
click at [591, 45] on input at bounding box center [602, 38] width 259 height 31
paste input "QT26835"
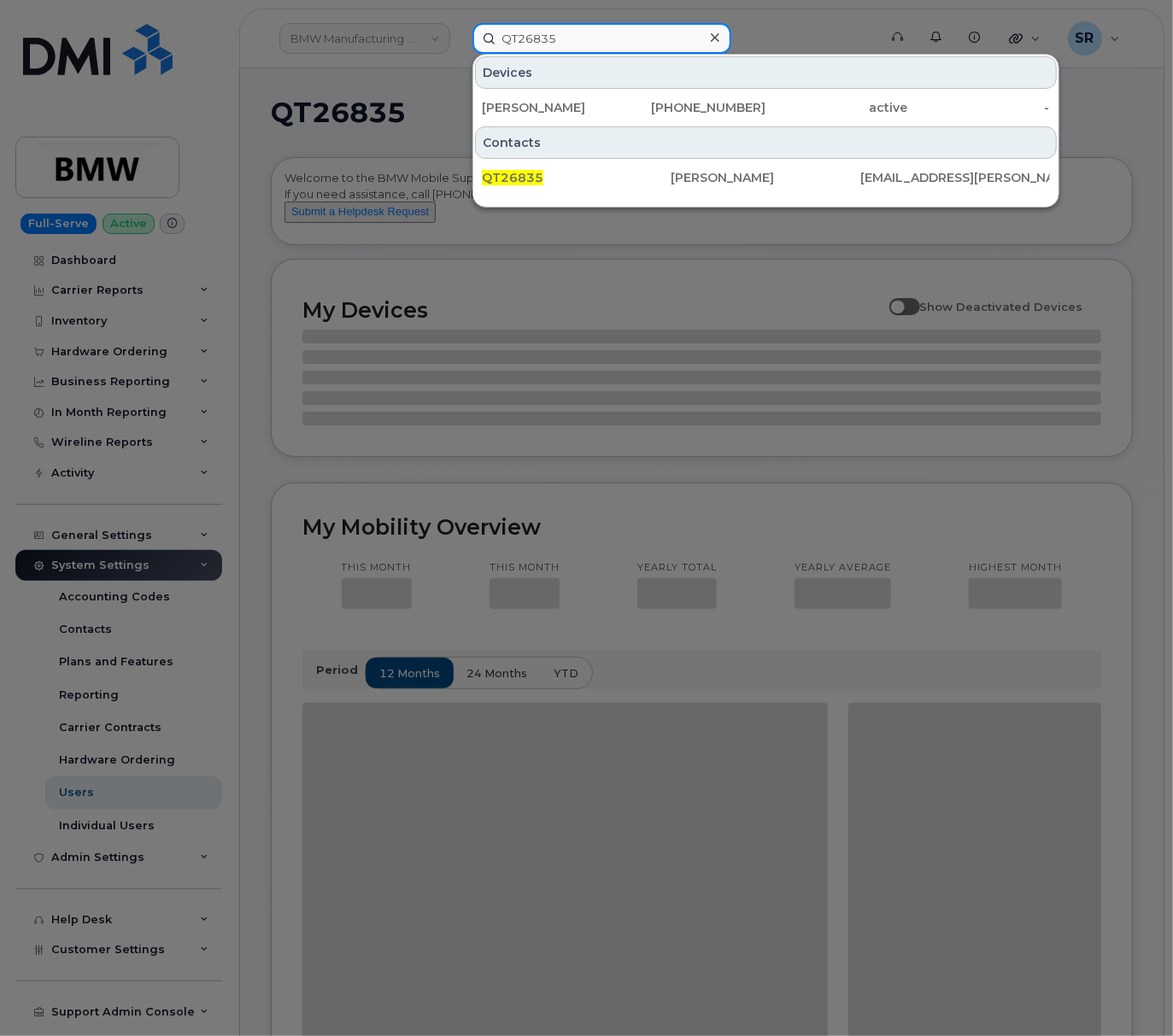
type input "QT26835"
click at [622, 264] on div at bounding box center [586, 518] width 1173 height 1036
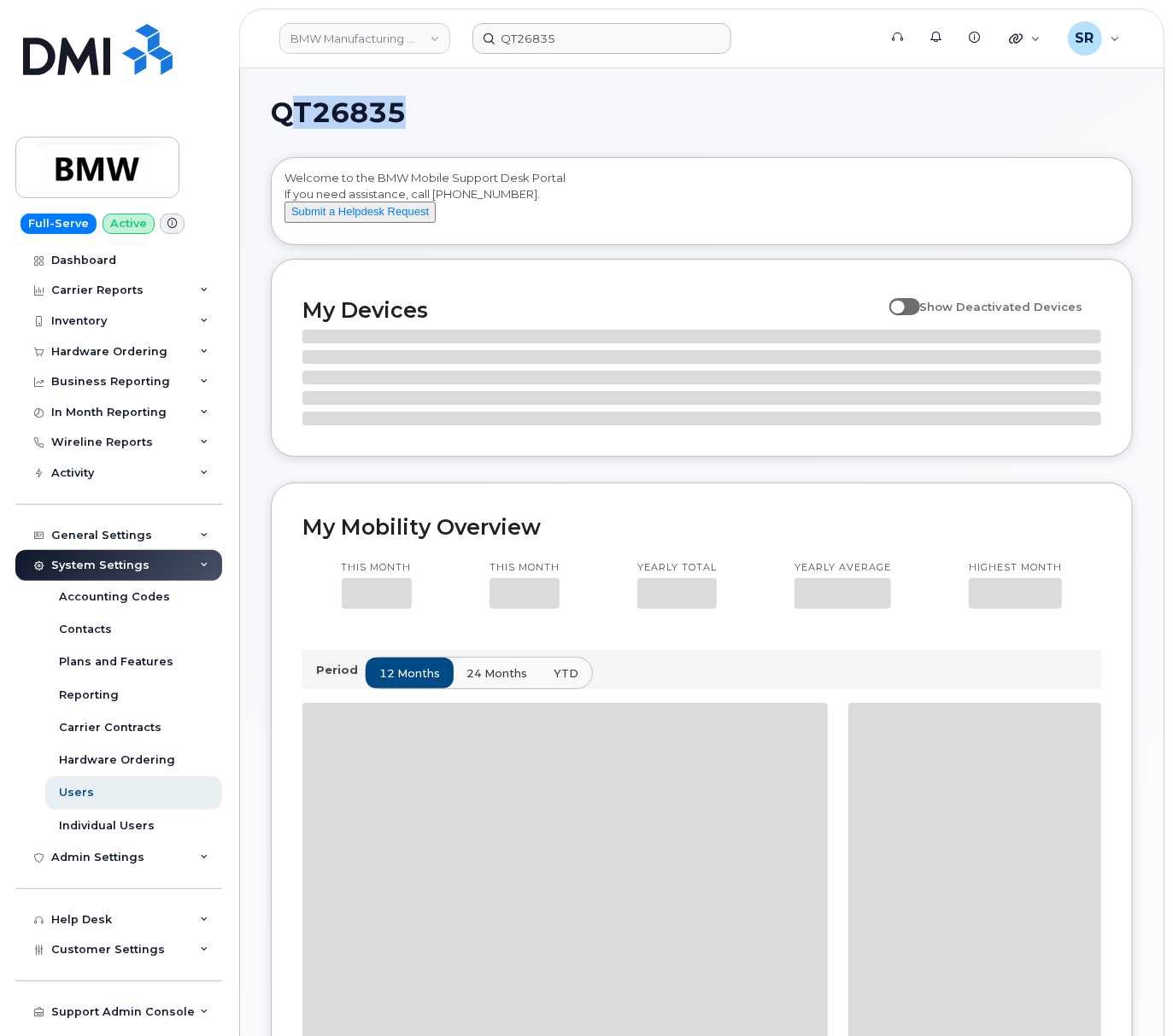
drag, startPoint x: 452, startPoint y: 104, endPoint x: 284, endPoint y: 115, distance: 168.4
click at [284, 115] on h1 "QT26835" at bounding box center [697, 112] width 853 height 28
click at [600, 150] on div "QT26835 Welcome to the BMW Mobile Support Desk Portal If you need assistance, c…" at bounding box center [701, 1044] width 862 height 1890
drag, startPoint x: 425, startPoint y: 108, endPoint x: 279, endPoint y: 117, distance: 146.3
click at [279, 117] on h1 "QT26835" at bounding box center [697, 112] width 853 height 28
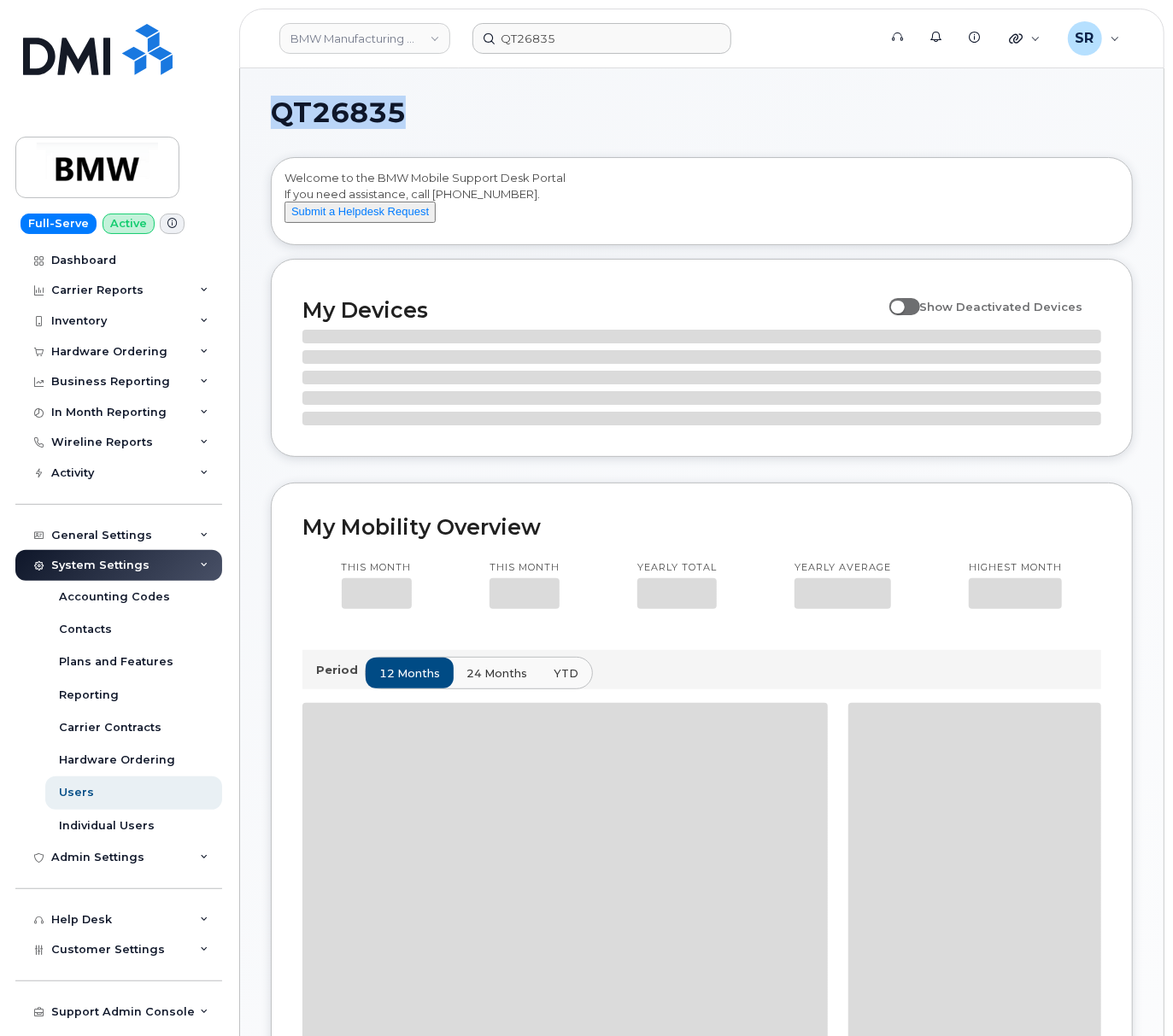
copy span "QT26835"
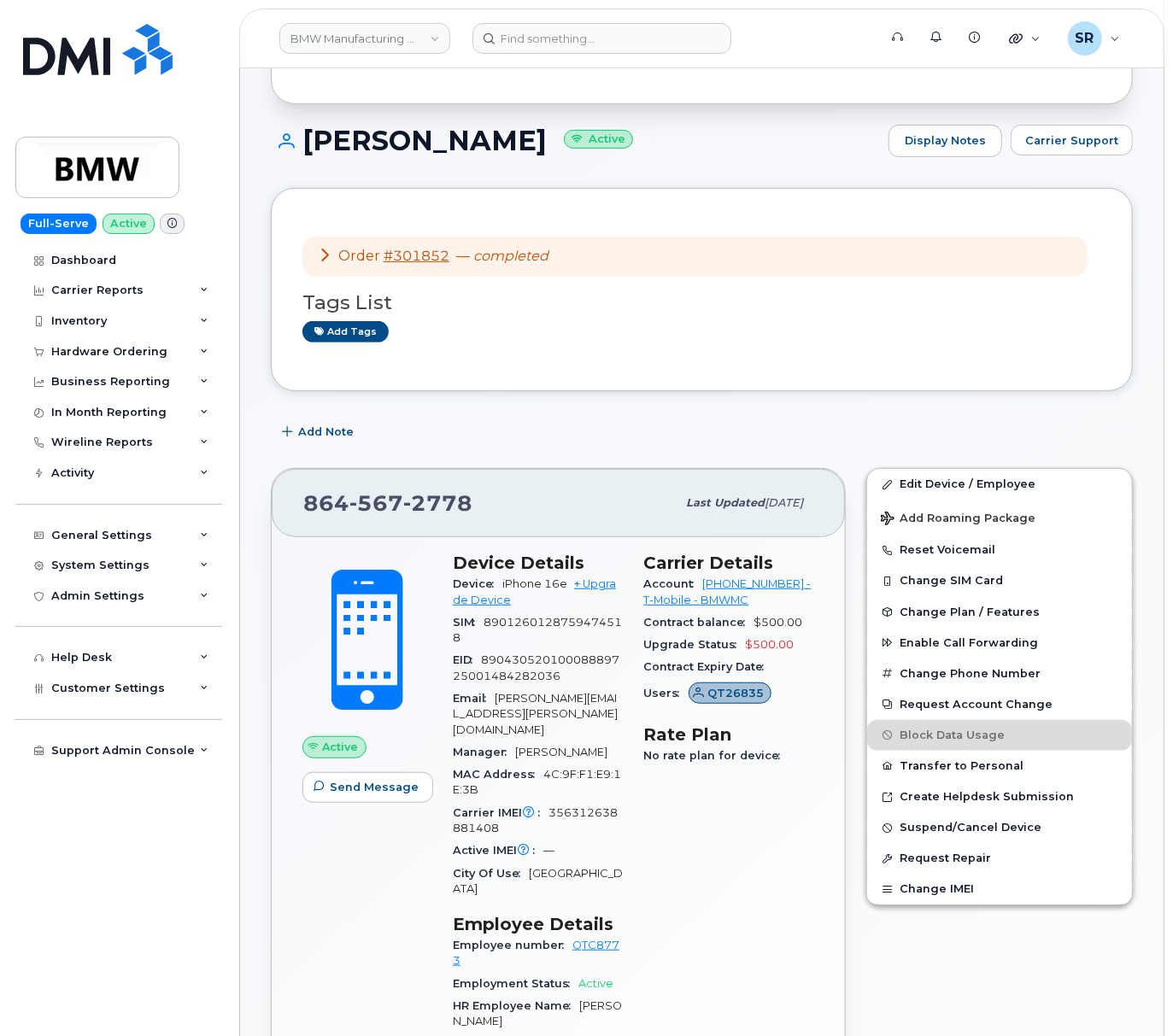
scroll to position [114, 0]
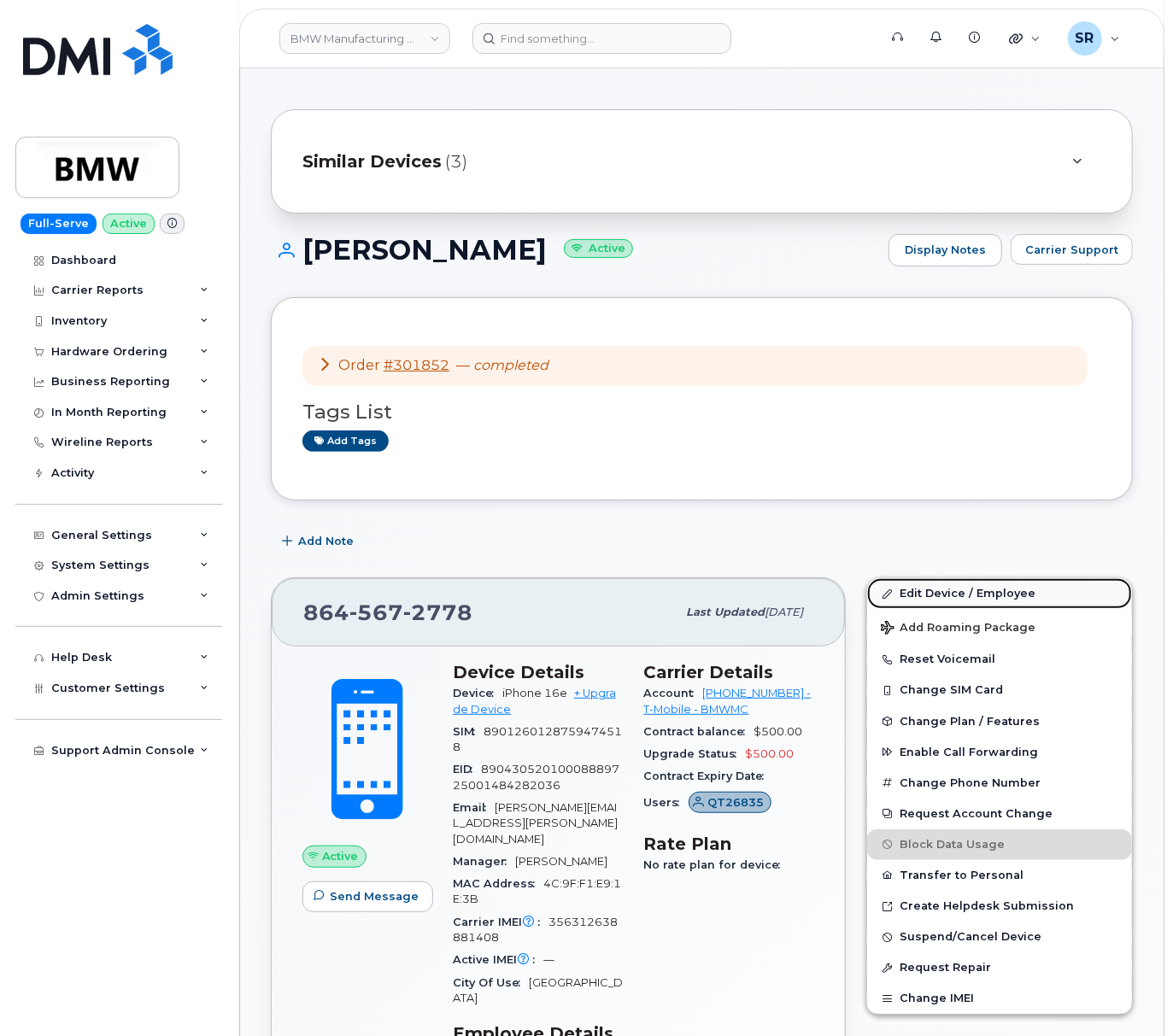
click at [1001, 609] on link "Edit Device / Employee" at bounding box center [999, 594] width 264 height 31
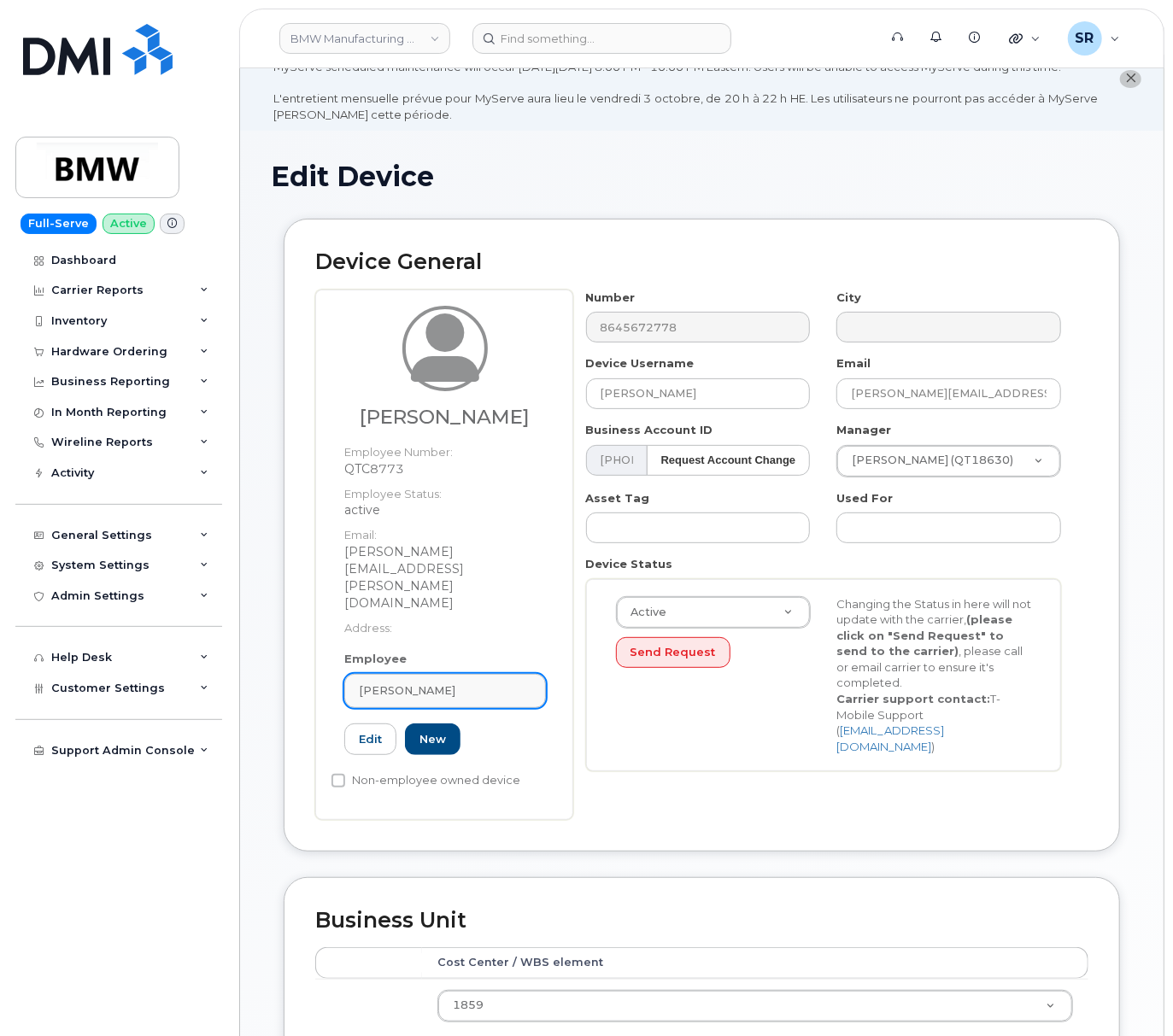
scroll to position [114, 0]
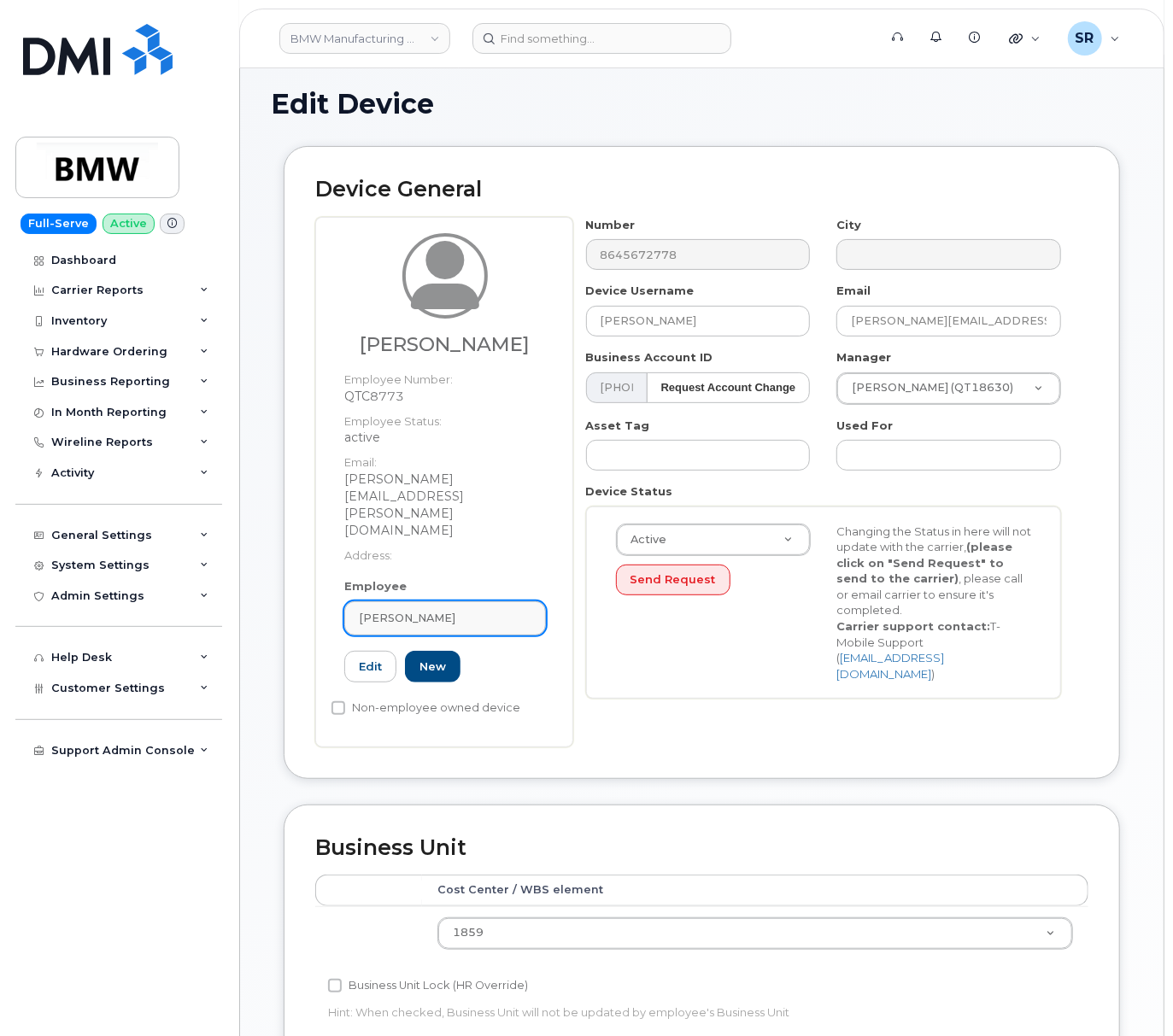
click at [496, 610] on div "Katie O'Neal" at bounding box center [445, 618] width 173 height 16
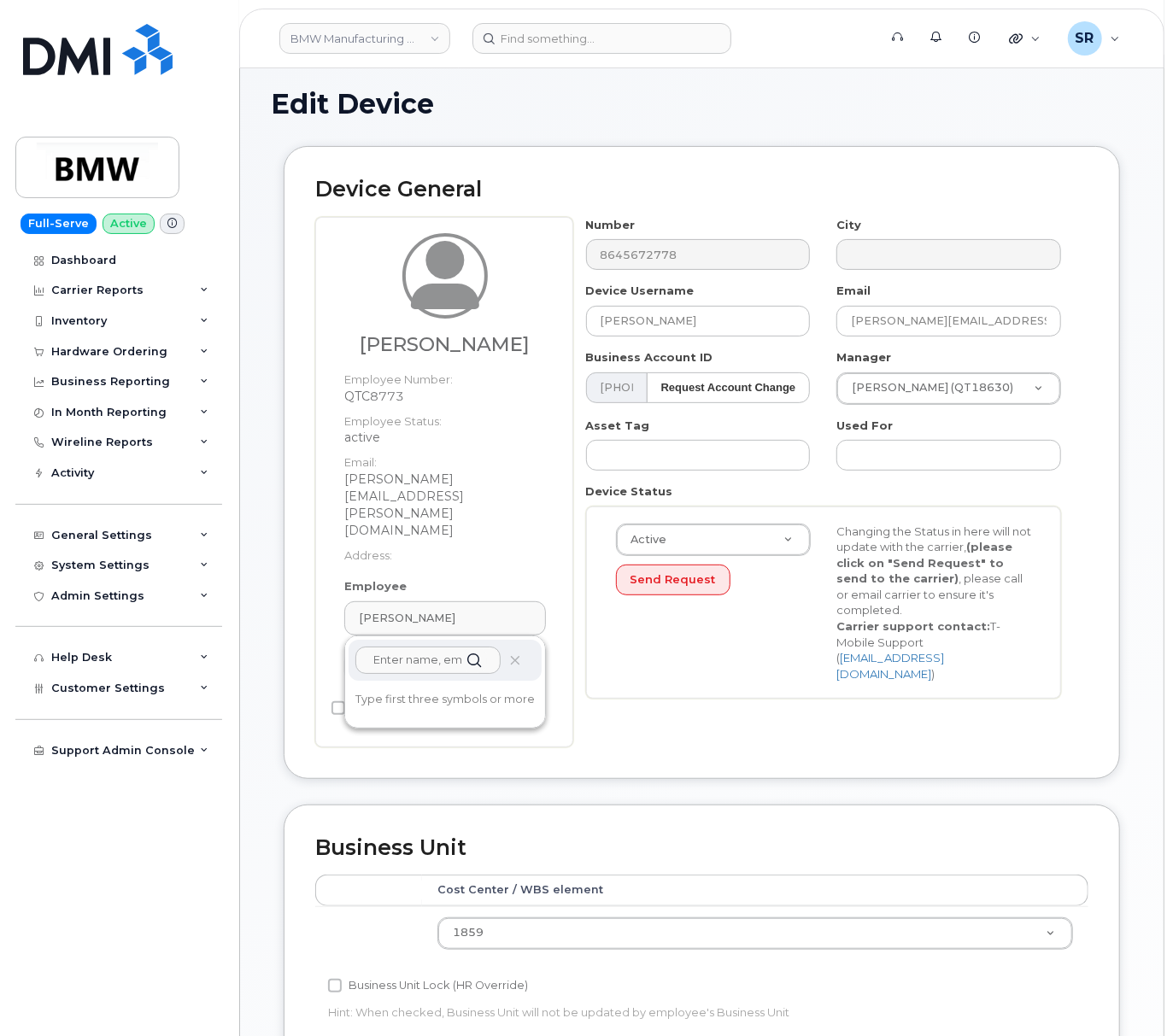
paste input "QT26835"
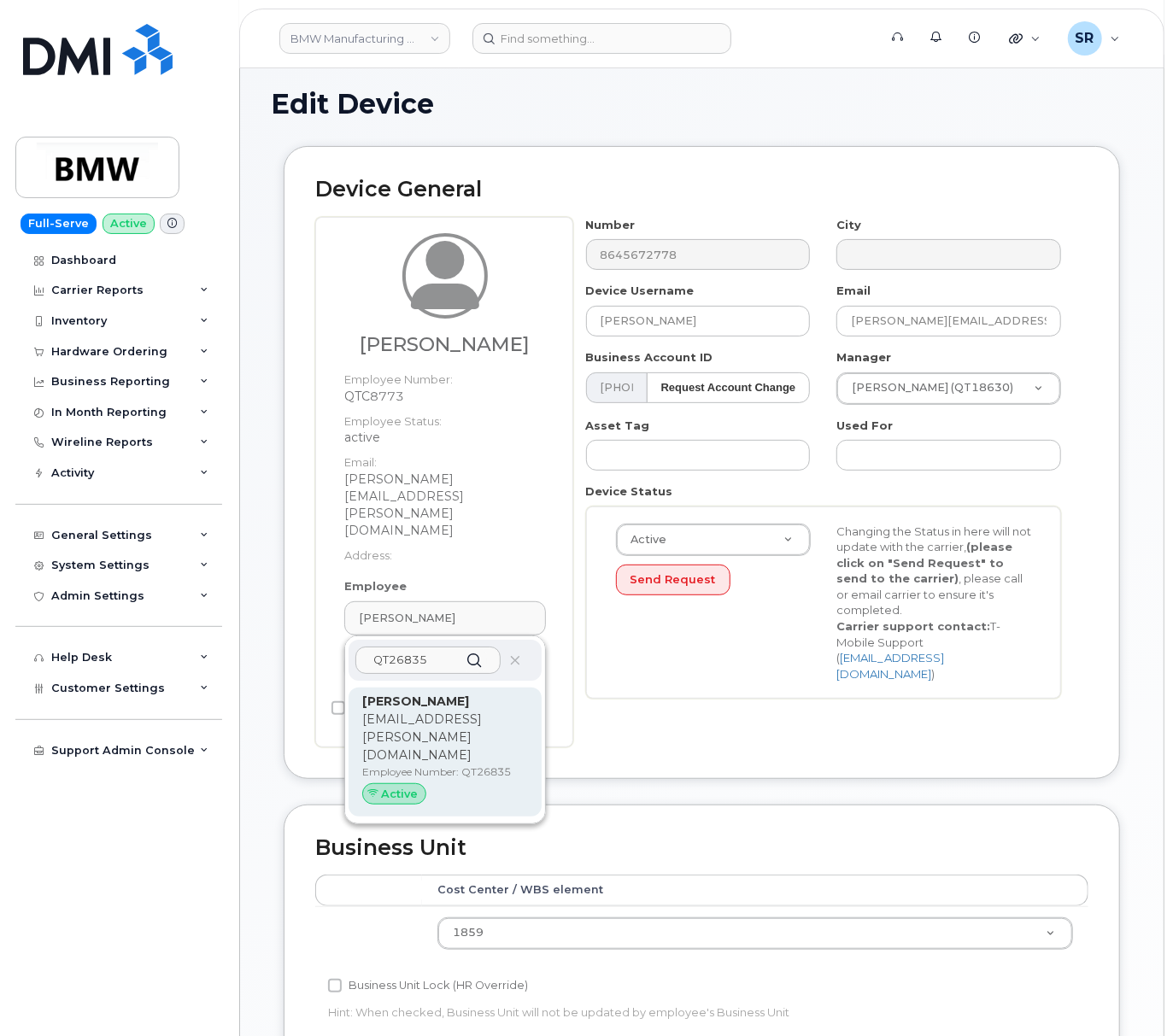
type input "QT26835"
click at [485, 710] on p "clay.johnson@bmwmc.com" at bounding box center [445, 737] width 166 height 53
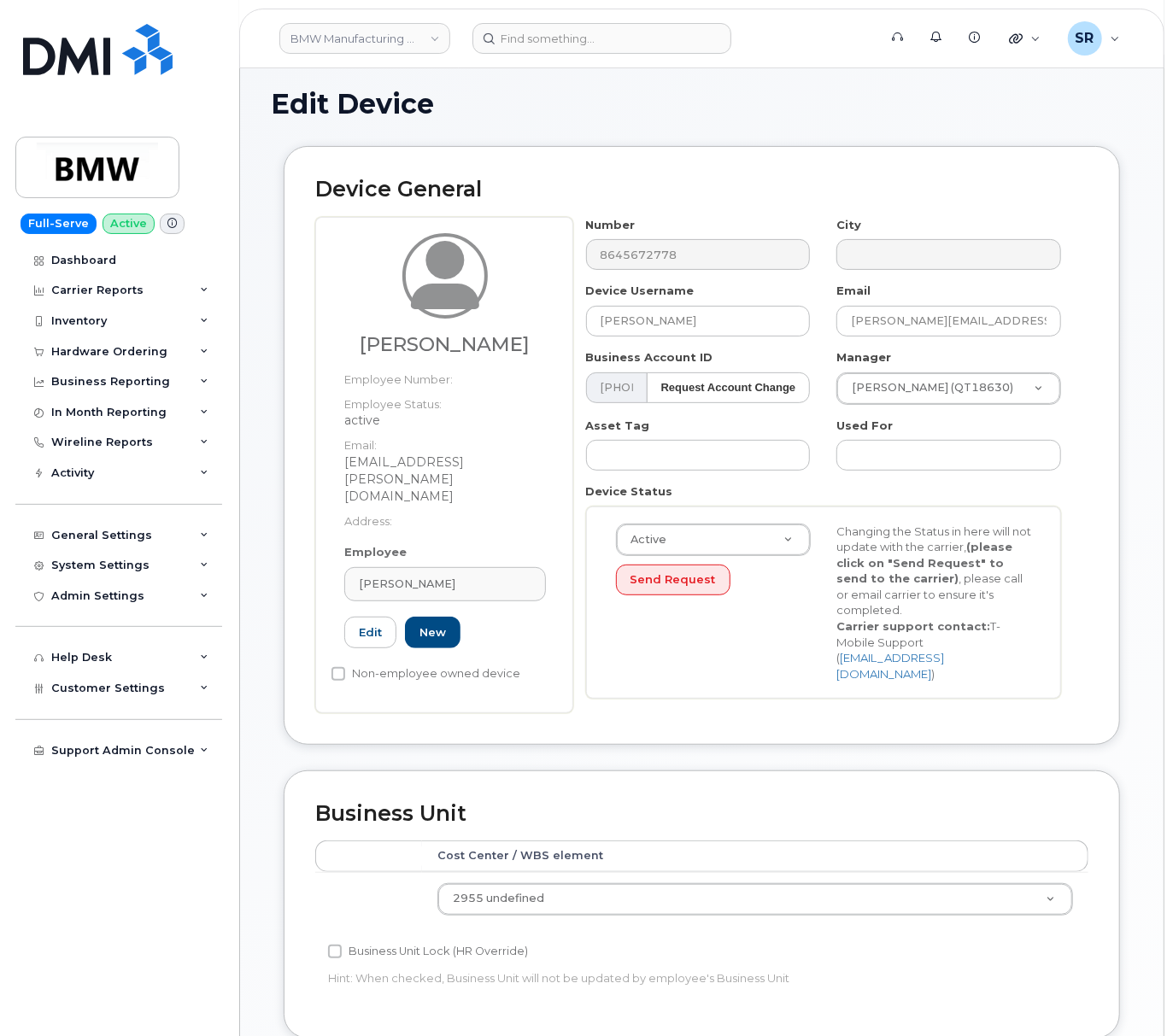
type input "QT26835"
type input "Clay Johnson"
type input "clay.johnson@bmwmc.com"
type input "14966786"
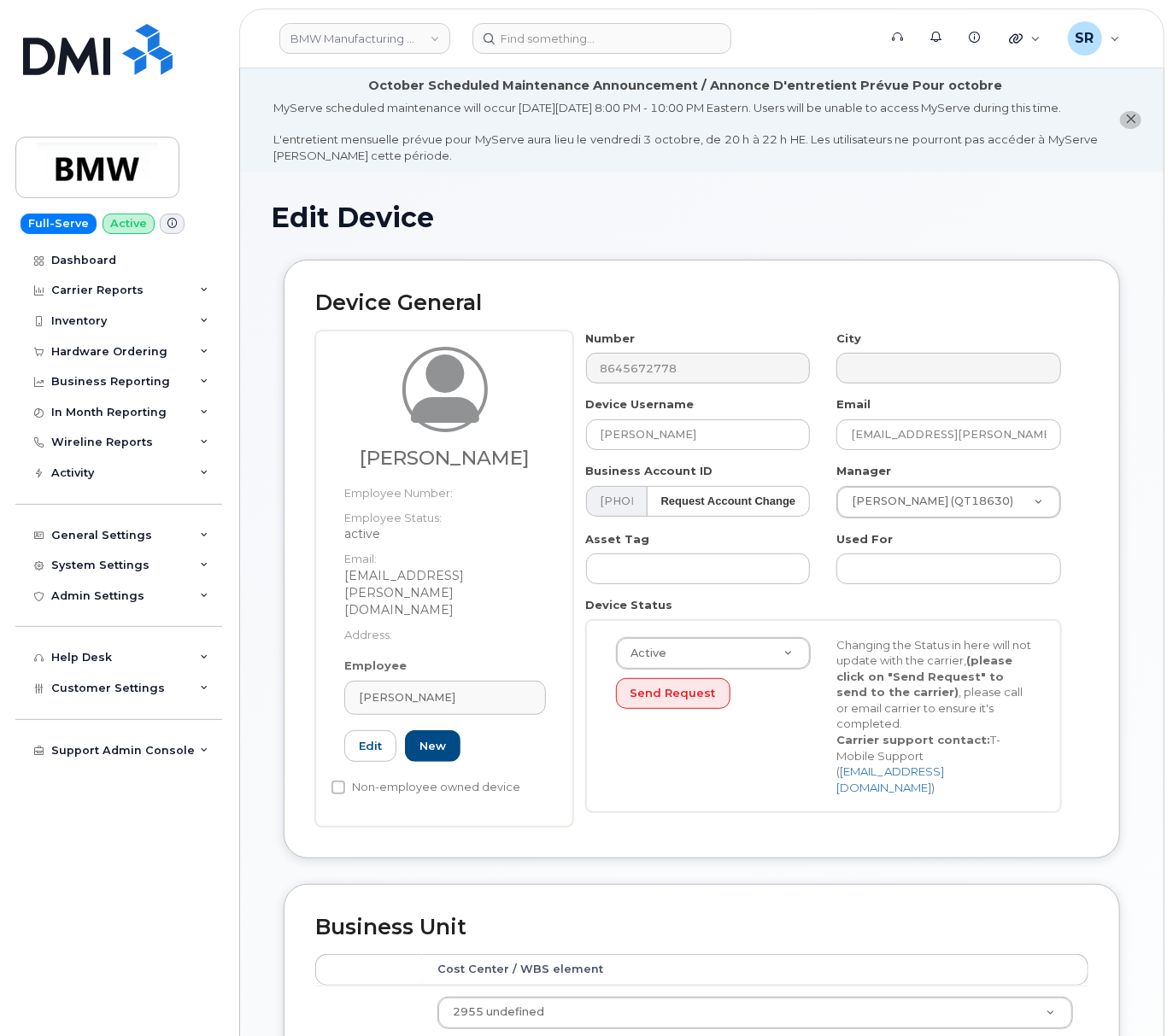
scroll to position [654, 0]
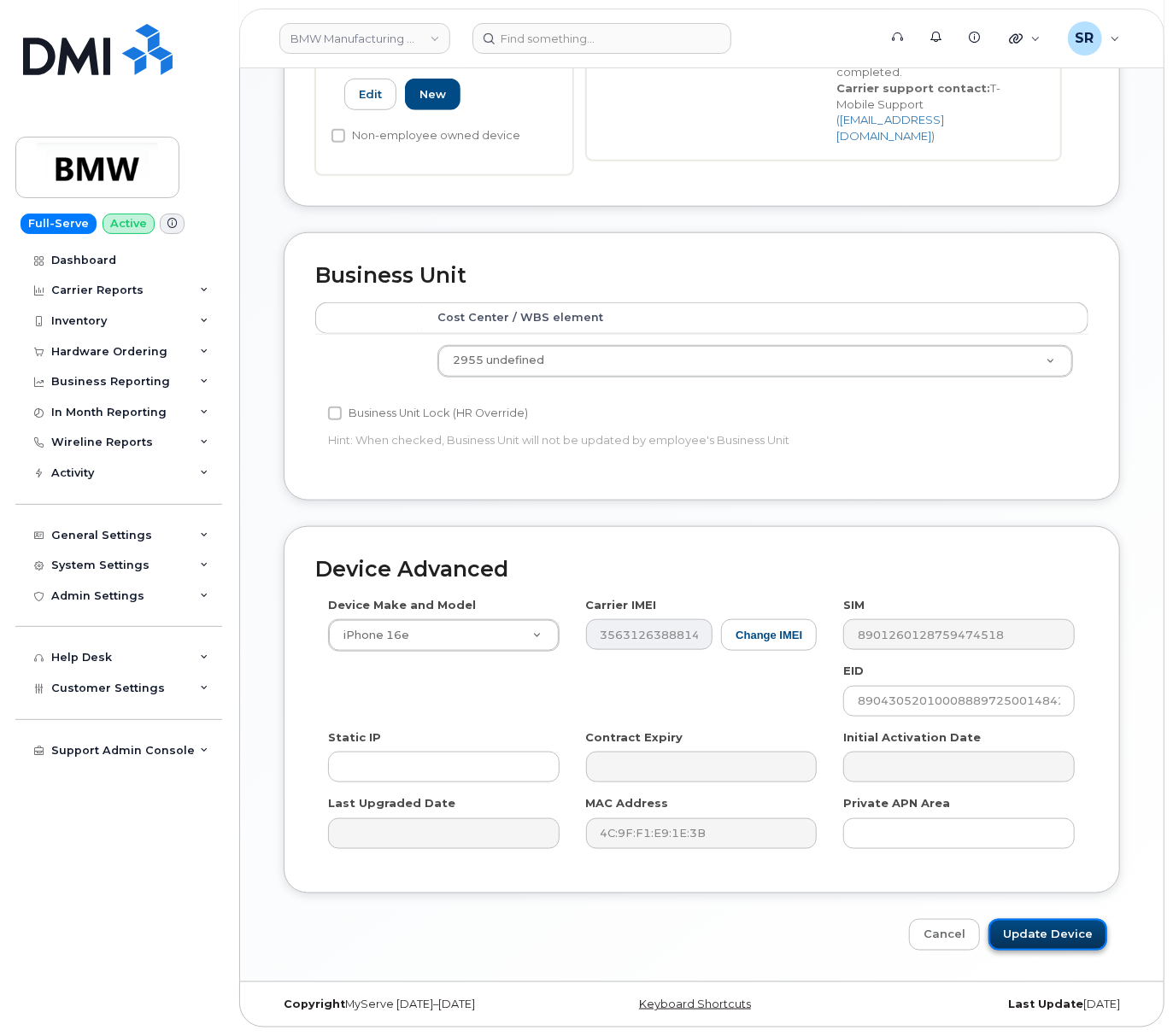
click at [1037, 944] on input "Update Device" at bounding box center [1047, 935] width 118 height 32
type input "Saving..."
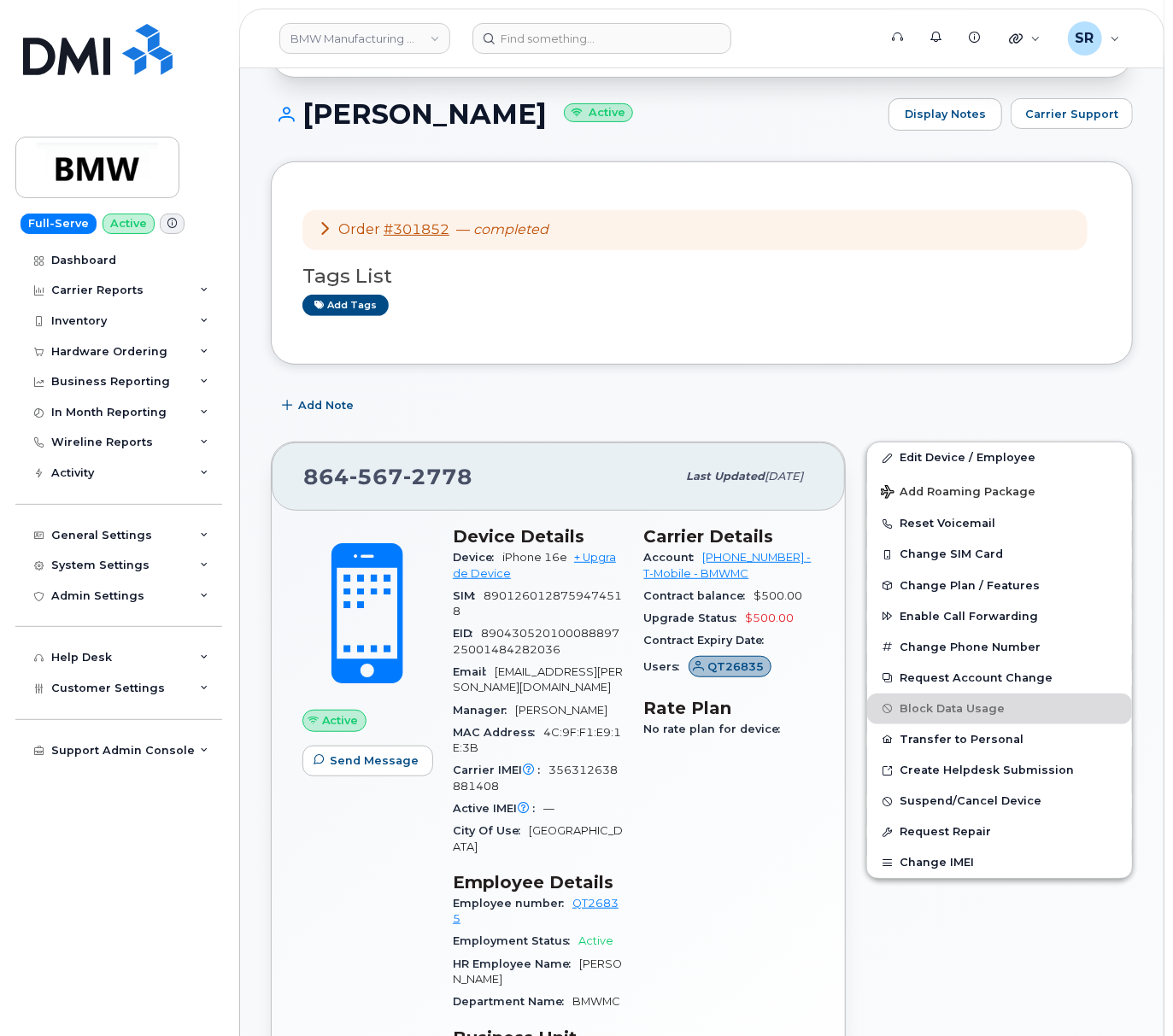
scroll to position [569, 0]
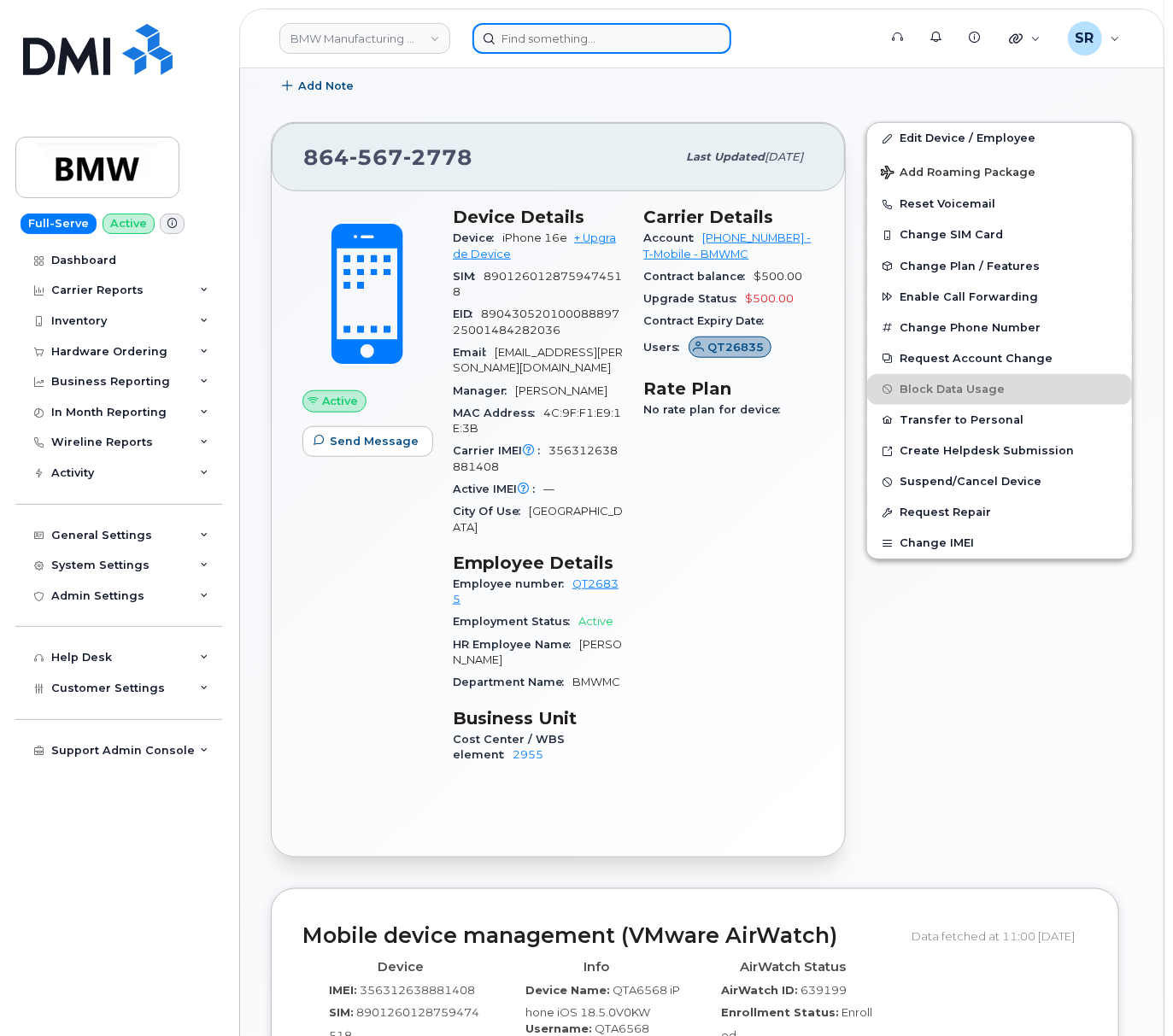
click at [562, 31] on input at bounding box center [602, 38] width 259 height 31
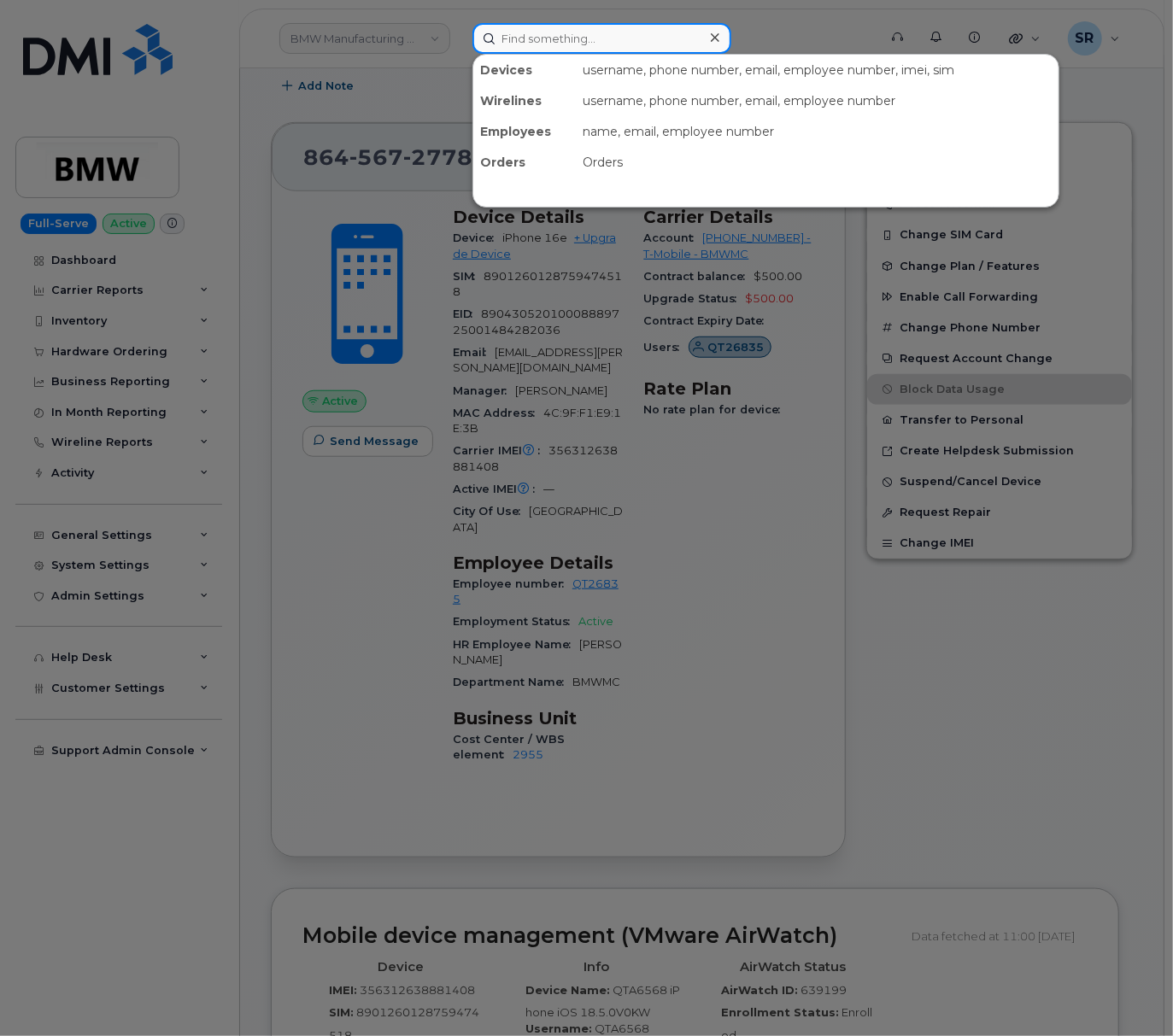
paste input "306.430.1656"
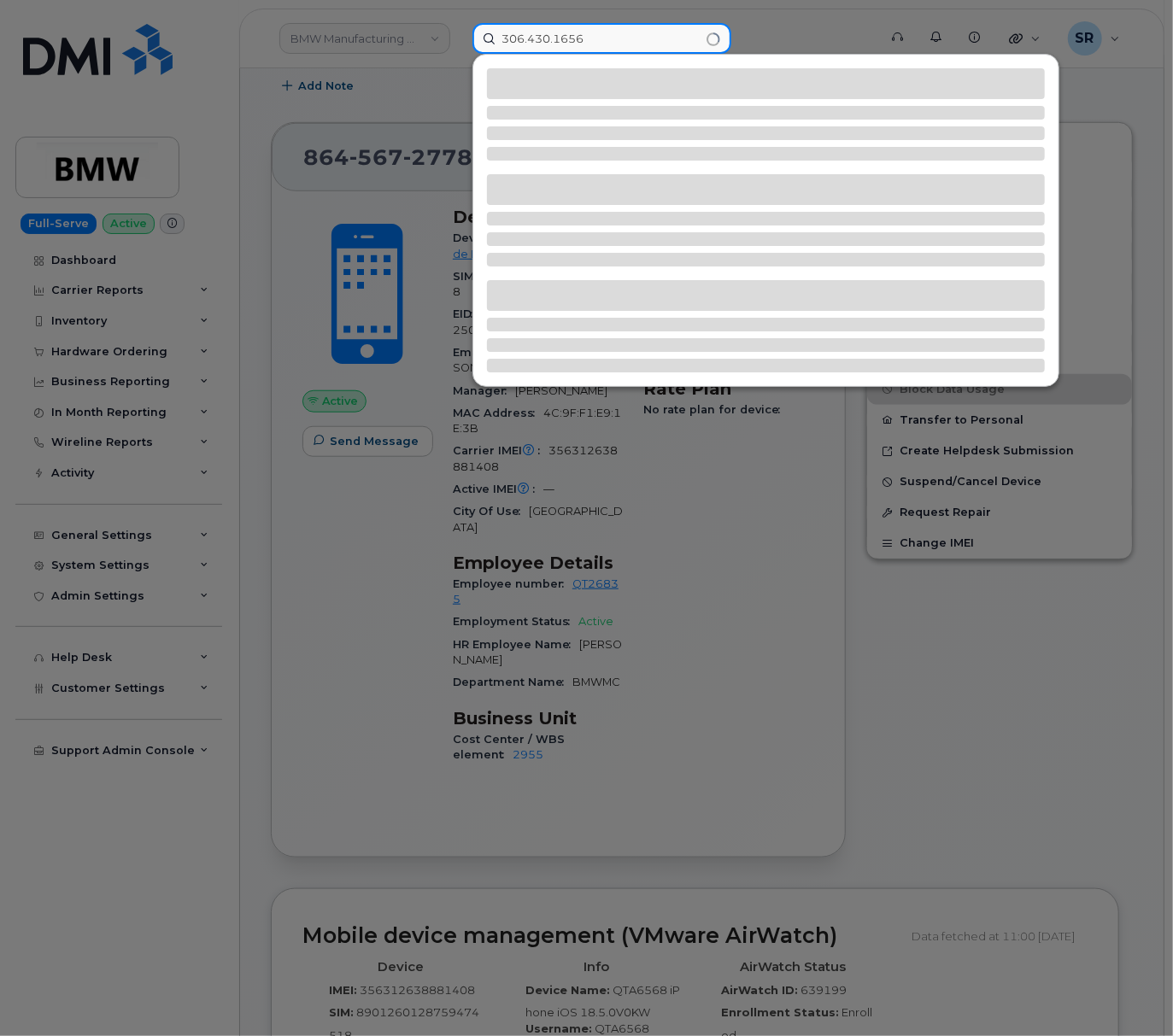
type input "306.430.1656"
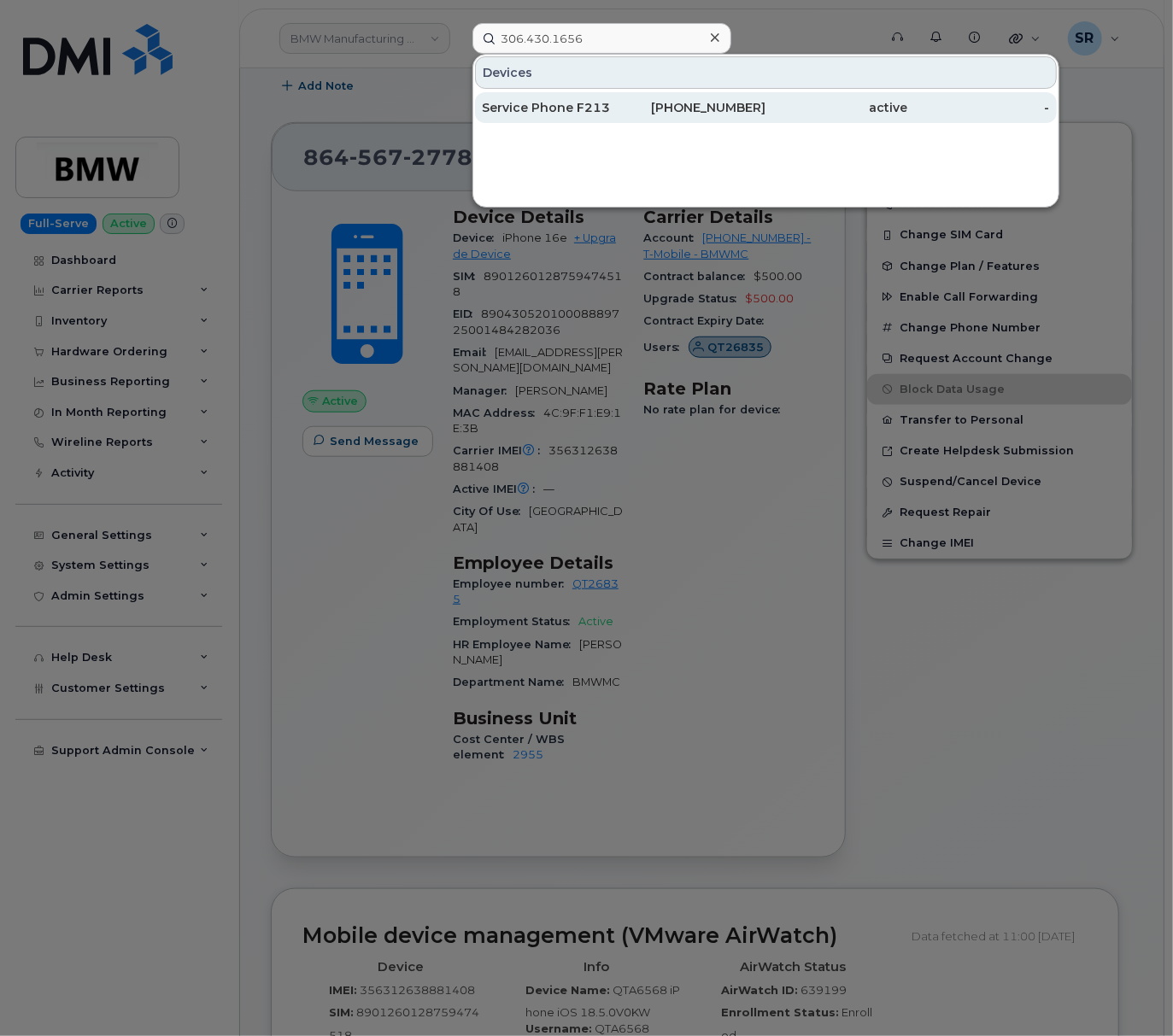
click at [659, 97] on div "306-430-1656" at bounding box center [694, 108] width 142 height 31
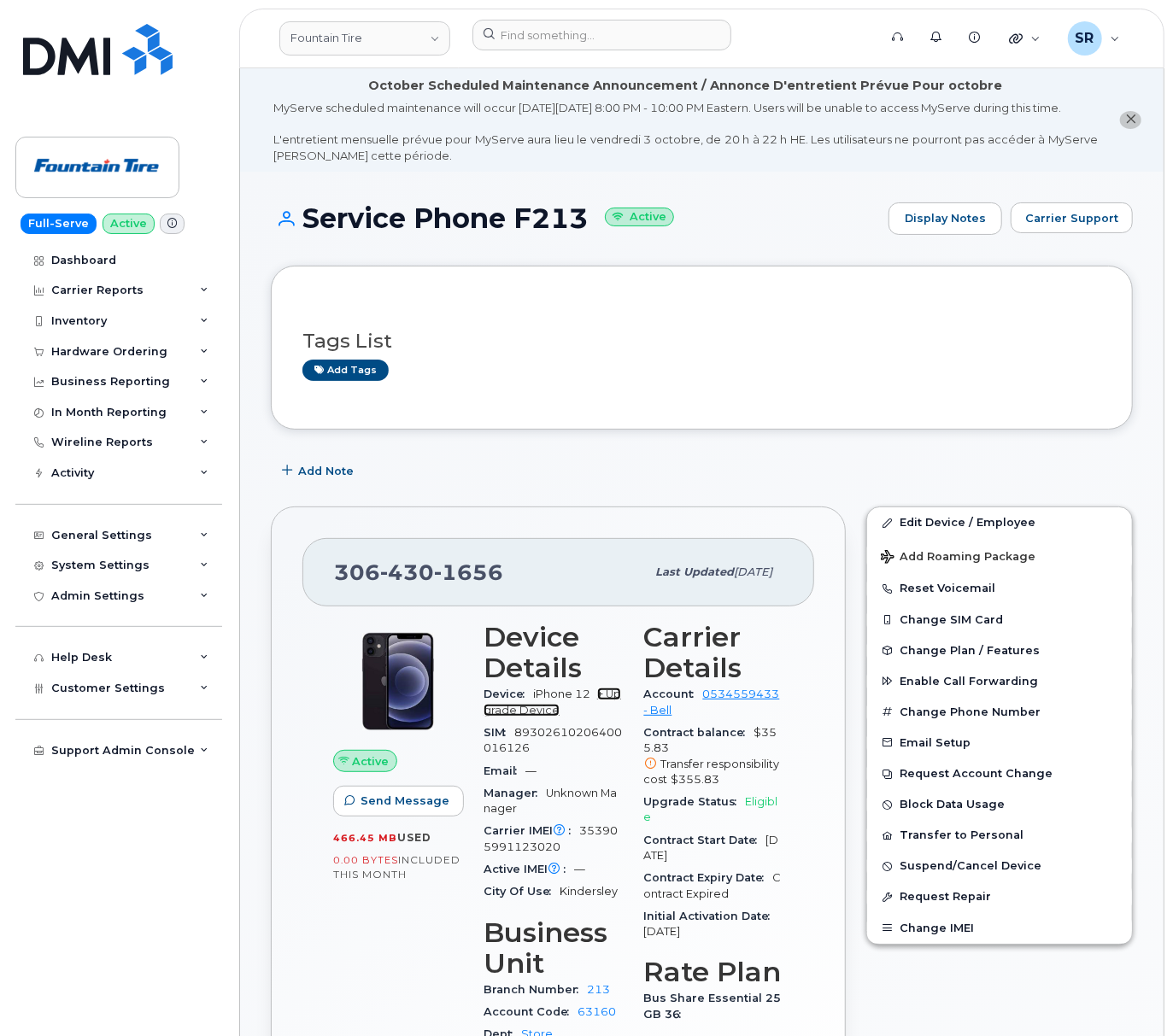
click at [520, 716] on link "+ Upgrade Device" at bounding box center [552, 701] width 137 height 28
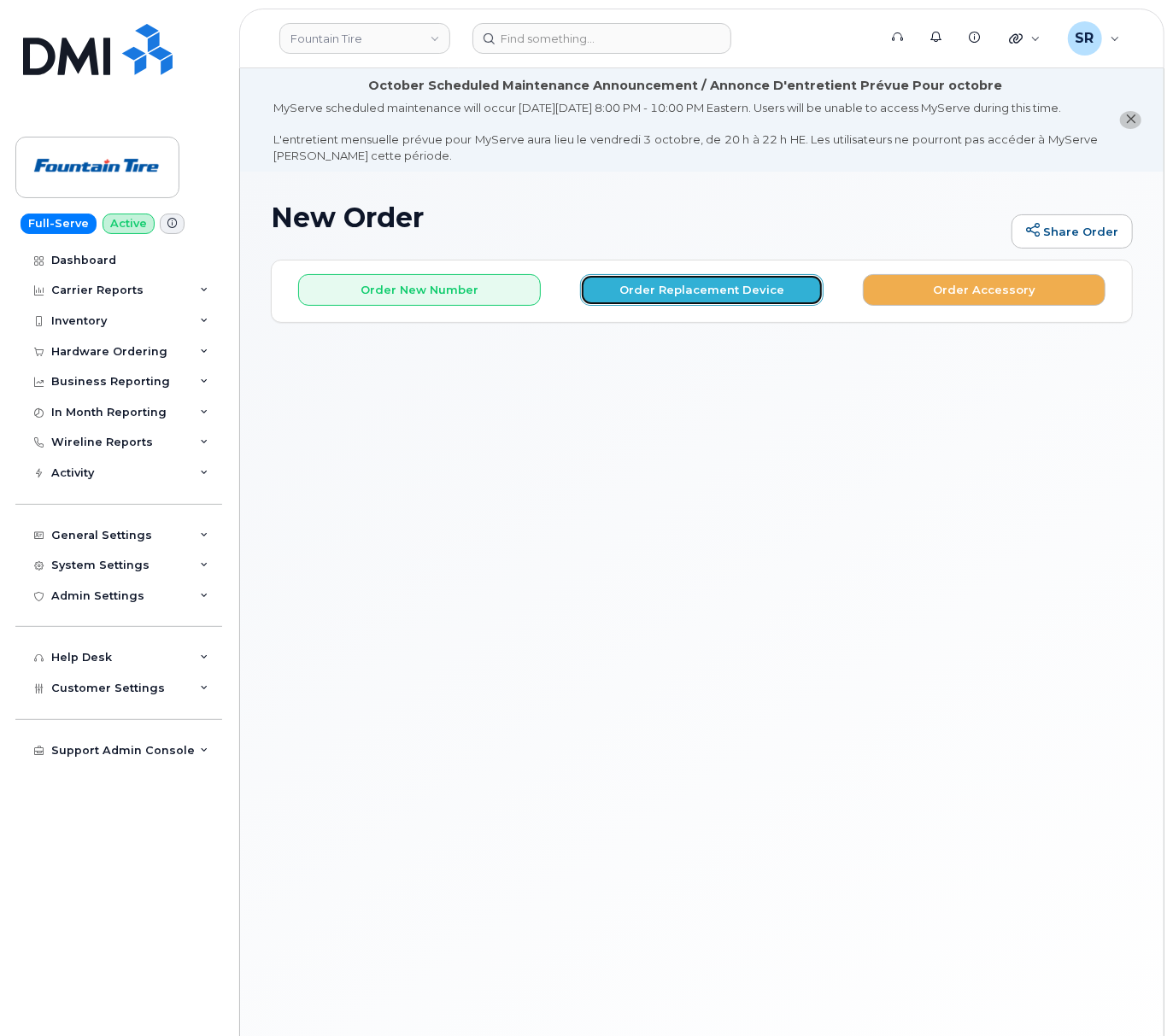
click at [622, 302] on button "Order Replacement Device" at bounding box center [701, 290] width 243 height 32
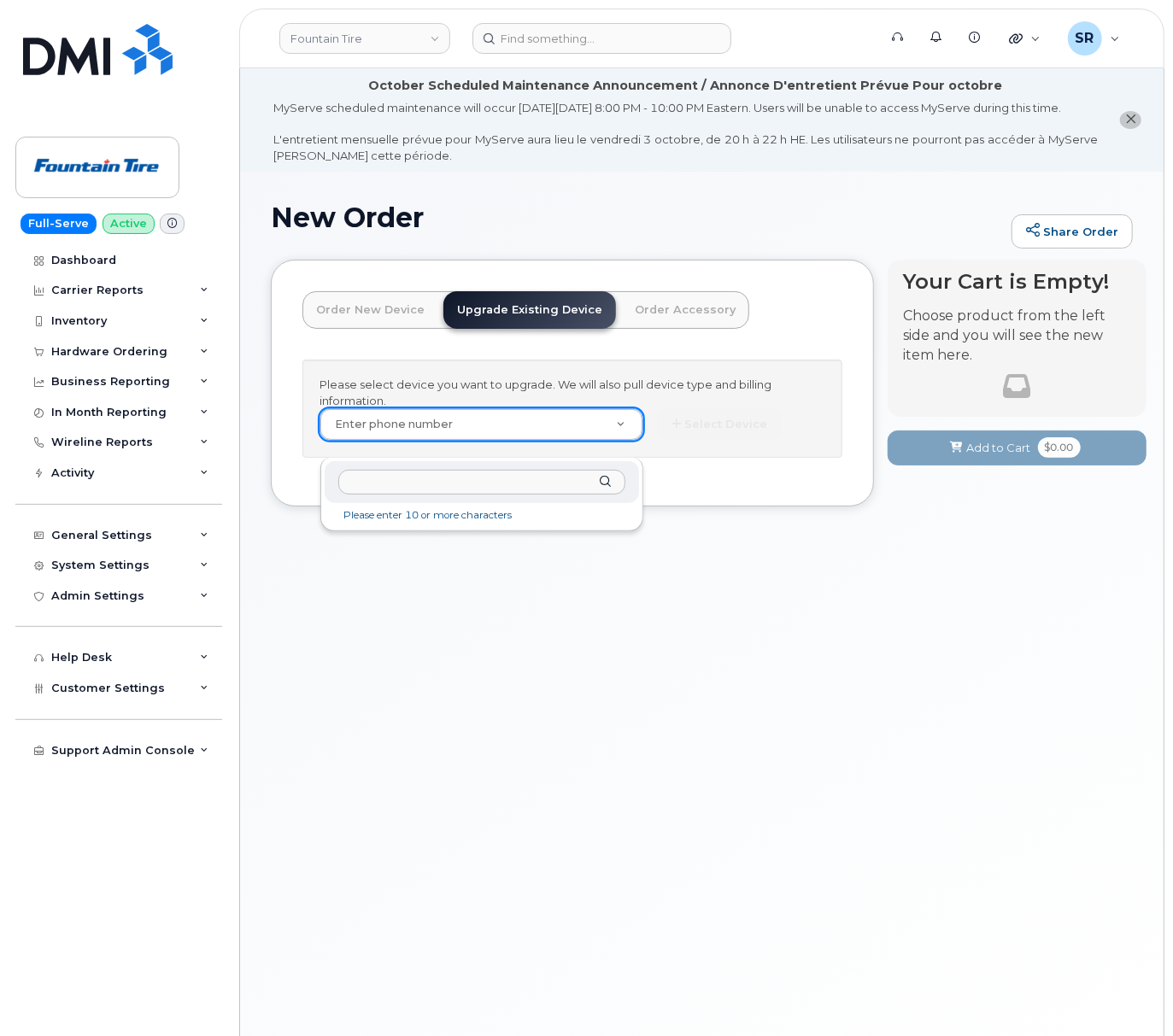
click at [445, 479] on input "text" at bounding box center [481, 482] width 287 height 25
paste input "306.430.1656"
type input "306.430.1656"
type input "611474"
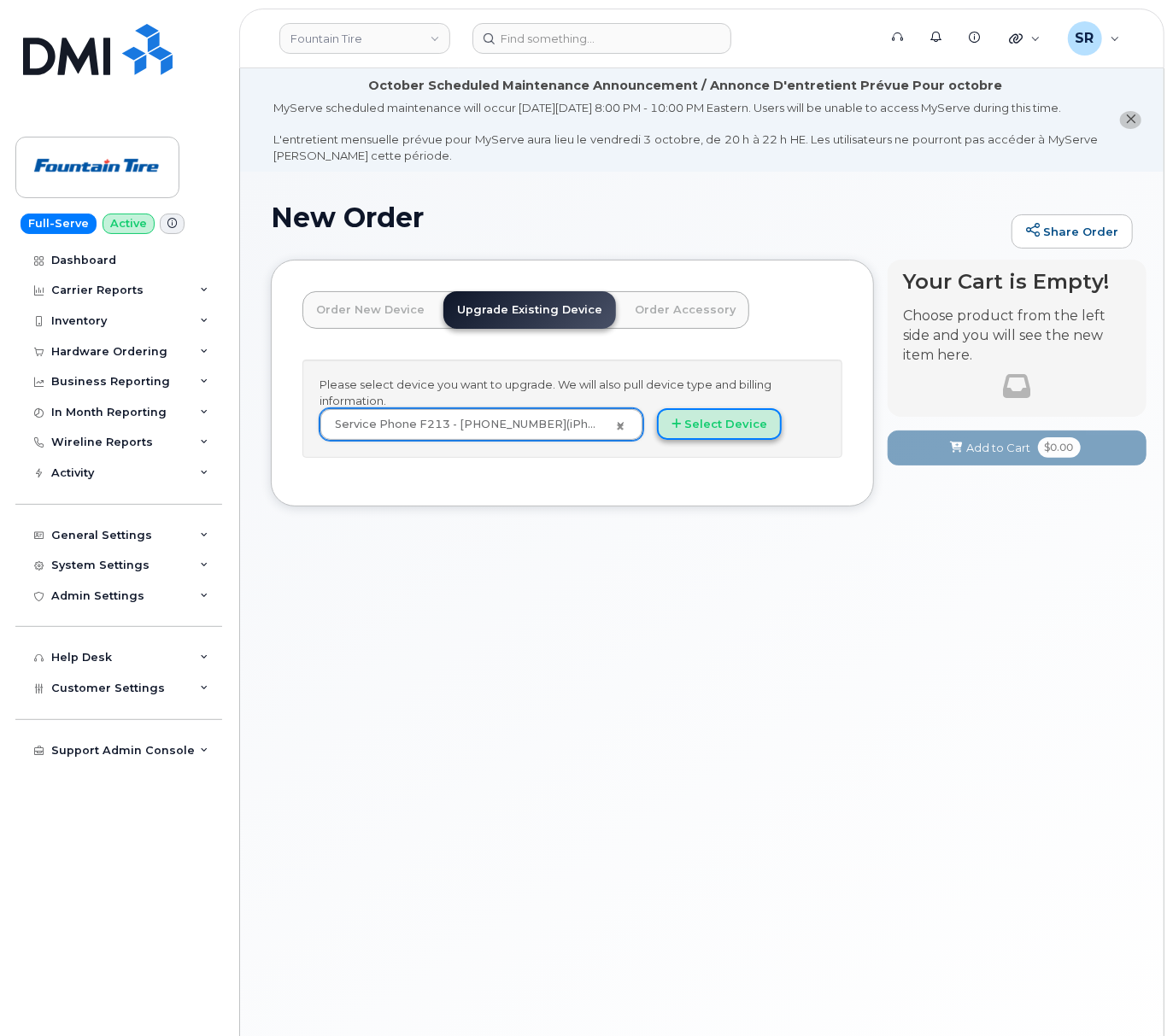
click at [719, 440] on button "Select Device" at bounding box center [719, 425] width 125 height 32
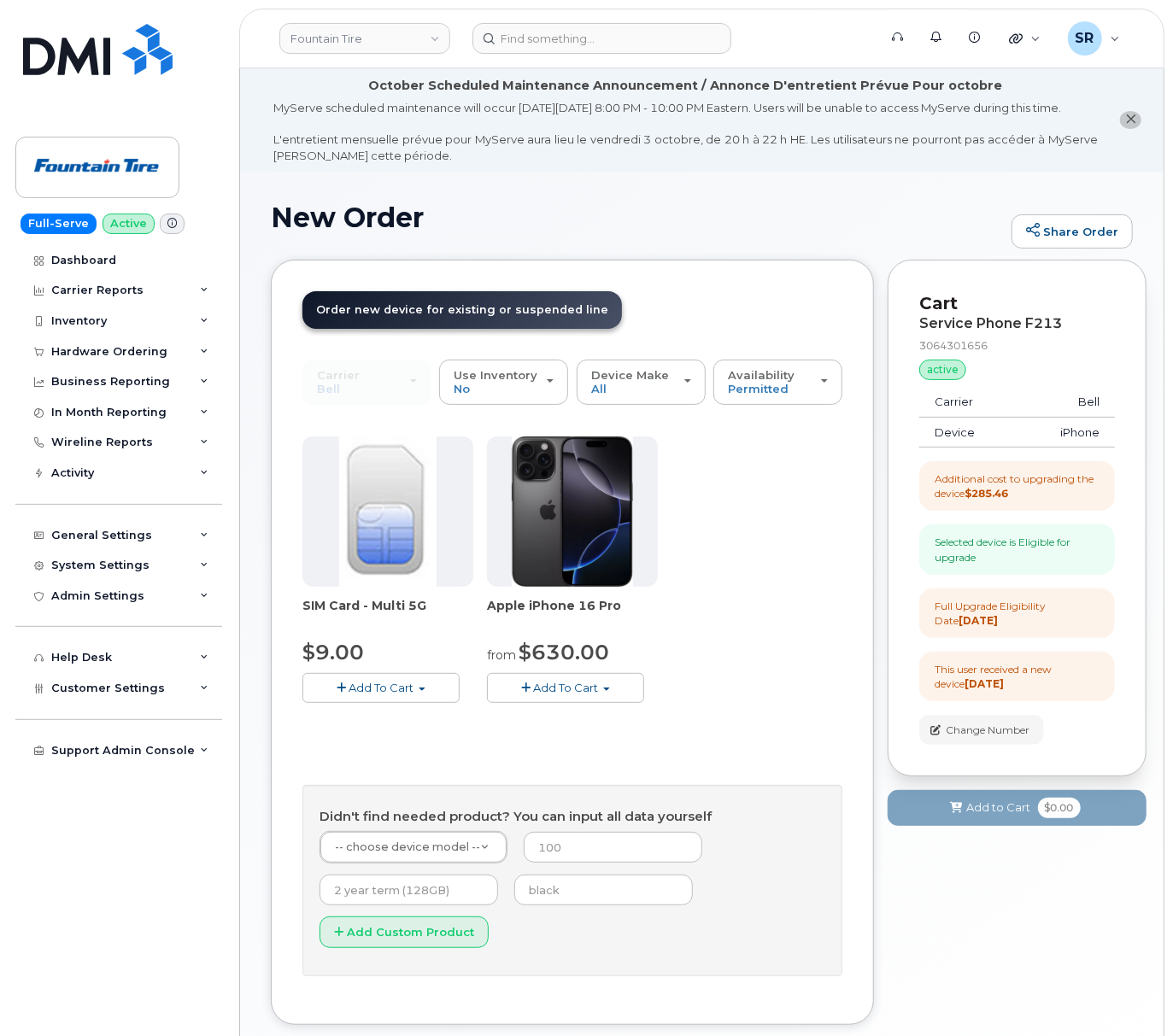
click at [612, 700] on button "Add To Cart" at bounding box center [565, 688] width 158 height 30
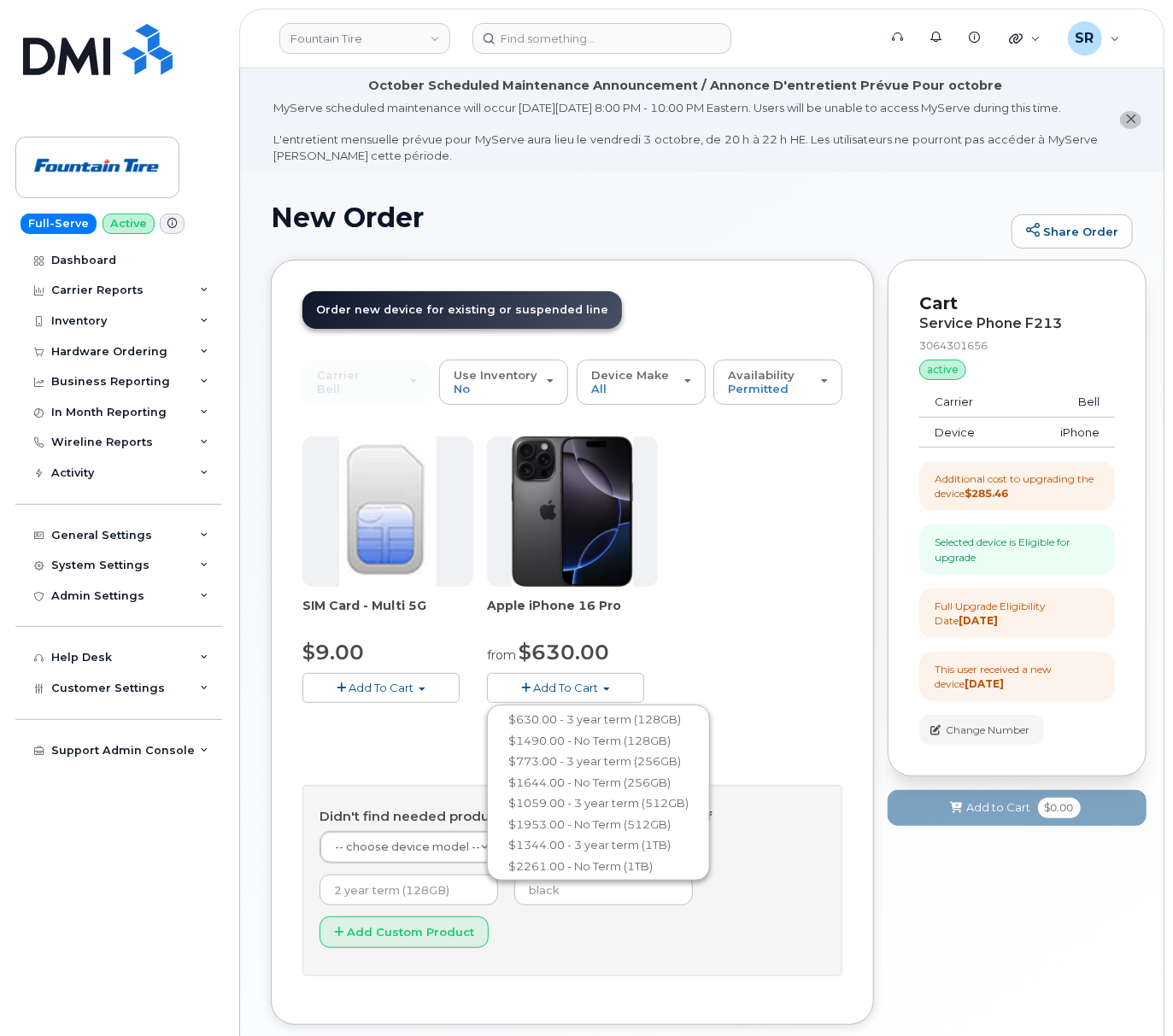
click at [718, 673] on div "SIM Card - Multi 5G $9.00 Add To Cart $9.00 - Replacement SIM Card Apple iPhone…" at bounding box center [572, 583] width 539 height 294
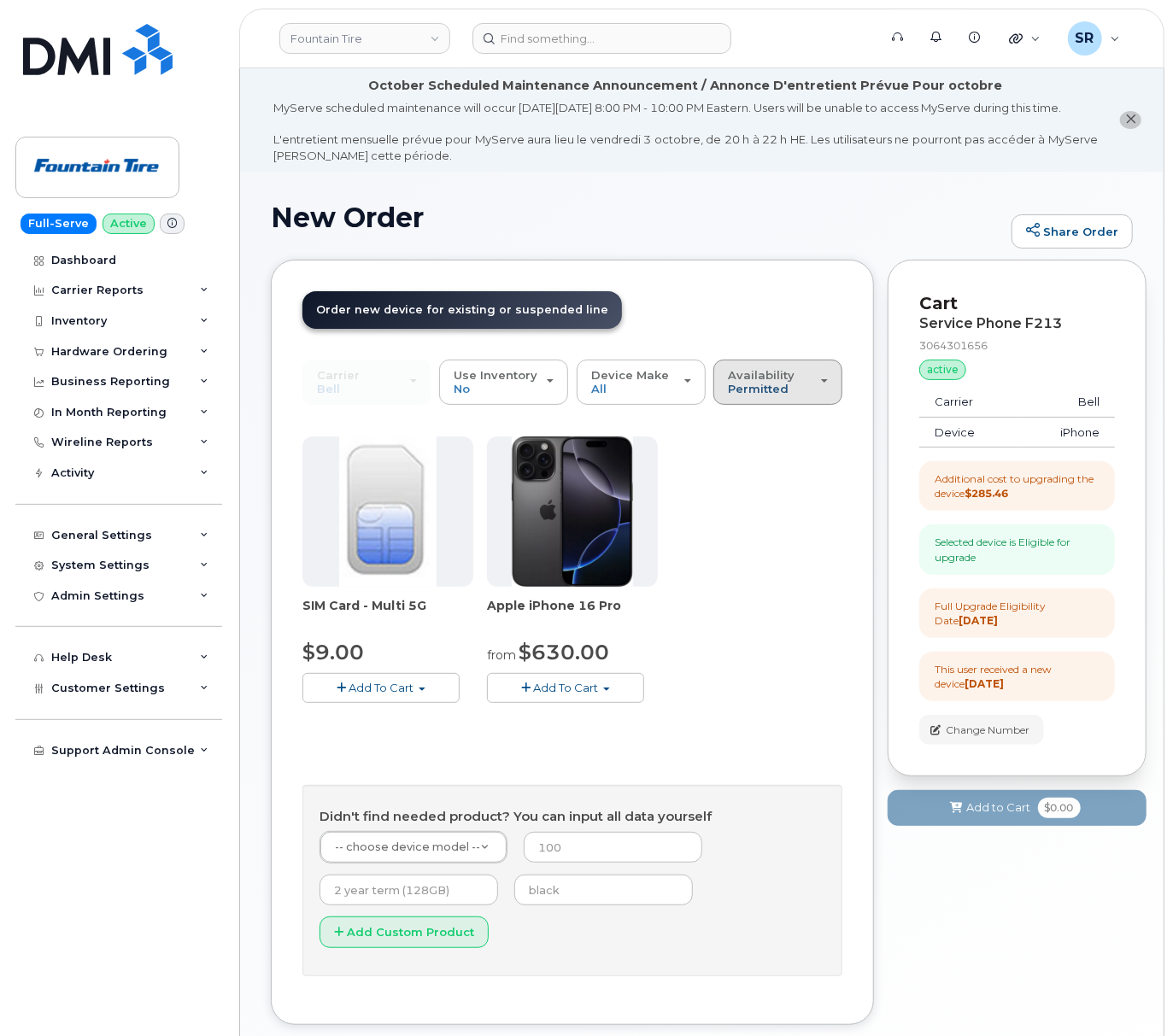
click at [783, 395] on span "Permitted" at bounding box center [758, 388] width 61 height 13
click at [748, 460] on label "All" at bounding box center [735, 449] width 36 height 20
click at [0, 0] on input "All" at bounding box center [0, 0] width 0 height 0
click at [772, 395] on div "Availability Permitted All" at bounding box center [778, 383] width 100 height 27
click at [770, 432] on label "Permitted" at bounding box center [757, 421] width 80 height 20
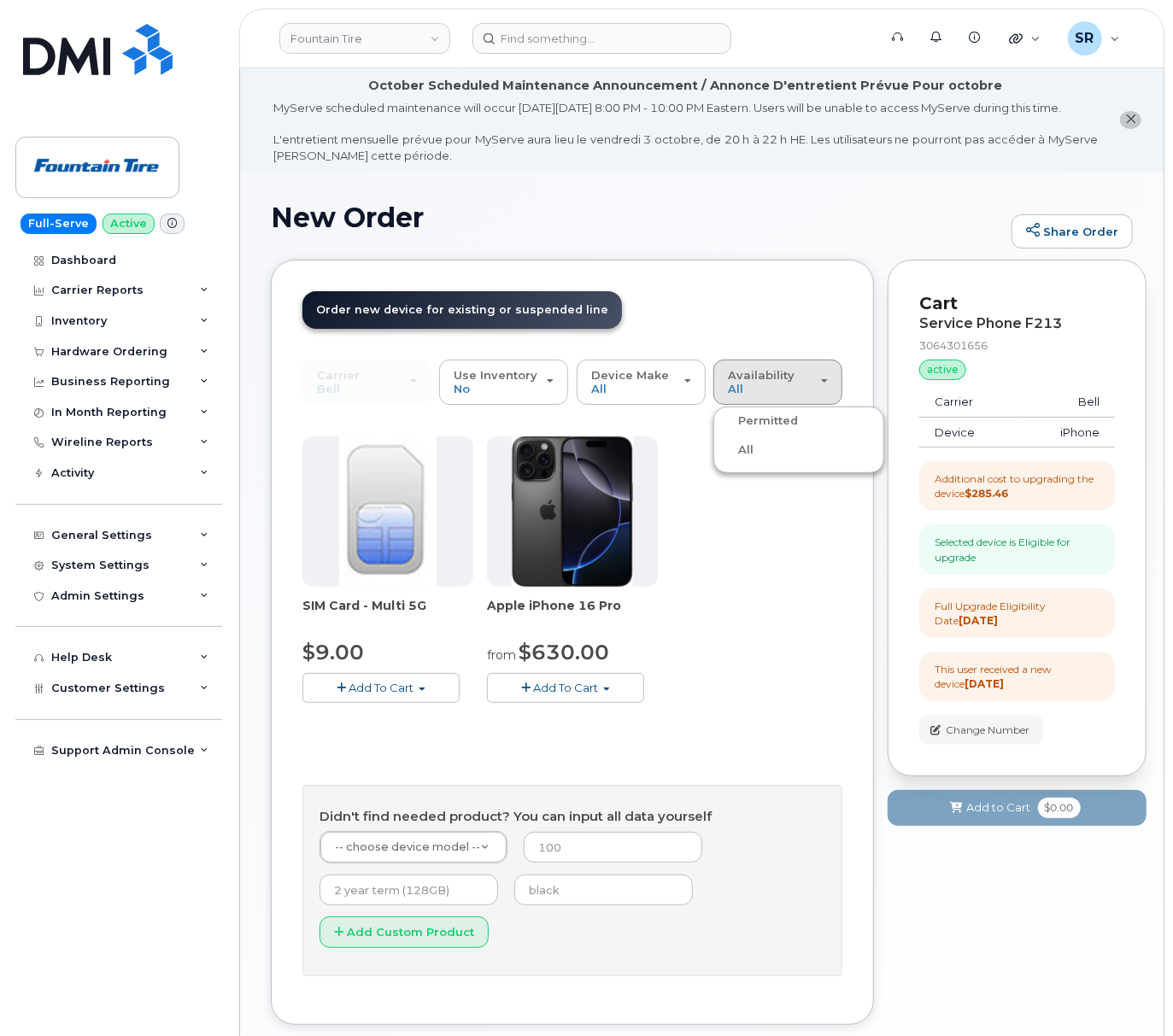
click at [0, 0] on input "Permitted" at bounding box center [0, 0] width 0 height 0
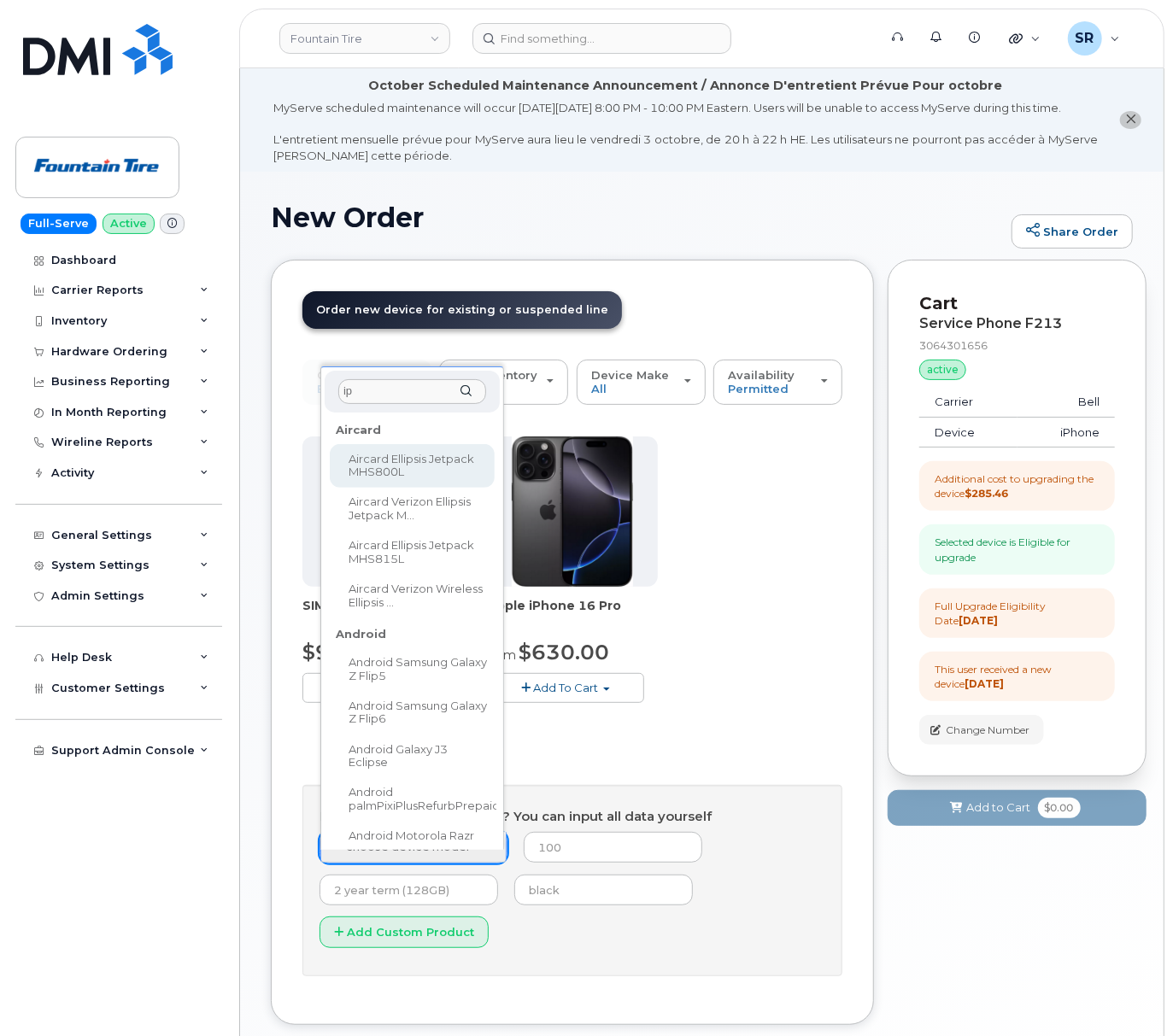
type input "ip"
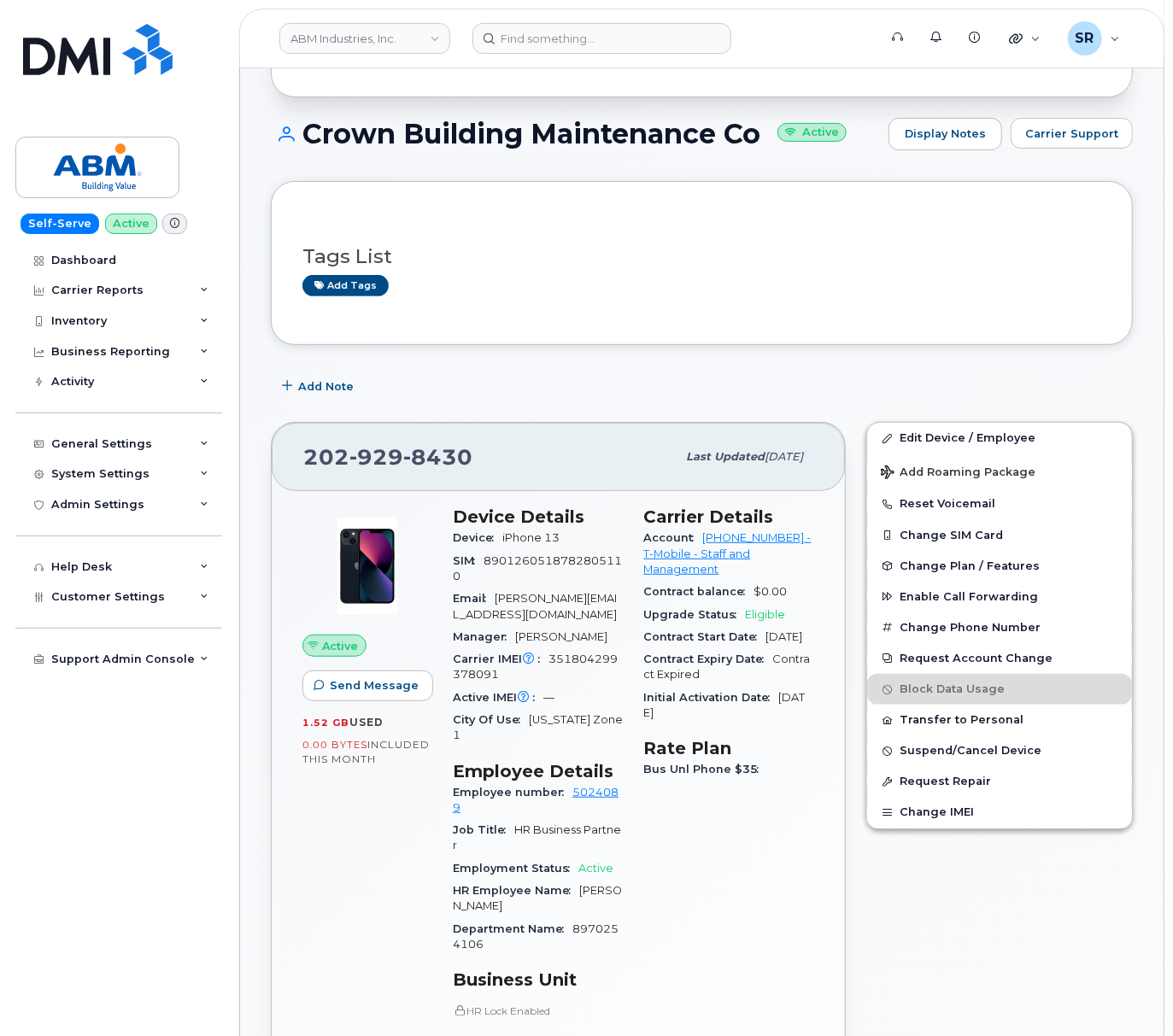
scroll to position [227, 0]
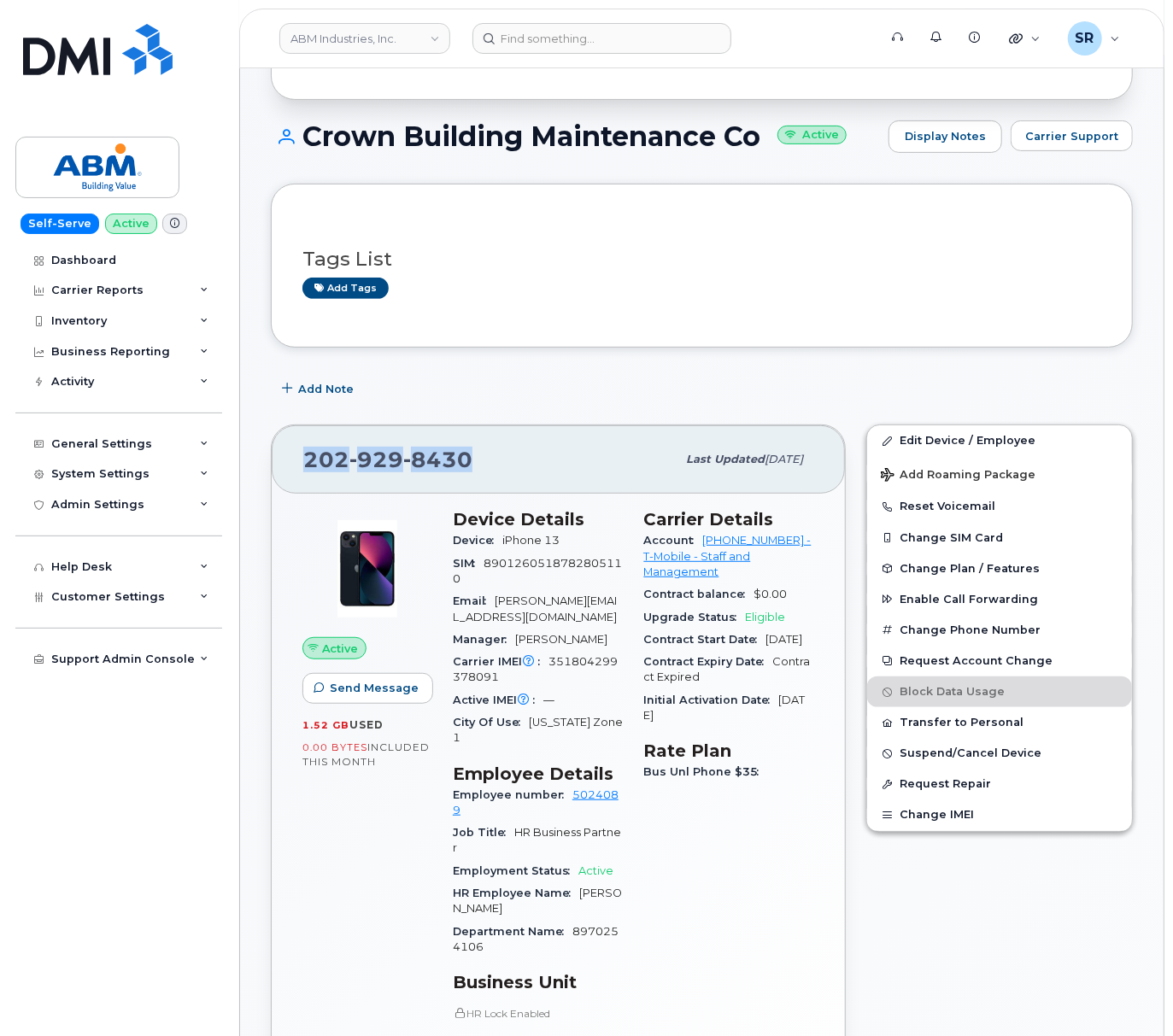
drag, startPoint x: 478, startPoint y: 476, endPoint x: 306, endPoint y: 468, distance: 172.2
click at [306, 468] on div "[PHONE_NUMBER]" at bounding box center [489, 459] width 372 height 36
click at [732, 896] on div "Carrier Details Account [PHONE_NUMBER] - T-Mobile - Staff and Management Contra…" at bounding box center [729, 835] width 191 height 673
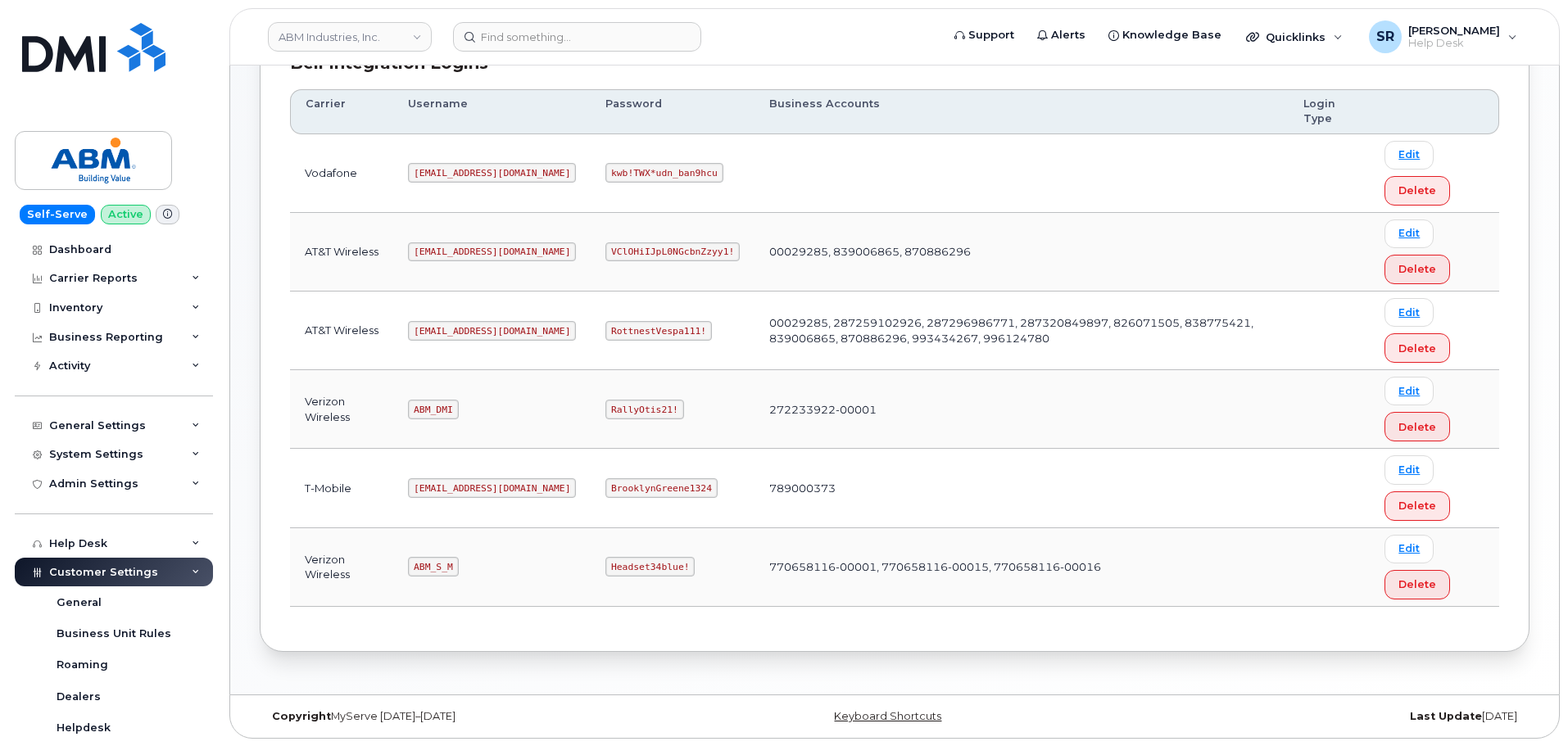
scroll to position [256, 0]
click at [456, 492] on code "[EMAIL_ADDRESS][DOMAIN_NAME]" at bounding box center [492, 487] width 168 height 20
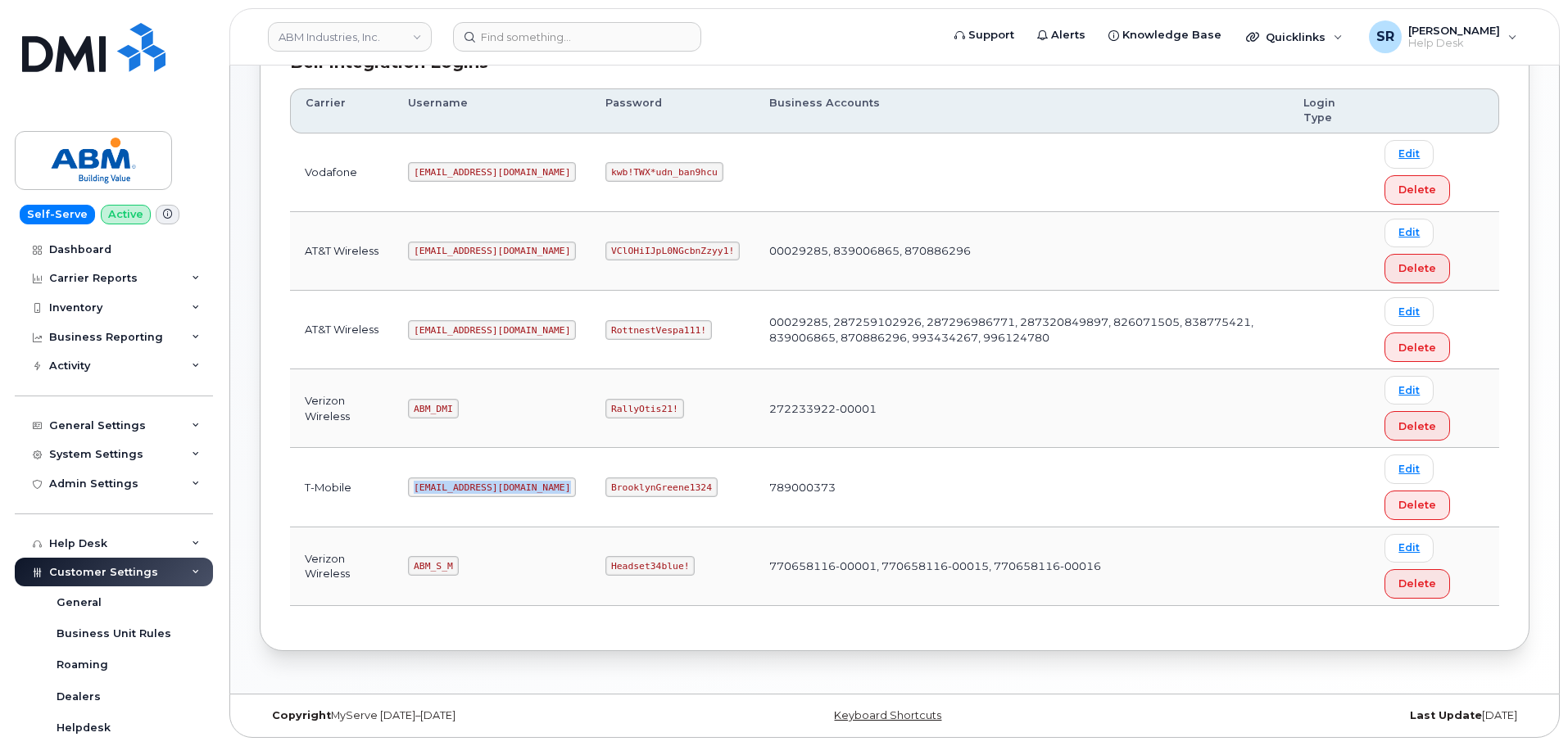
copy code "[EMAIL_ADDRESS][DOMAIN_NAME]"
click at [605, 487] on code "BrooklynGreene1324" at bounding box center [661, 487] width 112 height 20
copy code "BrooklynGreene1324"
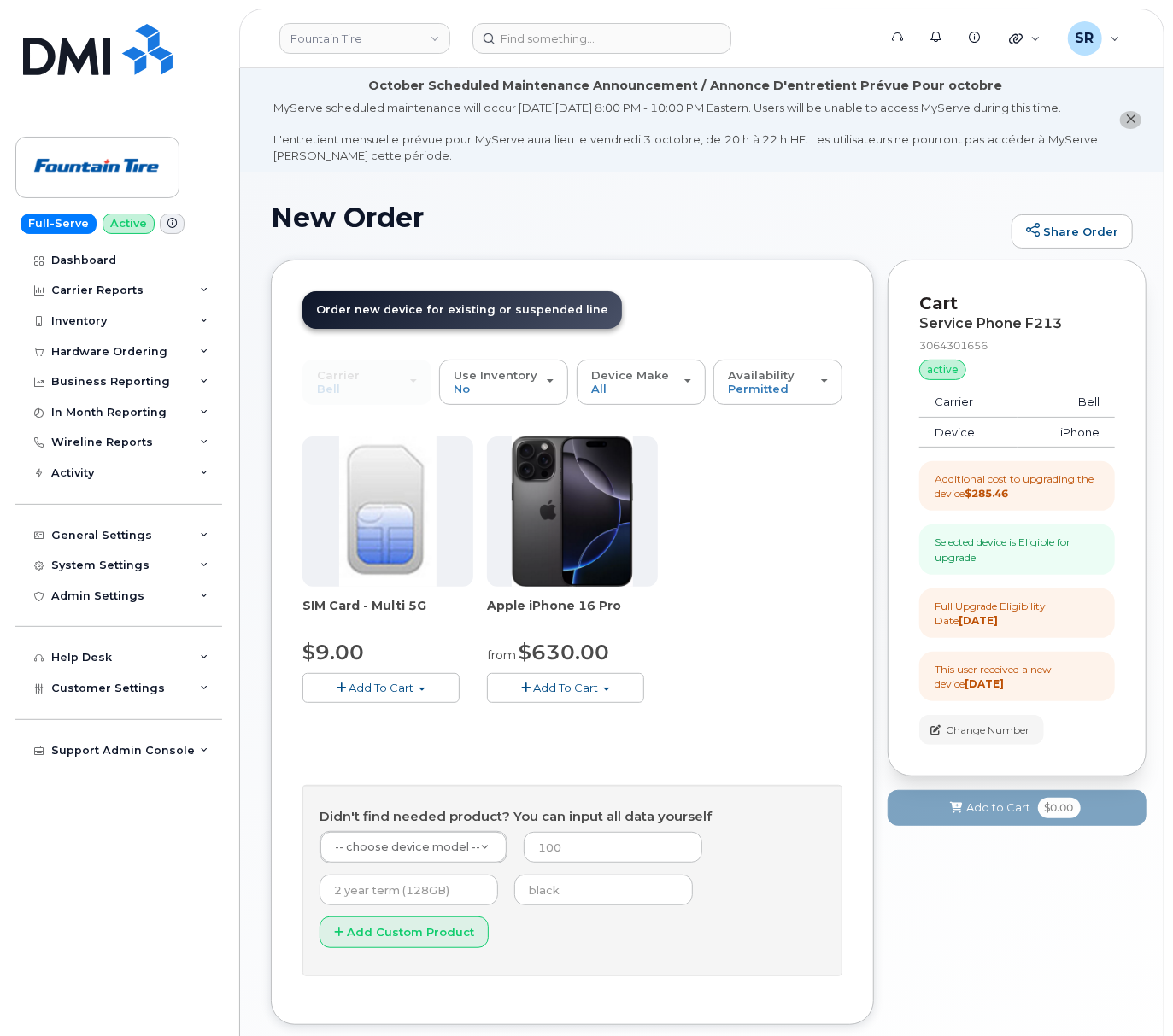
click at [654, 572] on div at bounding box center [572, 511] width 171 height 150
click at [701, 572] on div "SIM Card - Multi 5G $9.00 Add To Cart $9.00 - Replacement SIM Card Apple iPhone…" at bounding box center [572, 583] width 539 height 294
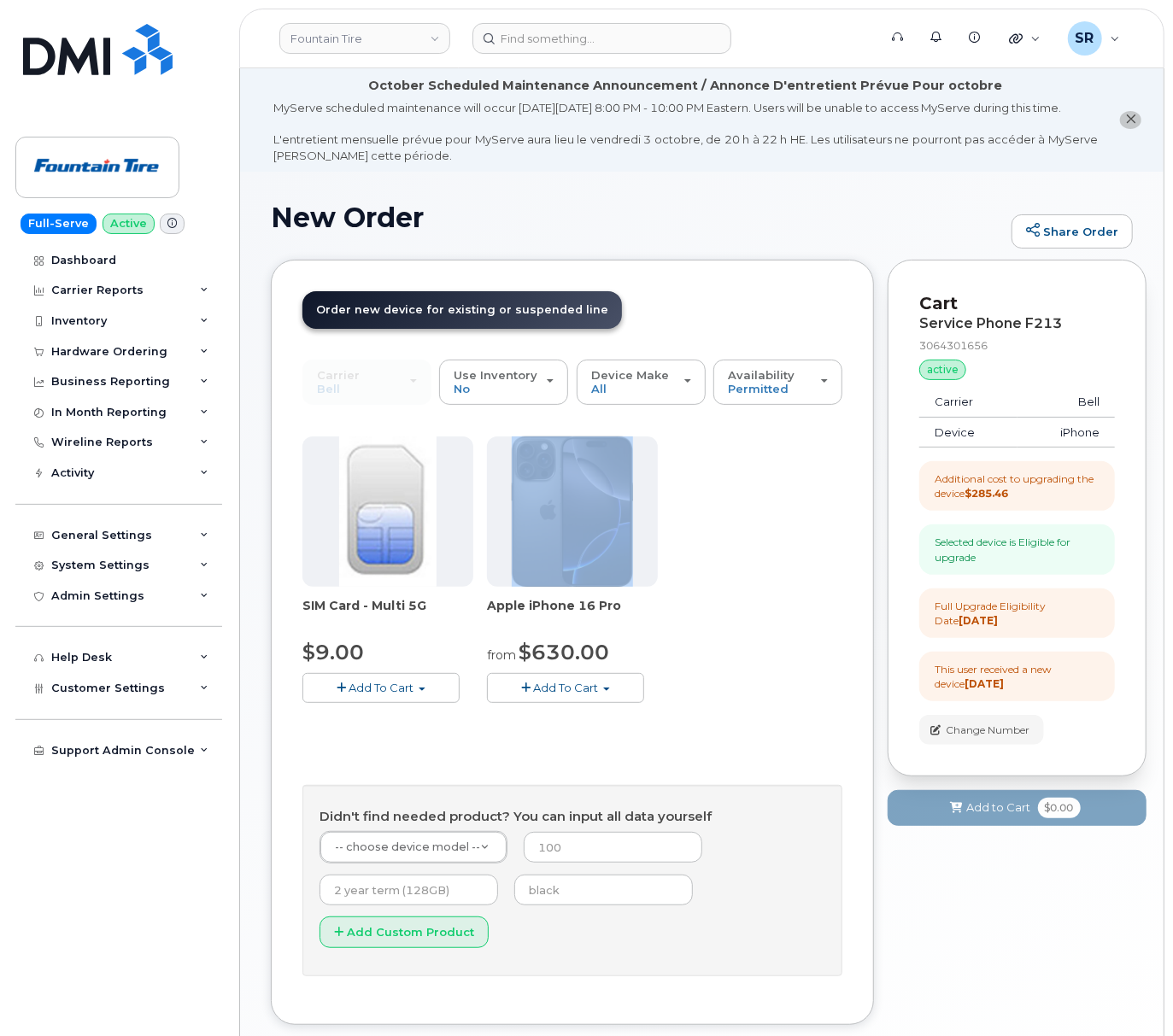
click at [701, 572] on div "SIM Card - Multi 5G $9.00 Add To Cart $9.00 - Replacement SIM Card Apple iPhone…" at bounding box center [572, 583] width 539 height 294
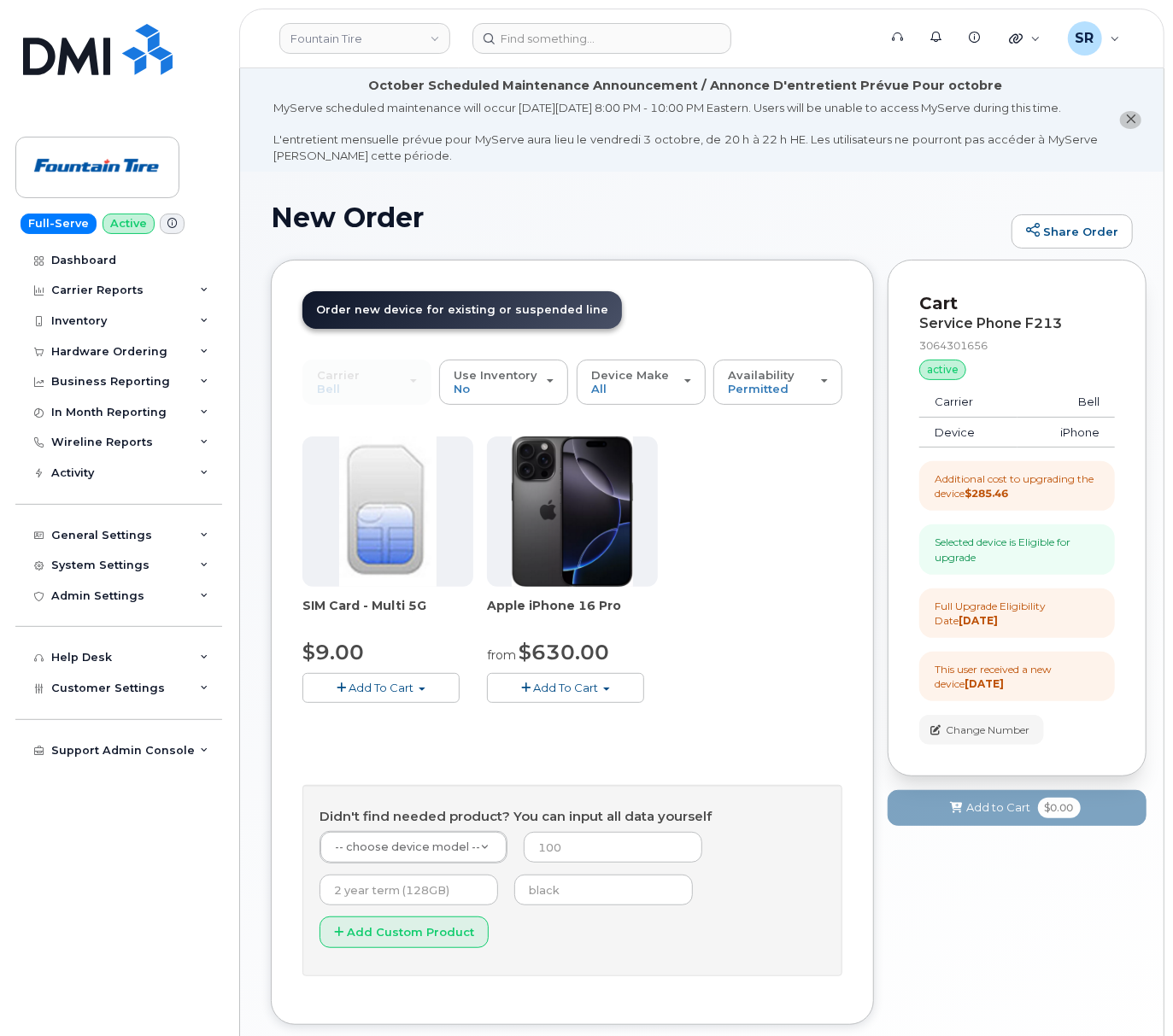
click at [732, 661] on div "SIM Card - Multi 5G $9.00 Add To Cart $9.00 - Replacement SIM Card Apple iPhone…" at bounding box center [572, 583] width 539 height 294
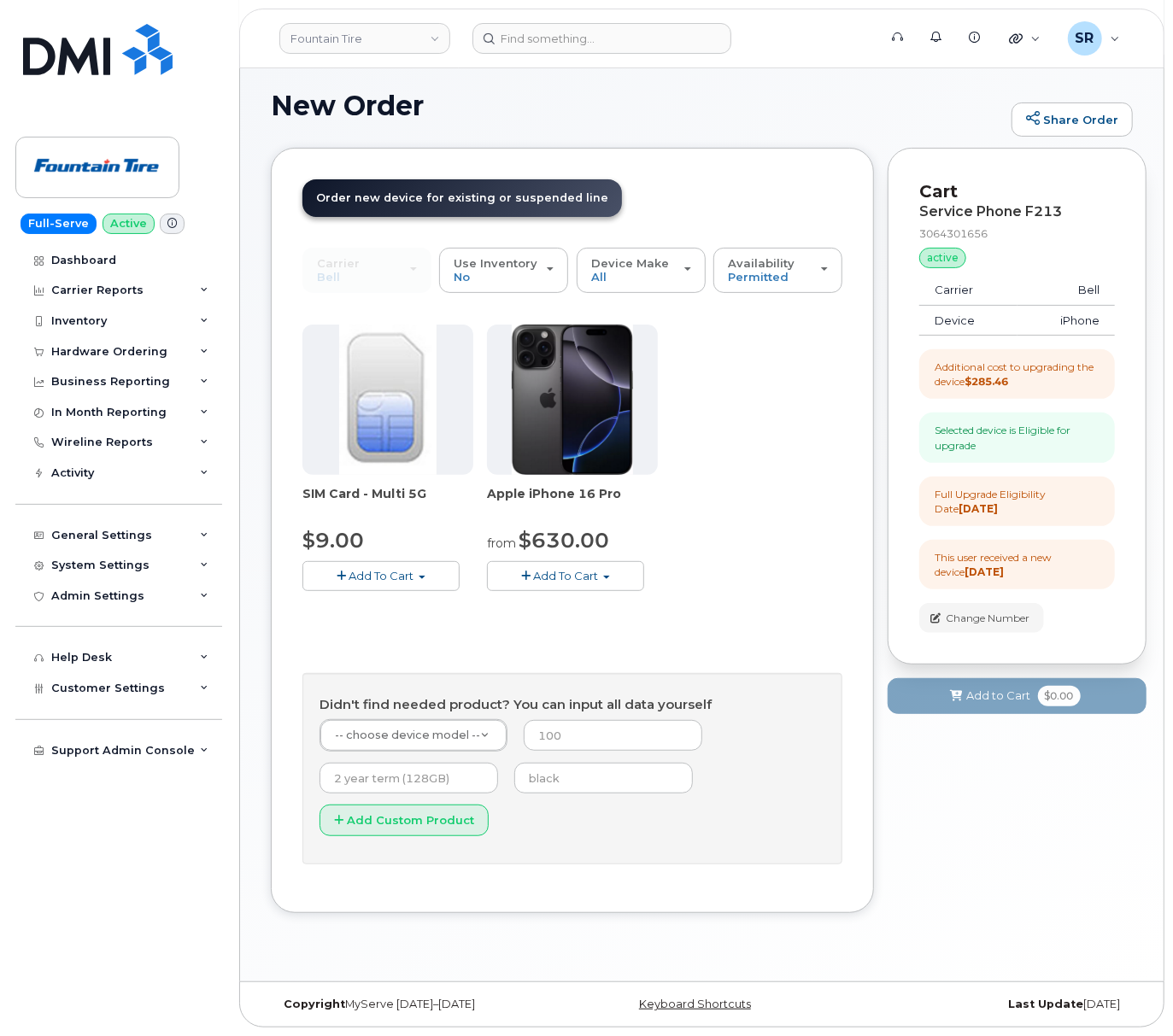
scroll to position [128, 0]
drag, startPoint x: 983, startPoint y: 376, endPoint x: 1056, endPoint y: 386, distance: 73.7
click at [1056, 386] on div "Additional cost to upgrading the device $285.46" at bounding box center [1016, 374] width 165 height 29
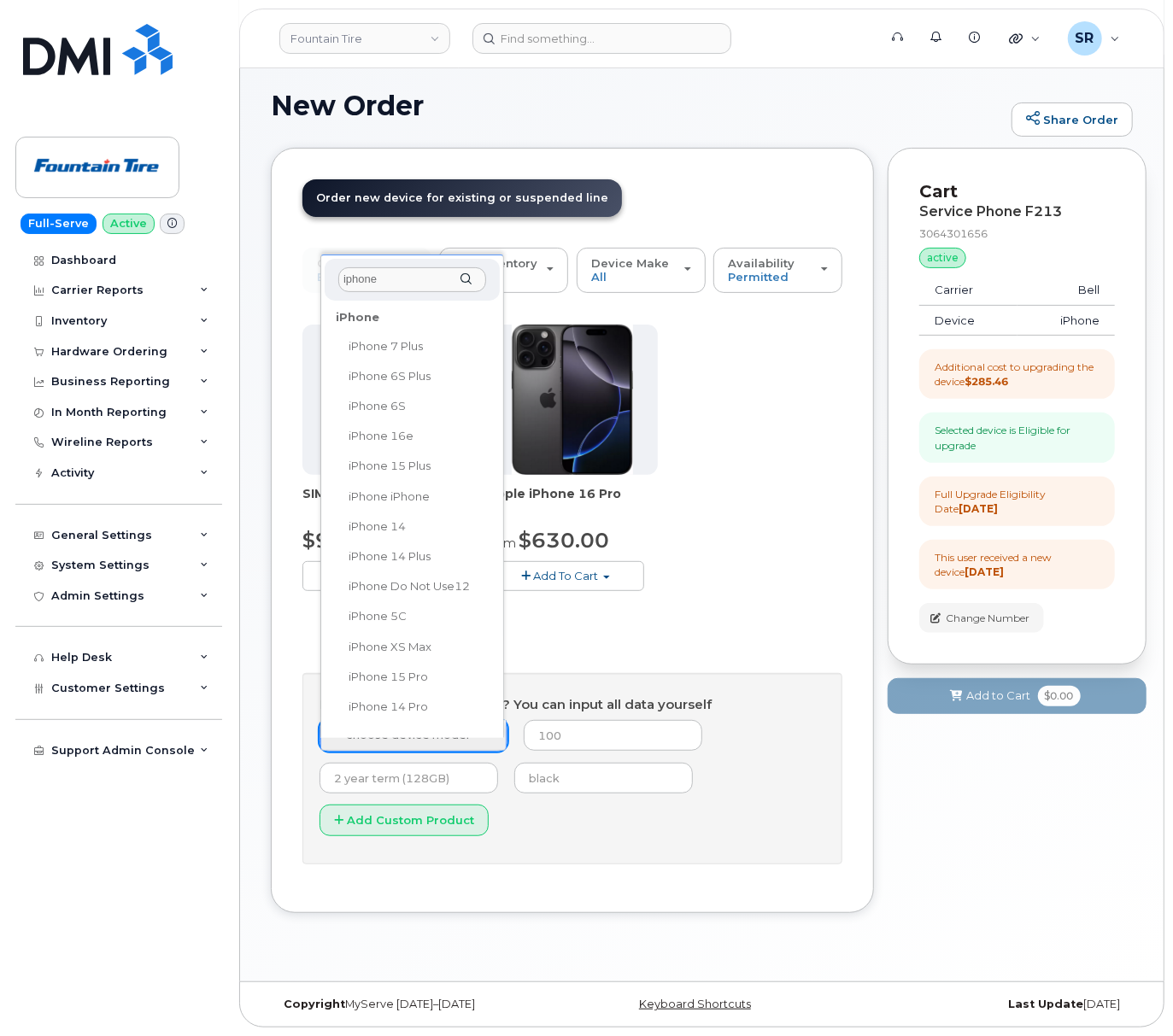
scroll to position [0, 0]
type input "iphone"
select select "3304"
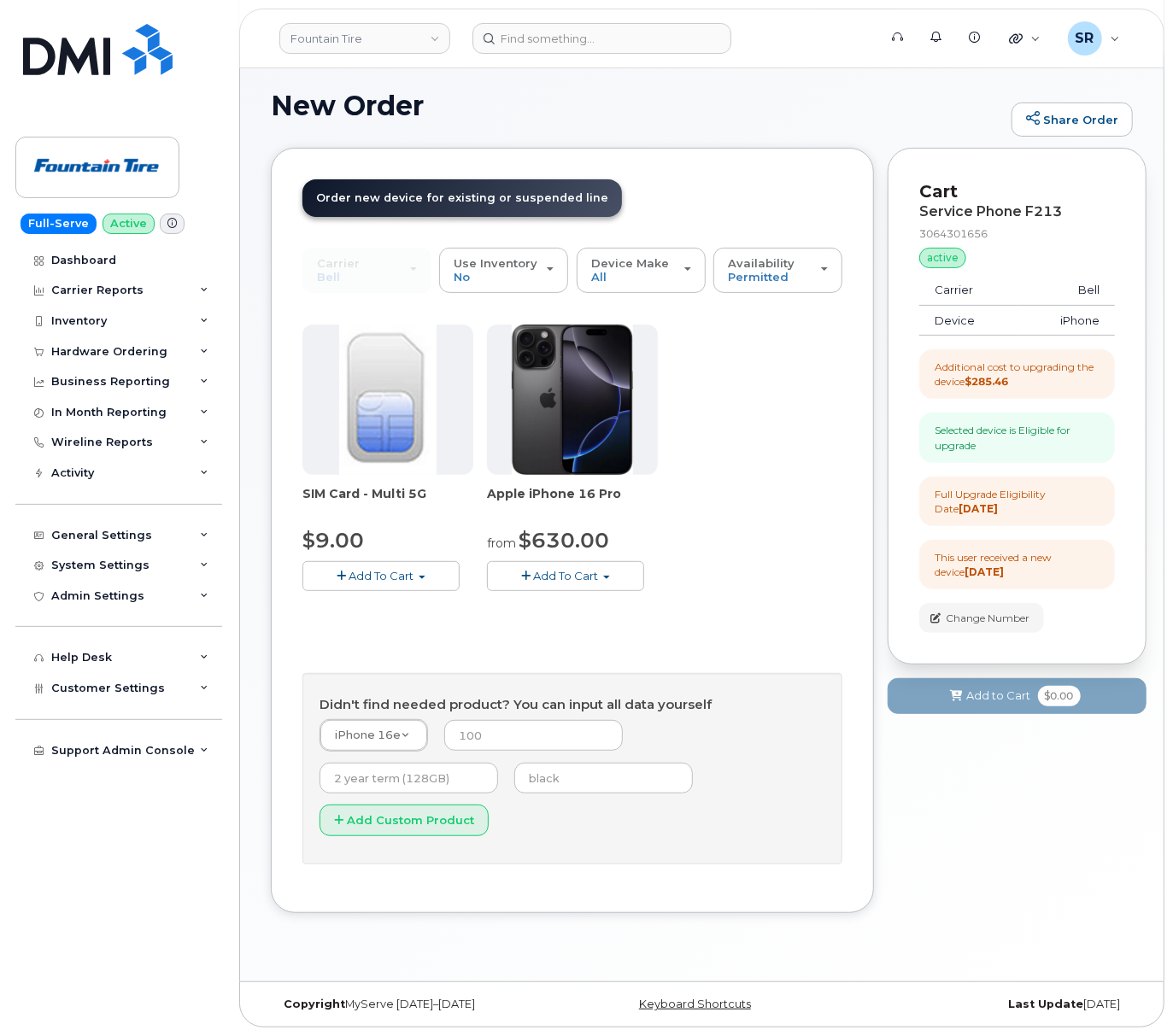
click at [728, 637] on div "SIM Card - Multi 5G $9.00 Add To Cart $9.00 - Replacement SIM Card Apple iPhone…" at bounding box center [572, 595] width 539 height 539
click at [531, 738] on input "number" at bounding box center [533, 735] width 179 height 31
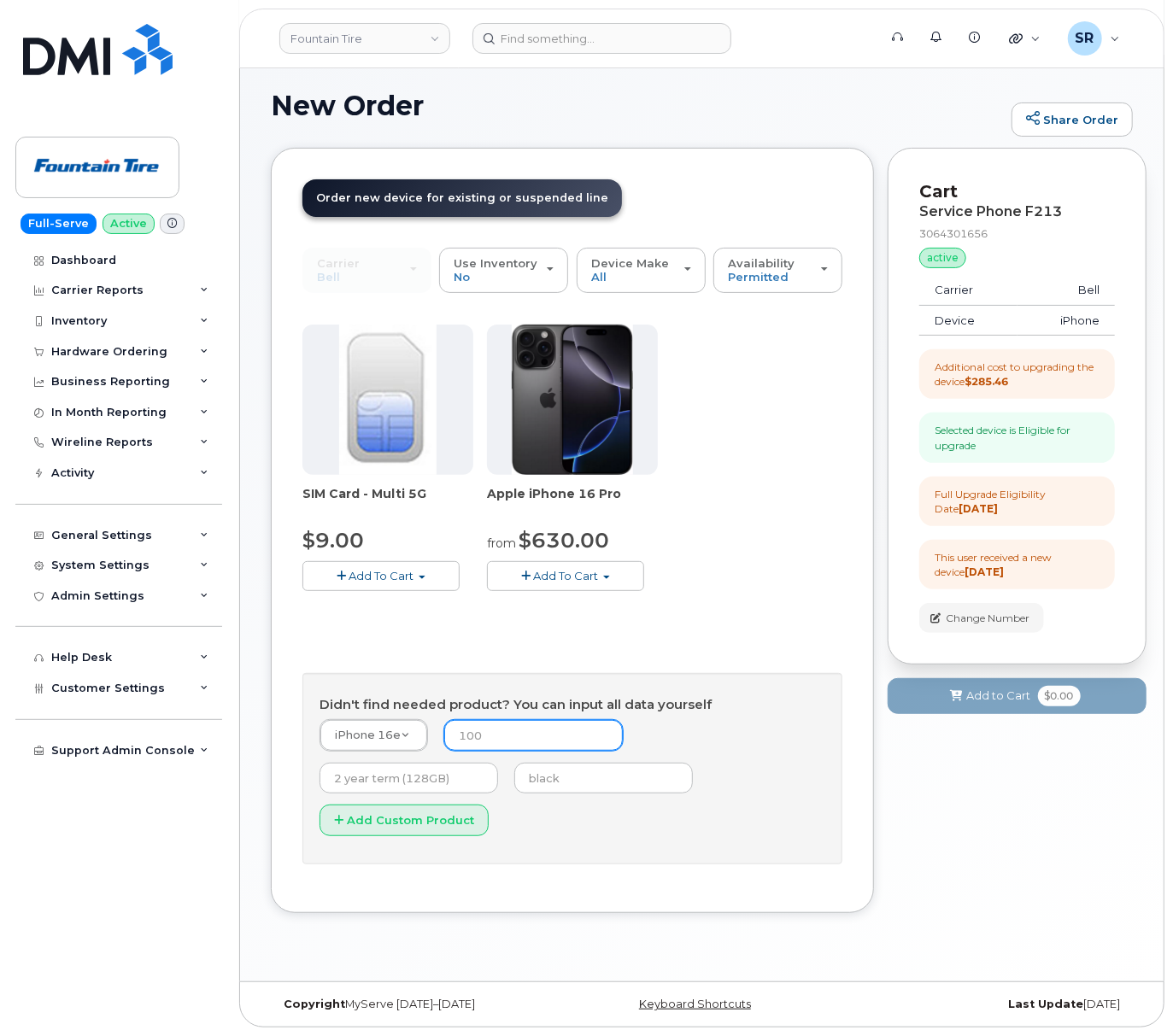
click at [531, 738] on input "number" at bounding box center [533, 735] width 179 height 31
click at [677, 620] on div "SIM Card - Multi 5G $9.00 Add To Cart $9.00 - Replacement SIM Card Apple iPhone…" at bounding box center [572, 595] width 539 height 539
click at [734, 539] on div "SIM Card - Multi 5G $9.00 Add To Cart $9.00 - Replacement SIM Card Apple iPhone…" at bounding box center [572, 472] width 539 height 294
